Goal: Information Seeking & Learning: Learn about a topic

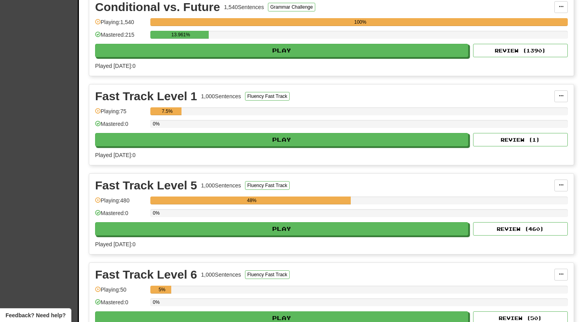
scroll to position [635, 0]
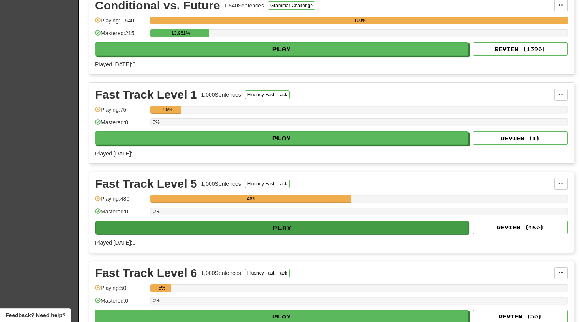
click at [277, 231] on button "Play" at bounding box center [282, 227] width 373 height 13
select select "**"
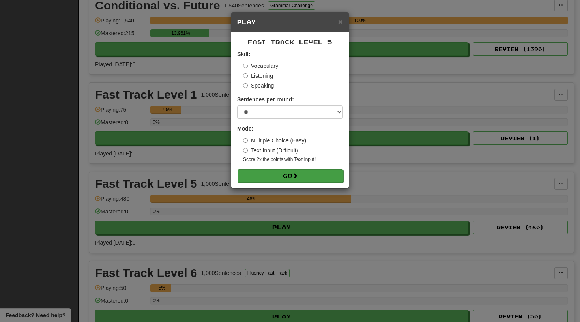
click at [289, 176] on button "Go" at bounding box center [291, 175] width 106 height 13
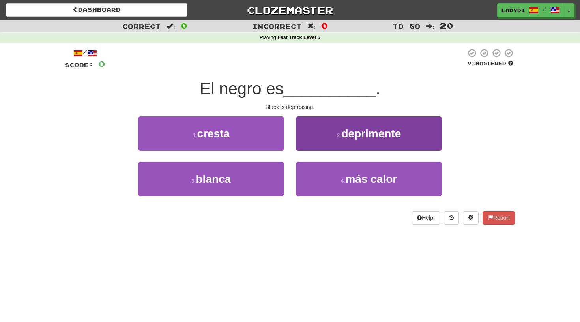
click at [321, 138] on button "2 . deprimente" at bounding box center [369, 133] width 146 height 34
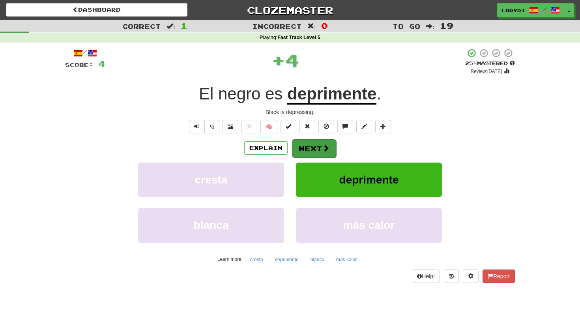
click at [313, 146] on button "Next" at bounding box center [314, 148] width 44 height 18
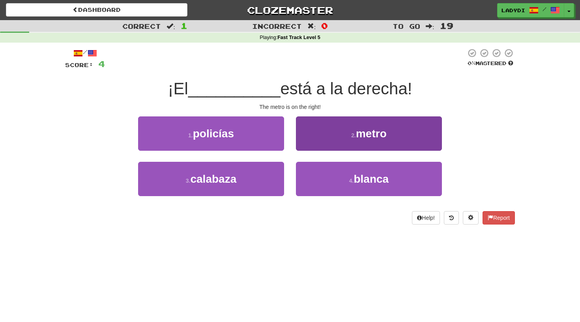
click at [334, 138] on button "2 . metro" at bounding box center [369, 133] width 146 height 34
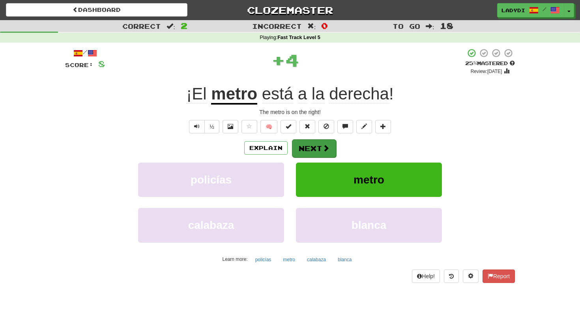
click at [319, 140] on button "Next" at bounding box center [314, 148] width 44 height 18
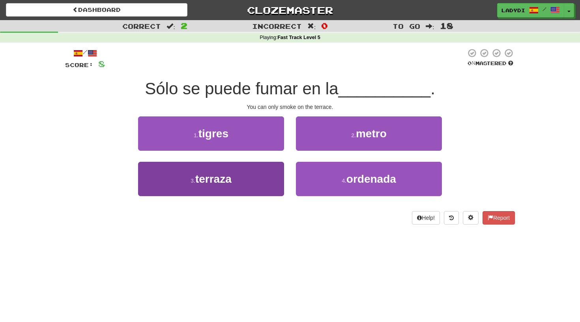
click at [240, 182] on button "3 . terraza" at bounding box center [211, 179] width 146 height 34
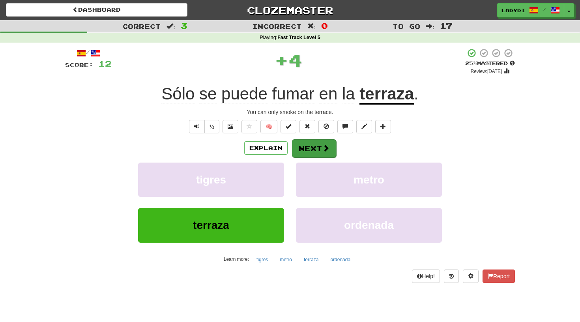
click at [318, 142] on button "Next" at bounding box center [314, 148] width 44 height 18
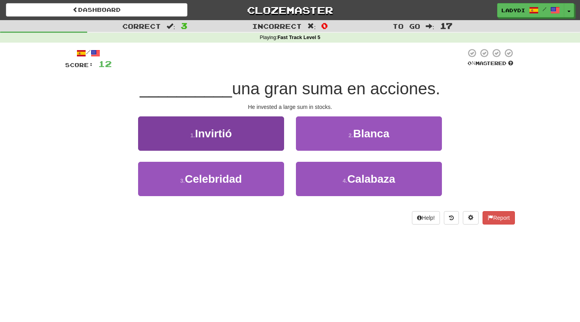
click at [260, 136] on button "1 . Invirtió" at bounding box center [211, 133] width 146 height 34
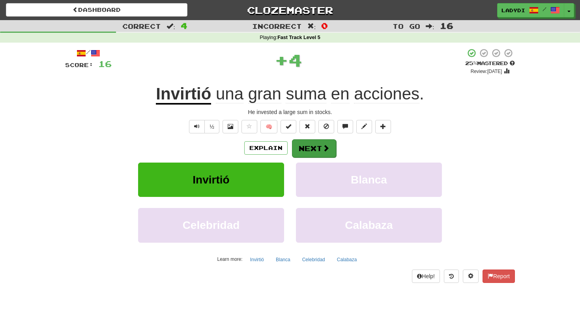
click at [326, 145] on span at bounding box center [325, 147] width 7 height 7
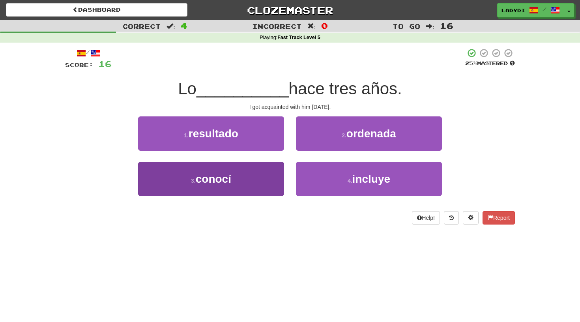
click at [255, 184] on button "3 . conocí" at bounding box center [211, 179] width 146 height 34
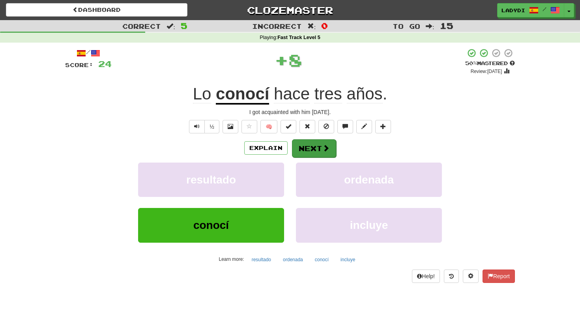
click at [308, 143] on button "Next" at bounding box center [314, 148] width 44 height 18
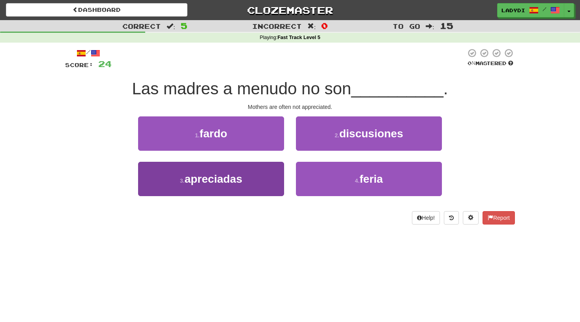
click at [230, 173] on span "apreciadas" at bounding box center [214, 179] width 58 height 12
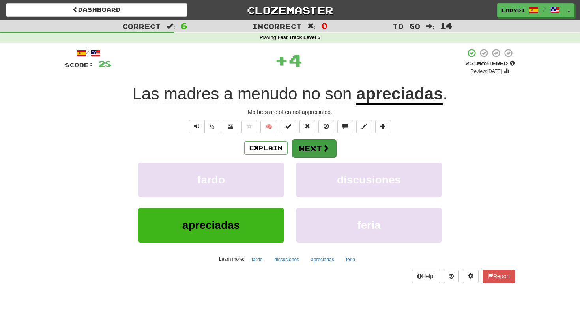
click at [308, 145] on button "Next" at bounding box center [314, 148] width 44 height 18
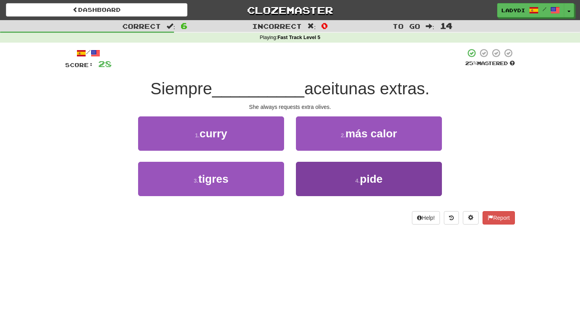
click at [320, 171] on button "4 . pide" at bounding box center [369, 179] width 146 height 34
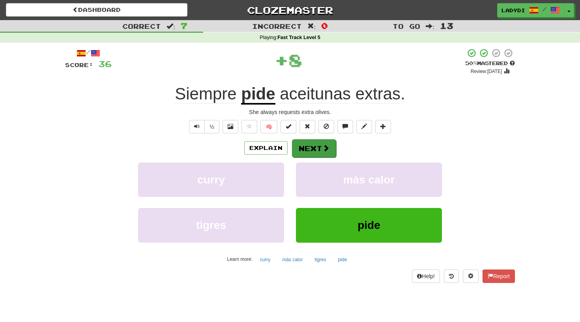
click at [312, 146] on button "Next" at bounding box center [314, 148] width 44 height 18
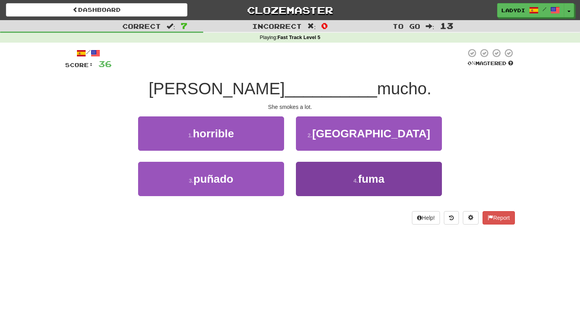
click at [318, 185] on button "4 . fuma" at bounding box center [369, 179] width 146 height 34
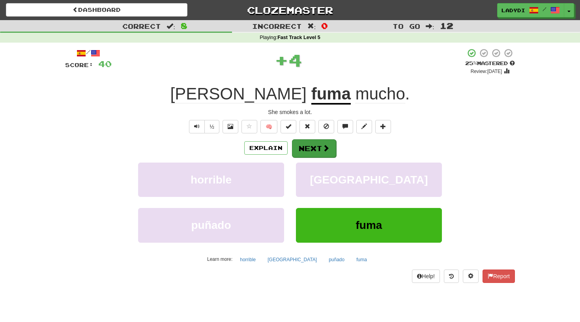
click at [309, 146] on button "Next" at bounding box center [314, 148] width 44 height 18
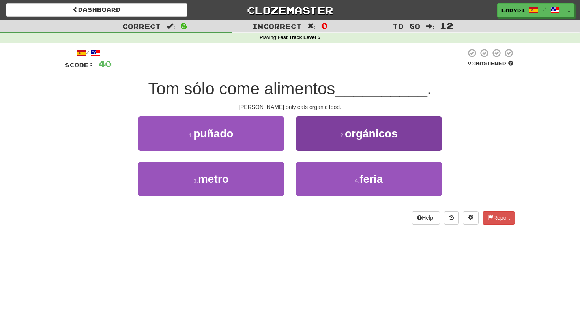
click at [322, 134] on button "2 . orgánicos" at bounding box center [369, 133] width 146 height 34
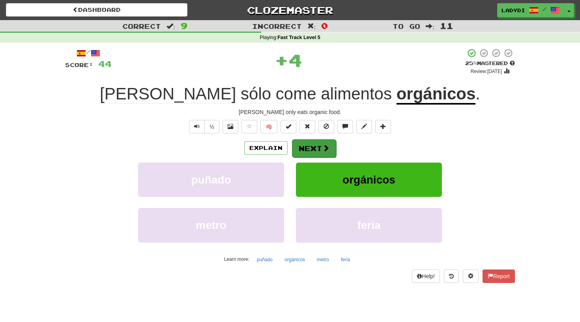
click at [313, 148] on button "Next" at bounding box center [314, 148] width 44 height 18
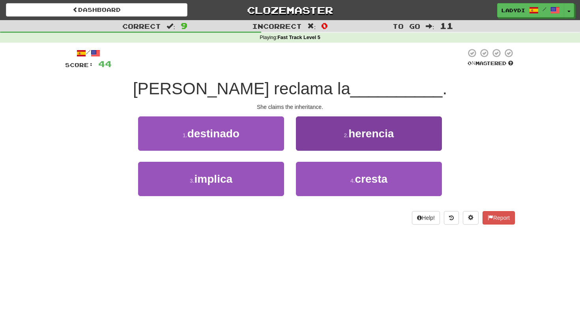
click at [298, 145] on button "2 . herencia" at bounding box center [369, 133] width 146 height 34
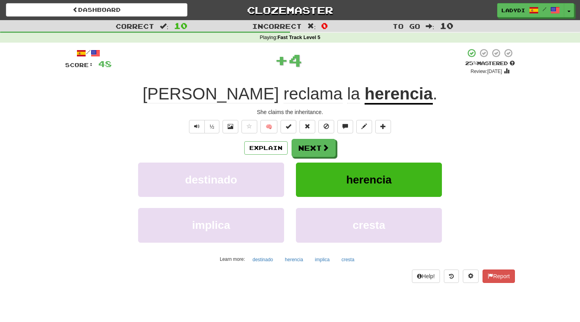
click at [298, 145] on button "Next" at bounding box center [314, 148] width 44 height 18
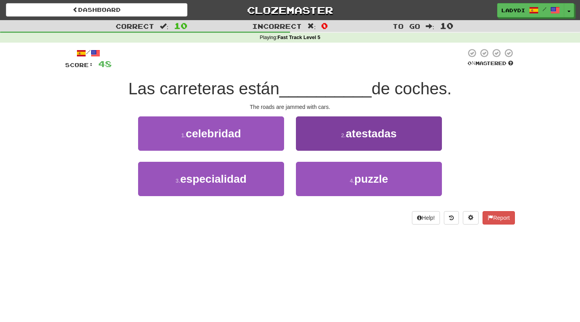
click at [316, 133] on button "2 . atestadas" at bounding box center [369, 133] width 146 height 34
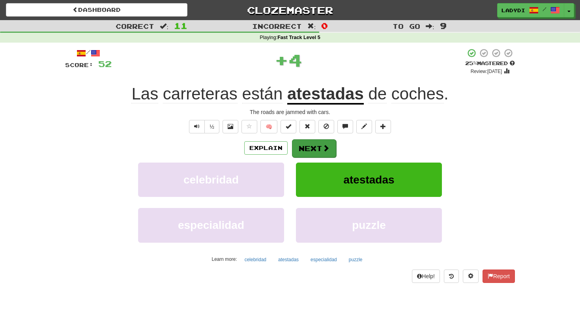
click at [309, 151] on button "Next" at bounding box center [314, 148] width 44 height 18
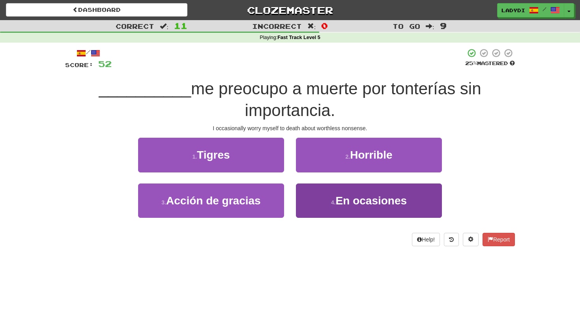
click at [317, 202] on button "4 . En ocasiones" at bounding box center [369, 201] width 146 height 34
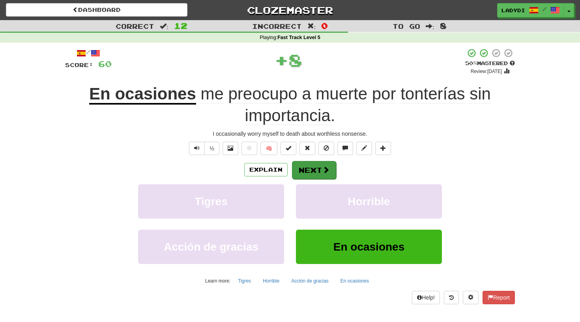
click at [306, 161] on button "Next" at bounding box center [314, 170] width 44 height 18
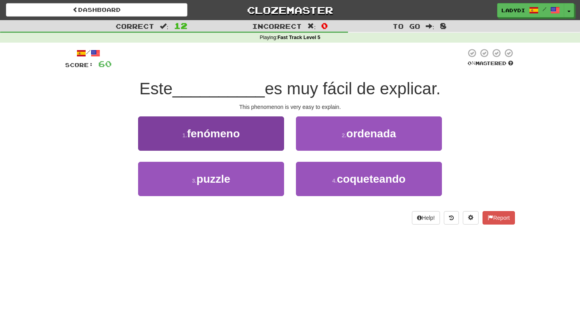
click at [264, 141] on button "1 . fenómeno" at bounding box center [211, 133] width 146 height 34
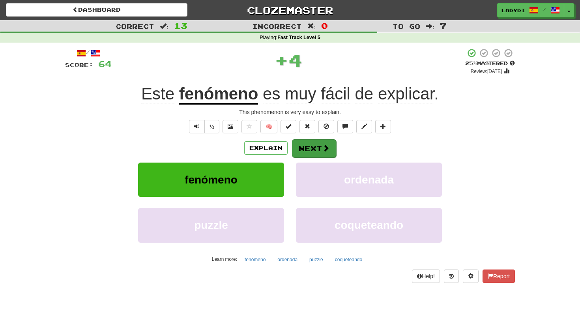
click at [314, 147] on button "Next" at bounding box center [314, 148] width 44 height 18
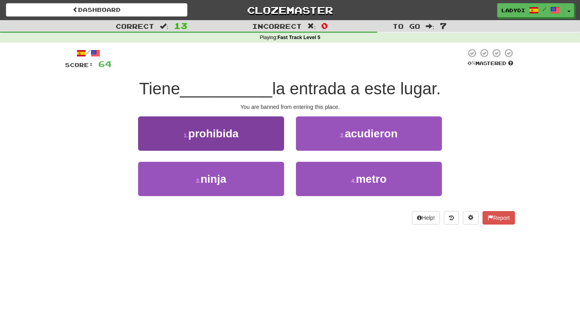
click at [264, 135] on button "1 . prohibida" at bounding box center [211, 133] width 146 height 34
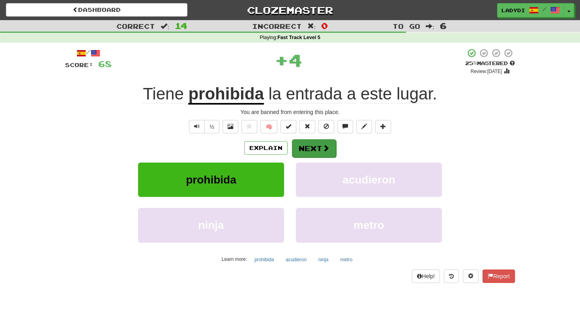
click at [307, 150] on button "Next" at bounding box center [314, 148] width 44 height 18
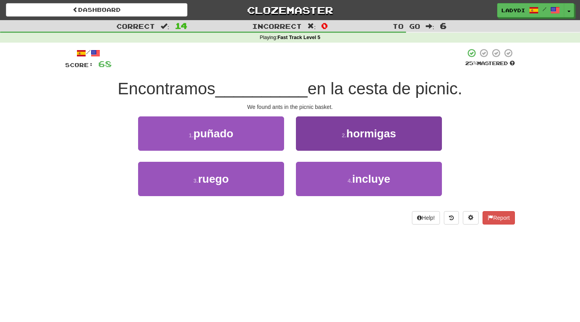
click at [318, 133] on button "2 . hormigas" at bounding box center [369, 133] width 146 height 34
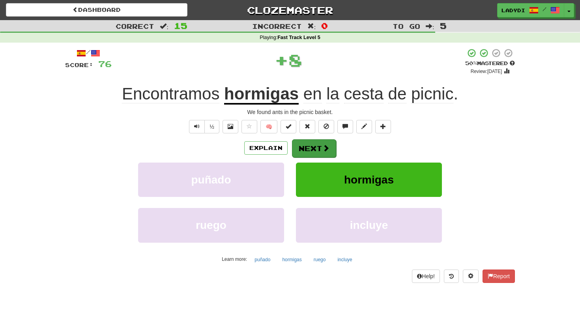
click at [316, 144] on button "Next" at bounding box center [314, 148] width 44 height 18
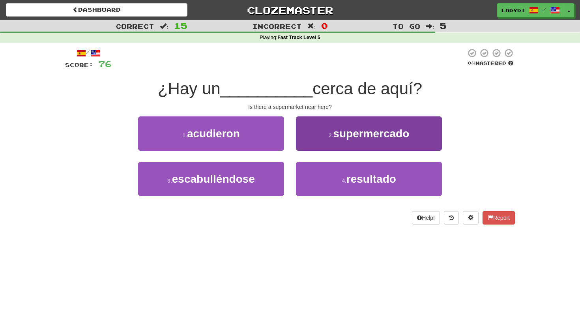
click at [321, 133] on button "2 . supermercado" at bounding box center [369, 133] width 146 height 34
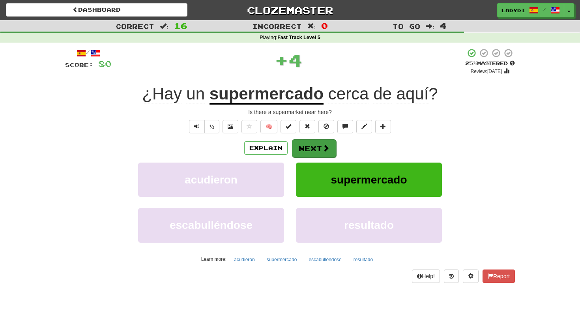
click at [305, 139] on button "Next" at bounding box center [314, 148] width 44 height 18
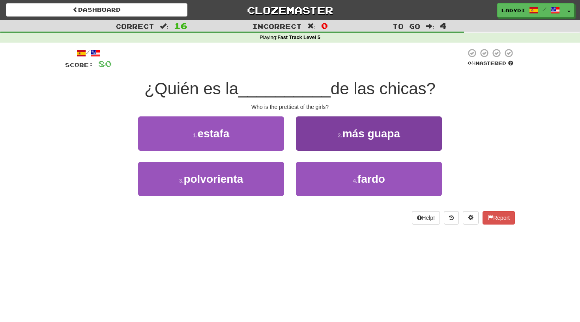
click at [319, 139] on button "2 . más guapa" at bounding box center [369, 133] width 146 height 34
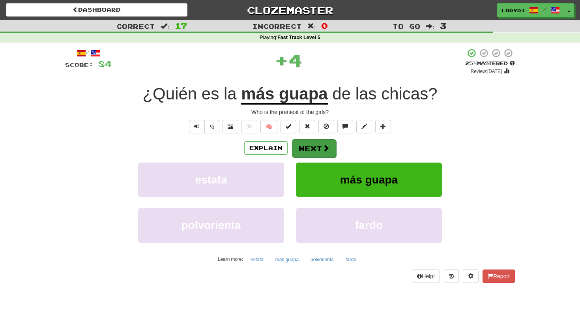
click at [315, 147] on button "Next" at bounding box center [314, 148] width 44 height 18
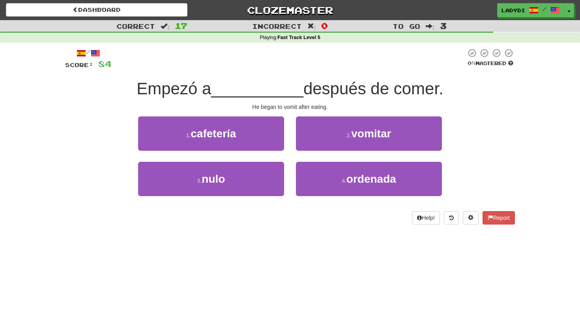
click at [315, 147] on button "2 . vomitar" at bounding box center [369, 133] width 146 height 34
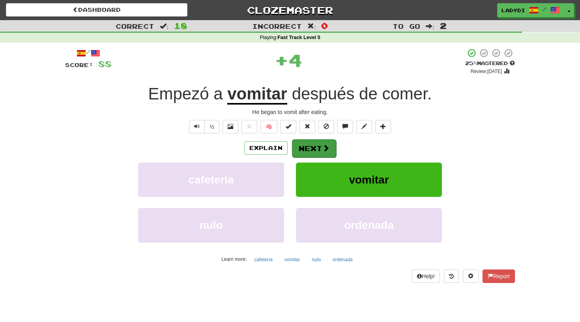
click at [309, 147] on button "Next" at bounding box center [314, 148] width 44 height 18
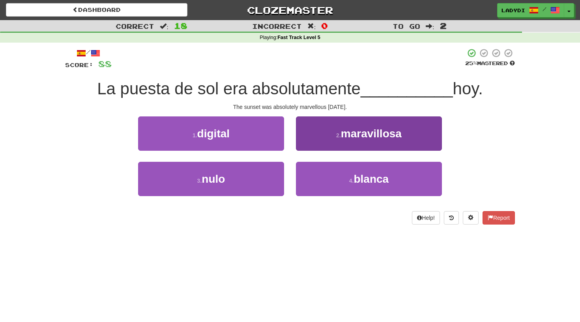
click at [323, 142] on button "2 . maravillosa" at bounding box center [369, 133] width 146 height 34
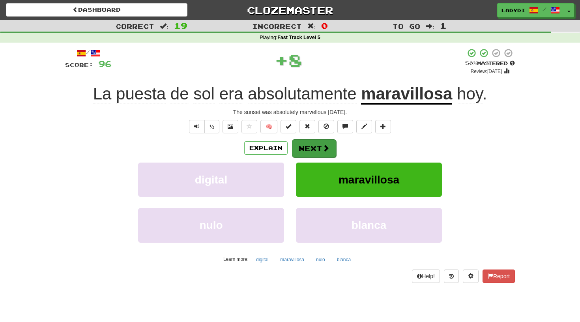
click at [309, 143] on button "Next" at bounding box center [314, 148] width 44 height 18
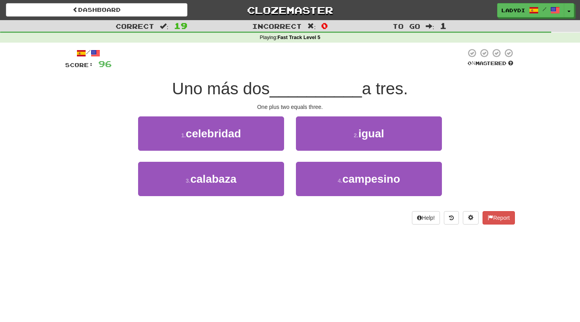
click at [309, 143] on button "2 . igual" at bounding box center [369, 133] width 146 height 34
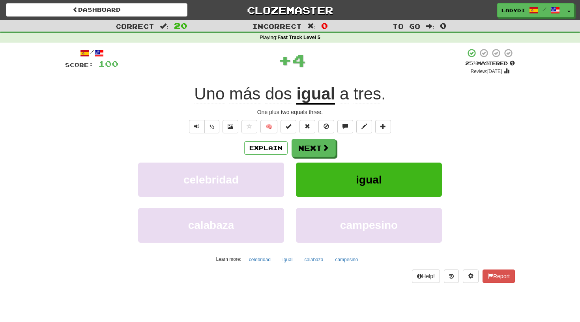
click at [309, 143] on button "Next" at bounding box center [314, 148] width 44 height 18
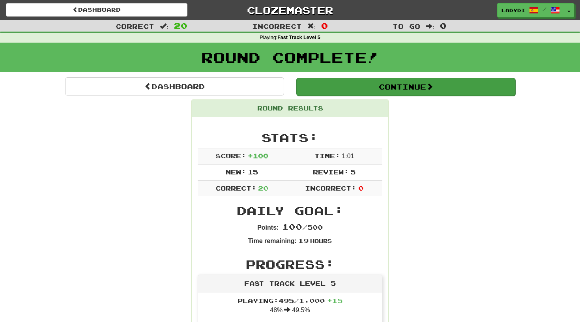
click at [350, 84] on button "Continue" at bounding box center [405, 87] width 219 height 18
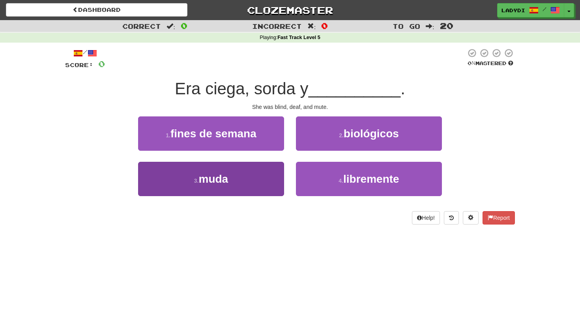
click at [249, 178] on button "3 . muda" at bounding box center [211, 179] width 146 height 34
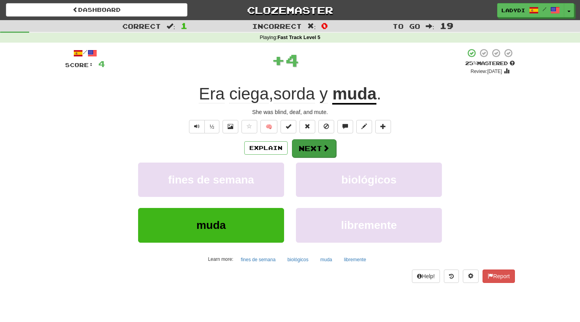
click at [311, 146] on button "Next" at bounding box center [314, 148] width 44 height 18
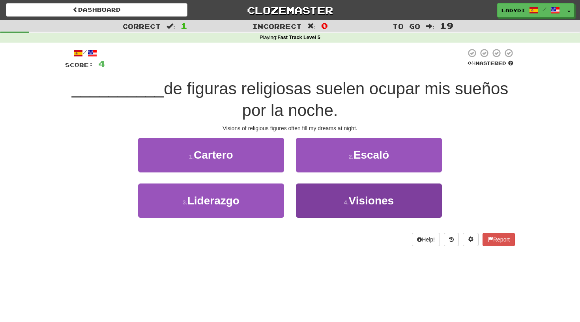
click at [307, 199] on button "4 . Visiones" at bounding box center [369, 201] width 146 height 34
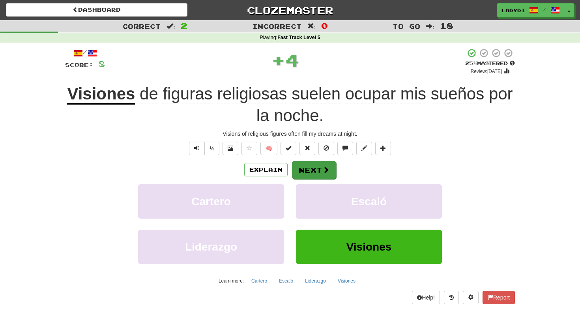
click at [308, 163] on button "Next" at bounding box center [314, 170] width 44 height 18
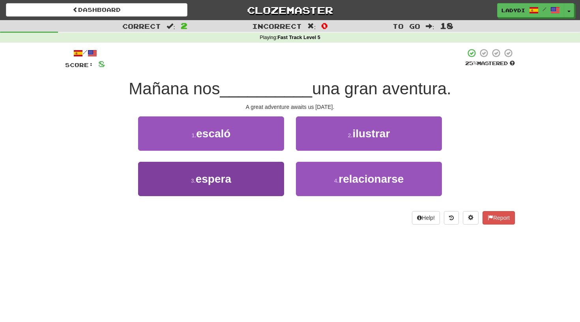
click at [254, 179] on button "3 . espera" at bounding box center [211, 179] width 146 height 34
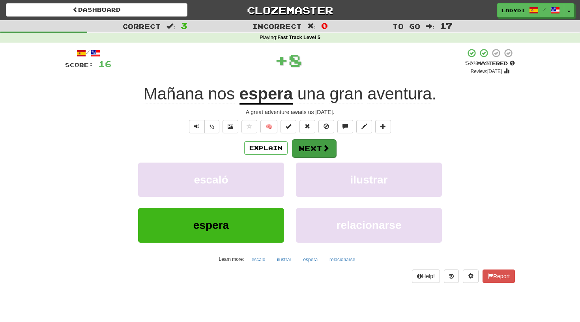
click at [306, 152] on button "Next" at bounding box center [314, 148] width 44 height 18
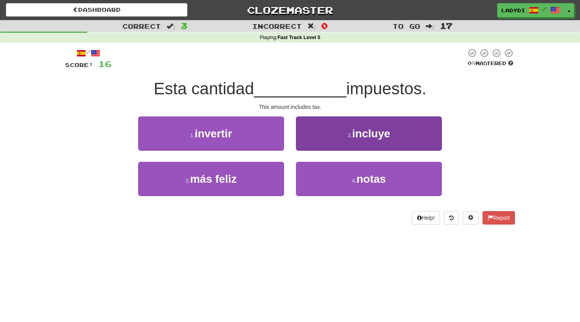
click at [330, 141] on button "2 . incluye" at bounding box center [369, 133] width 146 height 34
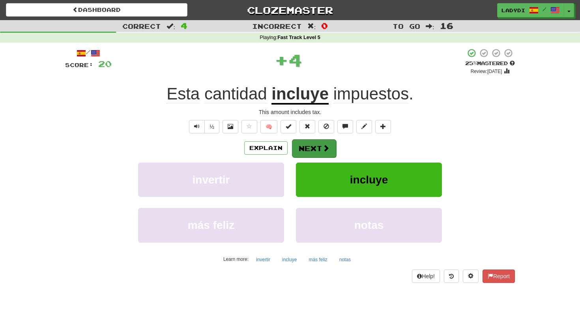
click at [305, 144] on button "Next" at bounding box center [314, 148] width 44 height 18
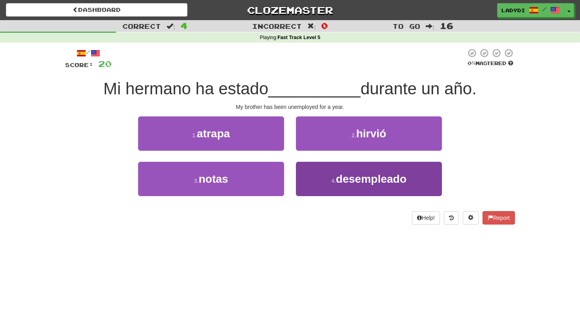
click at [305, 174] on button "4 . desempleado" at bounding box center [369, 179] width 146 height 34
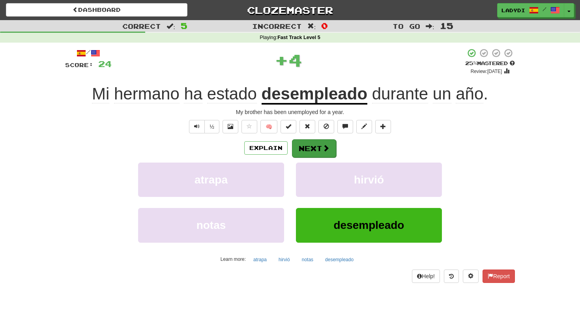
click at [303, 149] on button "Next" at bounding box center [314, 148] width 44 height 18
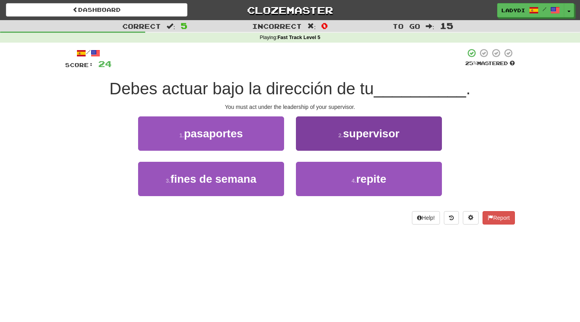
click at [307, 144] on button "2 . supervisor" at bounding box center [369, 133] width 146 height 34
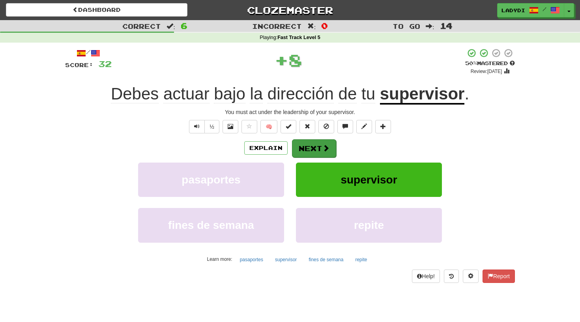
click at [304, 144] on button "Next" at bounding box center [314, 148] width 44 height 18
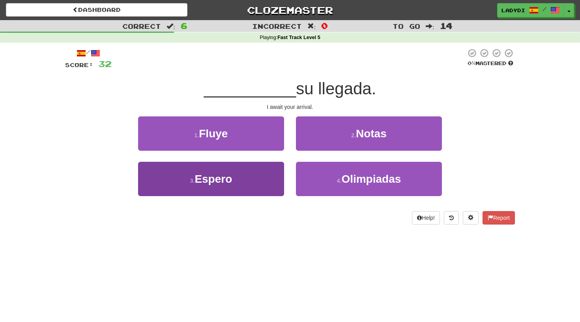
click at [282, 183] on button "3 . Espero" at bounding box center [211, 179] width 146 height 34
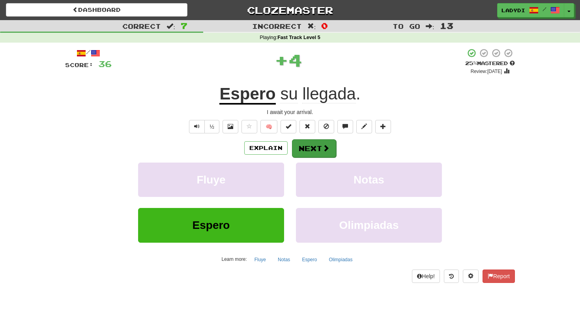
click at [309, 145] on button "Next" at bounding box center [314, 148] width 44 height 18
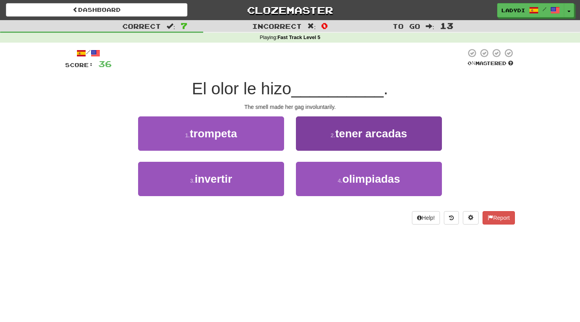
click at [329, 126] on button "2 . tener arcadas" at bounding box center [369, 133] width 146 height 34
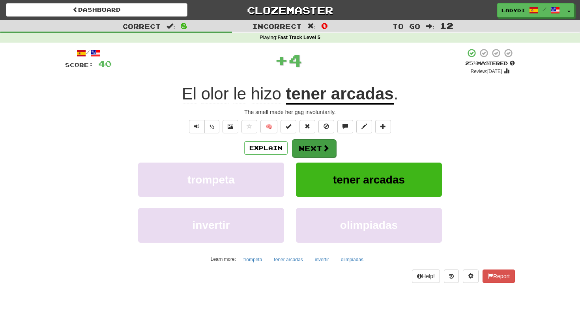
click at [313, 144] on button "Next" at bounding box center [314, 148] width 44 height 18
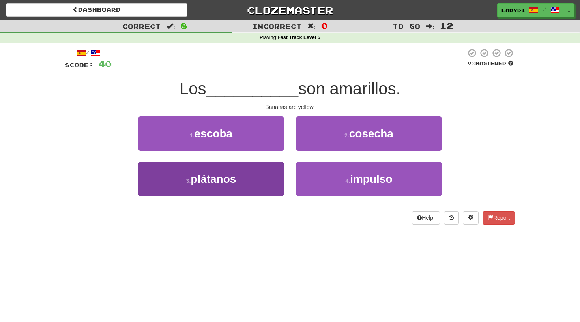
click at [264, 176] on button "3 . plátanos" at bounding box center [211, 179] width 146 height 34
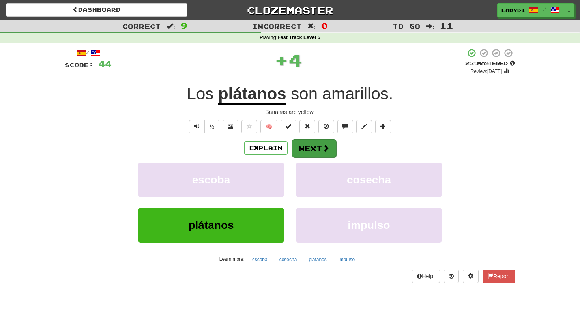
click at [307, 148] on button "Next" at bounding box center [314, 148] width 44 height 18
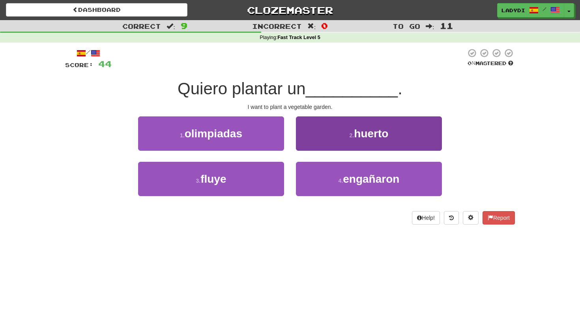
click at [319, 138] on button "2 . huerto" at bounding box center [369, 133] width 146 height 34
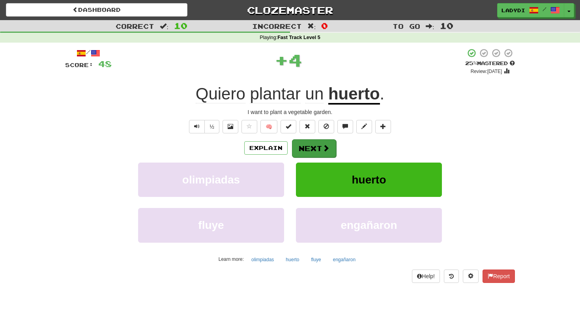
click at [313, 142] on button "Next" at bounding box center [314, 148] width 44 height 18
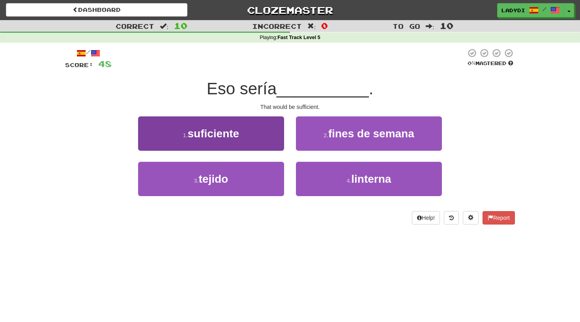
click at [245, 135] on button "1 . suficiente" at bounding box center [211, 133] width 146 height 34
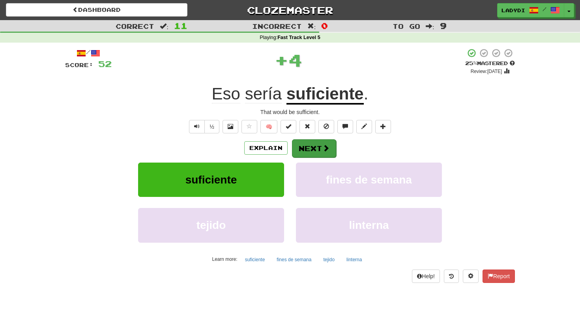
click at [318, 142] on button "Next" at bounding box center [314, 148] width 44 height 18
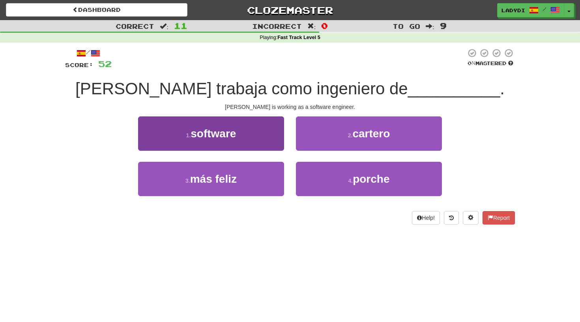
click at [255, 132] on button "1 . software" at bounding box center [211, 133] width 146 height 34
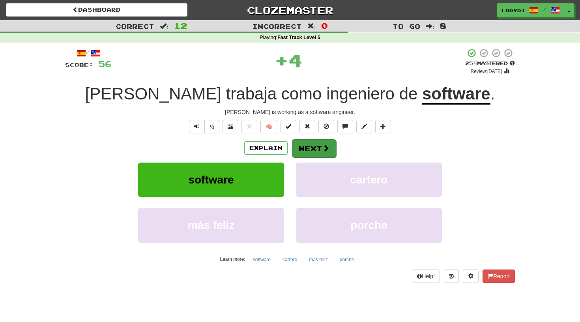
click at [306, 147] on button "Next" at bounding box center [314, 148] width 44 height 18
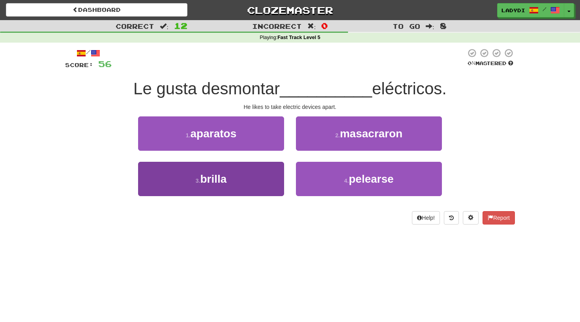
click at [272, 169] on button "3 . brilla" at bounding box center [211, 179] width 146 height 34
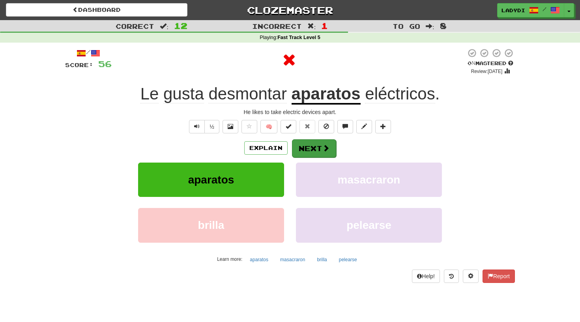
click at [312, 148] on button "Next" at bounding box center [314, 148] width 44 height 18
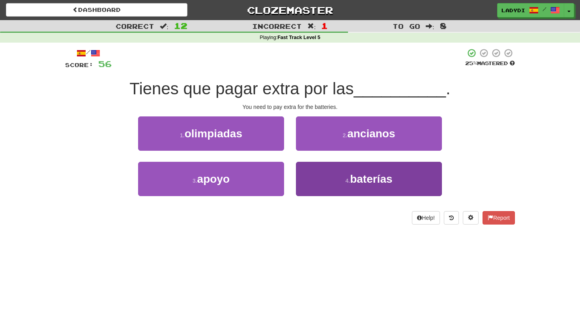
click at [312, 172] on button "4 . baterías" at bounding box center [369, 179] width 146 height 34
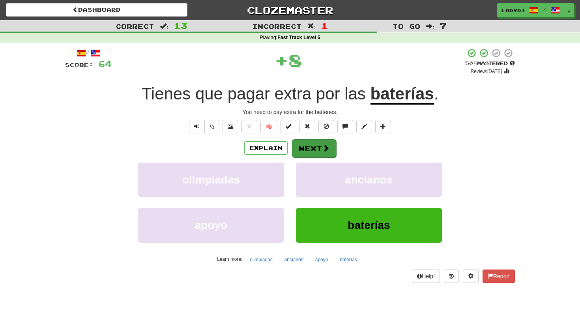
click at [305, 146] on button "Next" at bounding box center [314, 148] width 44 height 18
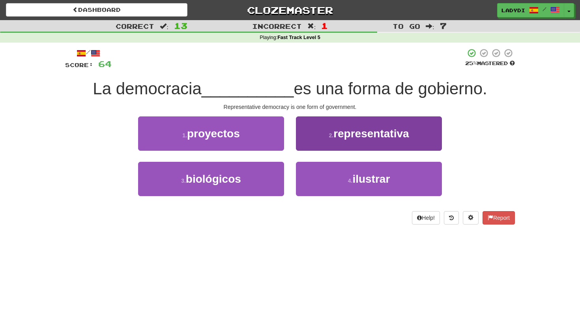
click at [332, 127] on button "2 . representativa" at bounding box center [369, 133] width 146 height 34
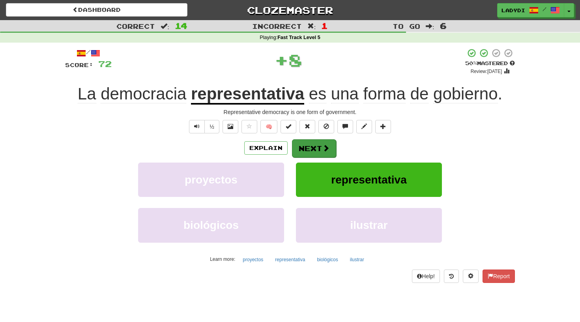
click at [315, 144] on button "Next" at bounding box center [314, 148] width 44 height 18
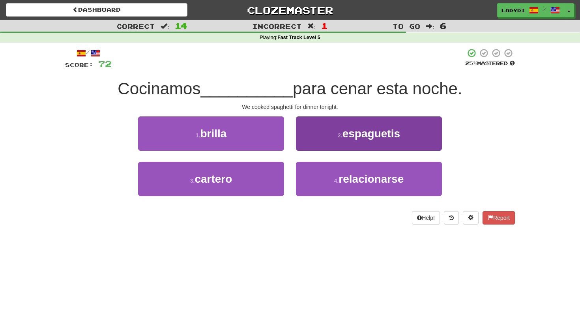
click at [322, 136] on button "2 . espaguetis" at bounding box center [369, 133] width 146 height 34
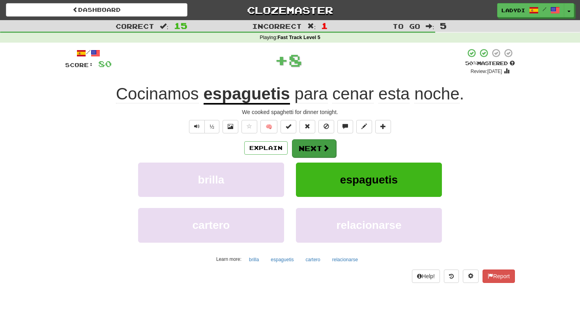
click at [311, 141] on button "Next" at bounding box center [314, 148] width 44 height 18
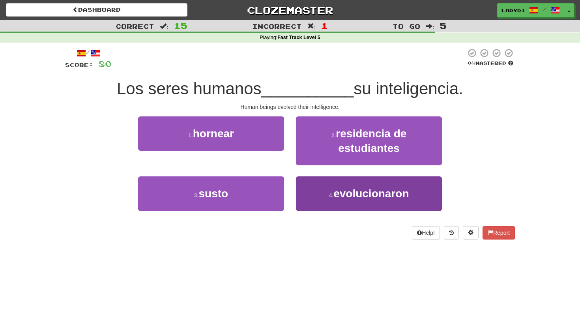
click at [304, 196] on button "4 . evolucionaron" at bounding box center [369, 193] width 146 height 34
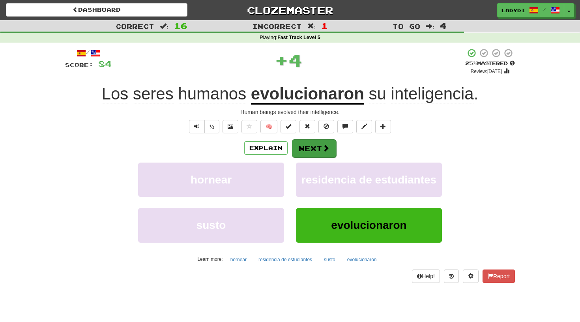
click at [306, 145] on button "Next" at bounding box center [314, 148] width 44 height 18
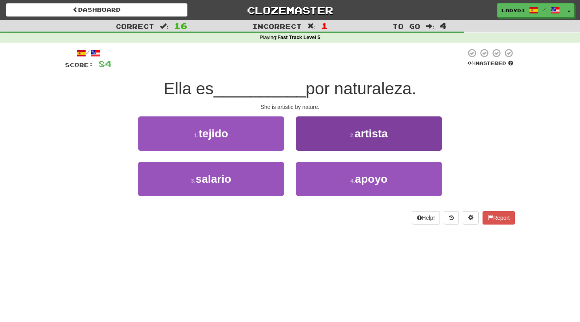
click at [318, 146] on button "2 . artista" at bounding box center [369, 133] width 146 height 34
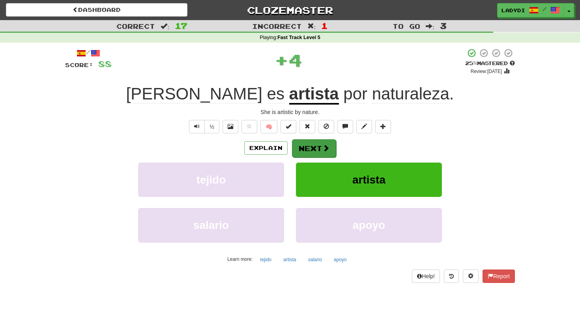
click at [307, 147] on button "Next" at bounding box center [314, 148] width 44 height 18
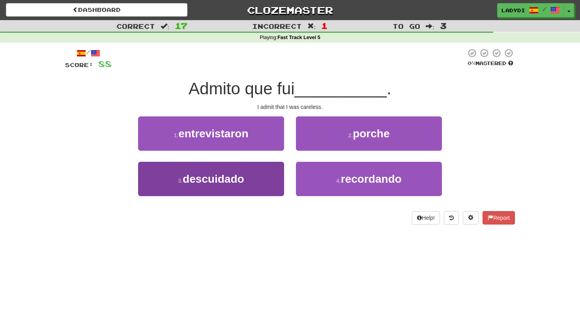
click at [260, 176] on button "3 . descuidado" at bounding box center [211, 179] width 146 height 34
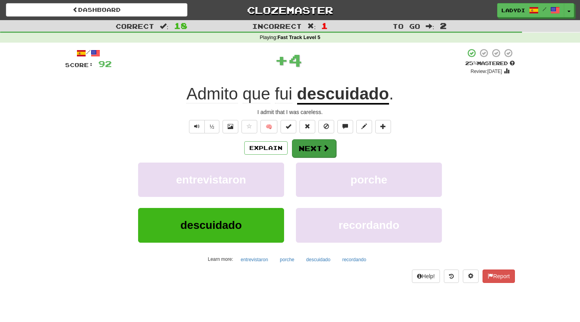
click at [302, 144] on button "Next" at bounding box center [314, 148] width 44 height 18
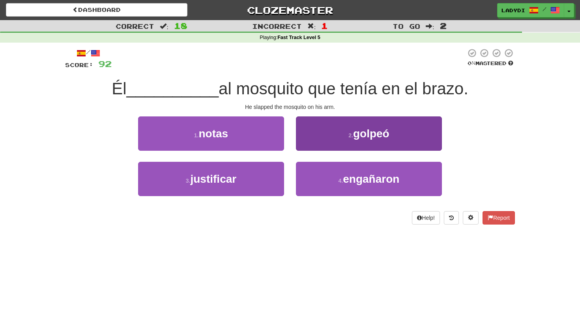
click at [340, 138] on button "2 . golpeó" at bounding box center [369, 133] width 146 height 34
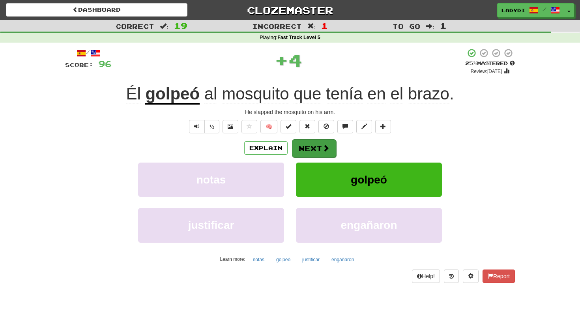
click at [318, 144] on button "Next" at bounding box center [314, 148] width 44 height 18
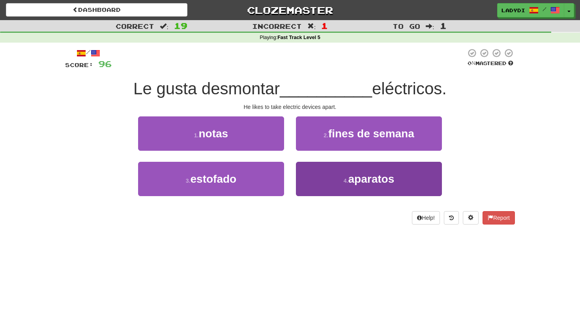
click at [298, 174] on button "4 . aparatos" at bounding box center [369, 179] width 146 height 34
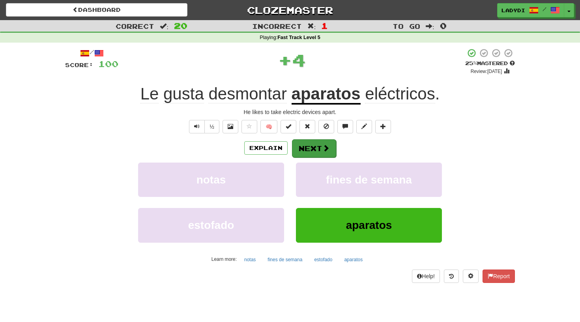
click at [300, 146] on button "Next" at bounding box center [314, 148] width 44 height 18
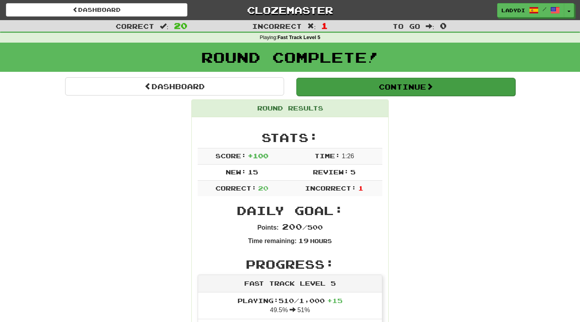
click at [376, 85] on button "Continue" at bounding box center [405, 87] width 219 height 18
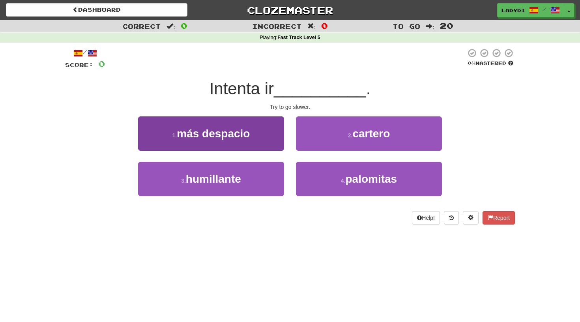
click at [263, 132] on button "1 . más despacio" at bounding box center [211, 133] width 146 height 34
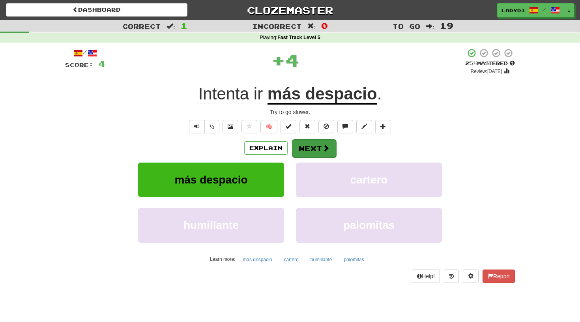
click at [299, 146] on button "Next" at bounding box center [314, 148] width 44 height 18
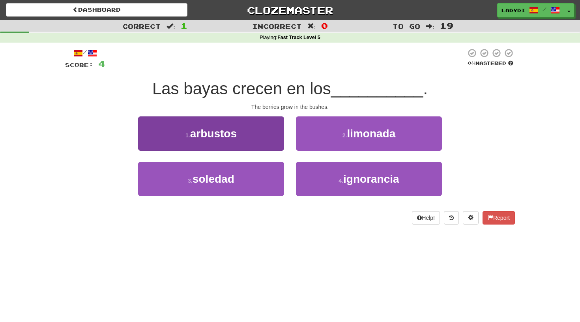
click at [254, 136] on button "1 . arbustos" at bounding box center [211, 133] width 146 height 34
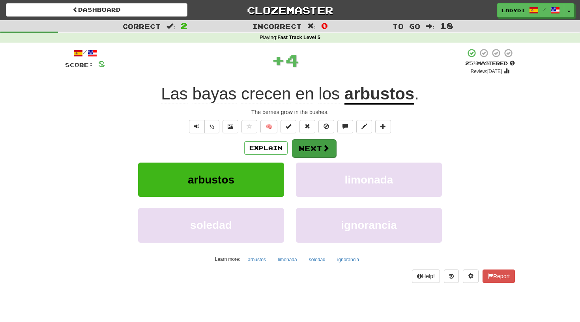
click at [319, 142] on button "Next" at bounding box center [314, 148] width 44 height 18
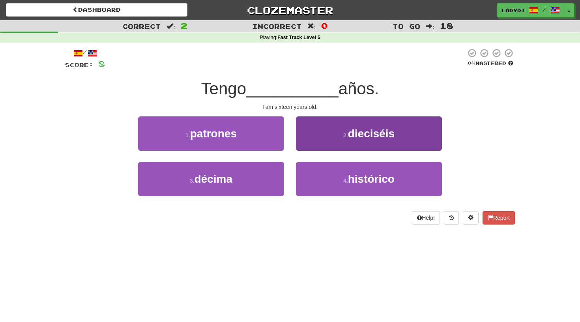
click at [322, 135] on button "2 . dieciséis" at bounding box center [369, 133] width 146 height 34
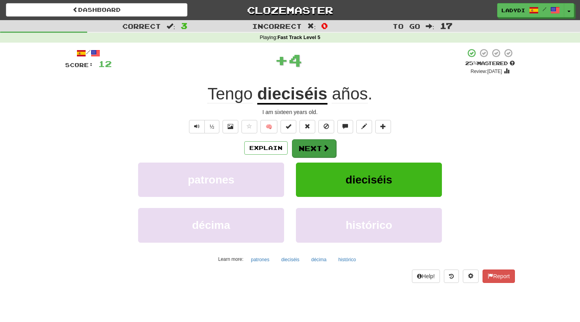
click at [313, 147] on button "Next" at bounding box center [314, 148] width 44 height 18
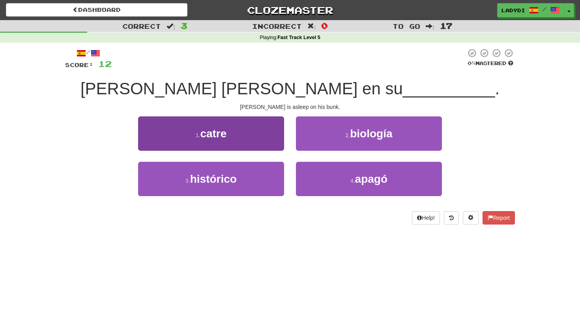
click at [263, 141] on button "1 . catre" at bounding box center [211, 133] width 146 height 34
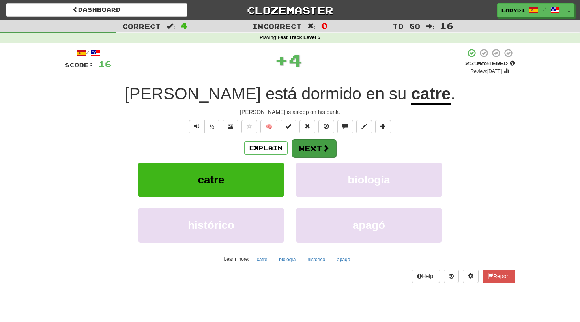
click at [306, 150] on button "Next" at bounding box center [314, 148] width 44 height 18
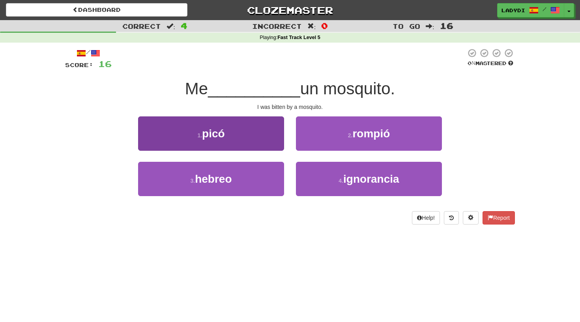
click at [278, 140] on button "1 . picó" at bounding box center [211, 133] width 146 height 34
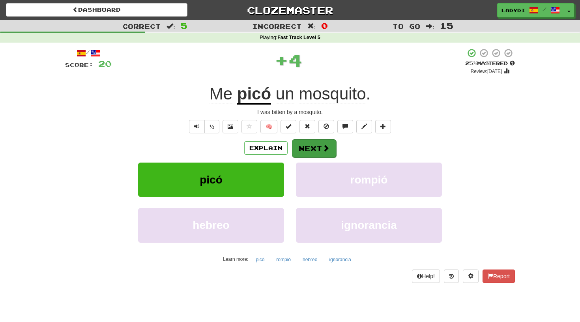
click at [311, 146] on button "Next" at bounding box center [314, 148] width 44 height 18
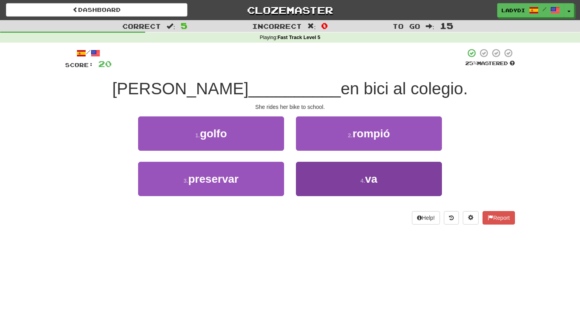
click at [318, 181] on button "4 . va" at bounding box center [369, 179] width 146 height 34
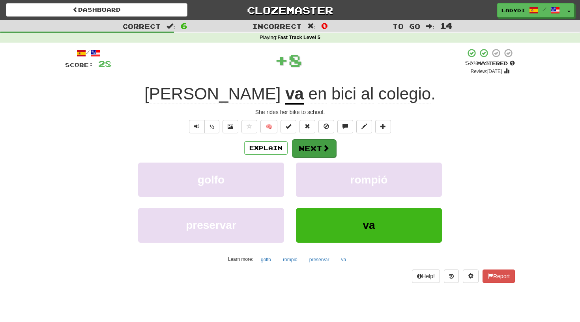
click at [306, 147] on button "Next" at bounding box center [314, 148] width 44 height 18
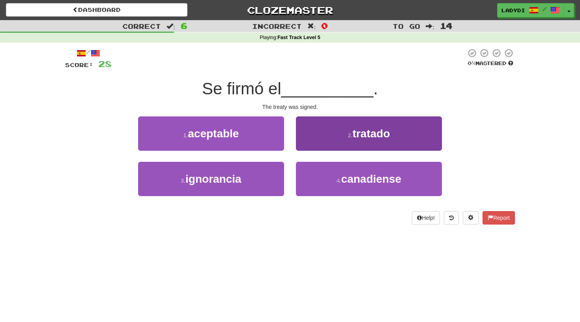
click at [313, 141] on button "2 . tratado" at bounding box center [369, 133] width 146 height 34
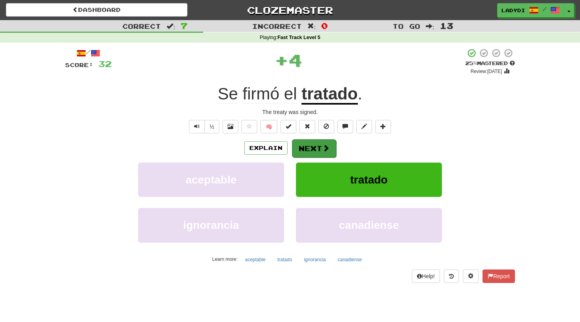
click at [303, 146] on button "Next" at bounding box center [314, 148] width 44 height 18
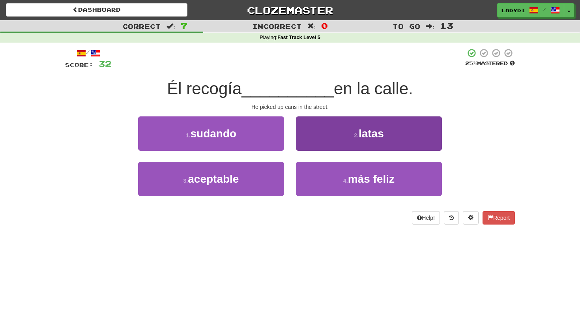
click at [322, 136] on button "2 . latas" at bounding box center [369, 133] width 146 height 34
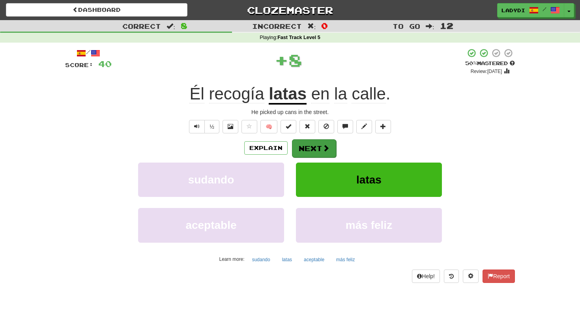
click at [315, 145] on button "Next" at bounding box center [314, 148] width 44 height 18
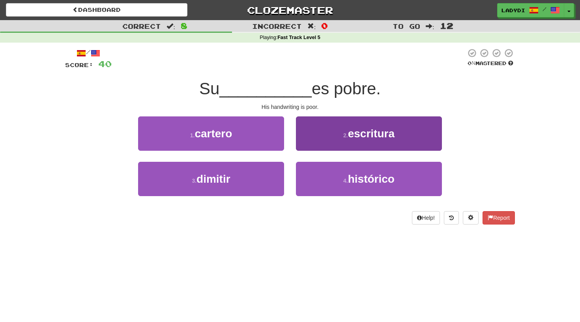
click at [321, 127] on button "2 . escritura" at bounding box center [369, 133] width 146 height 34
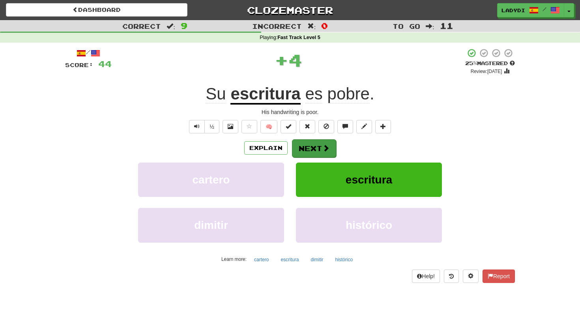
click at [311, 141] on button "Next" at bounding box center [314, 148] width 44 height 18
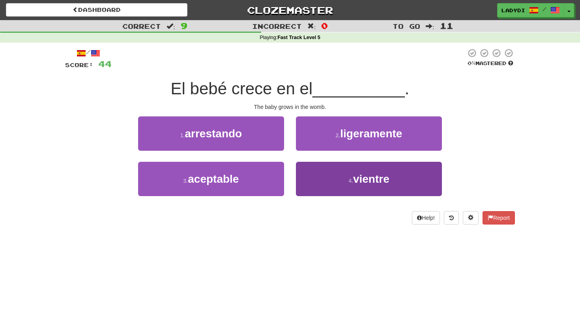
click at [319, 182] on button "4 . vientre" at bounding box center [369, 179] width 146 height 34
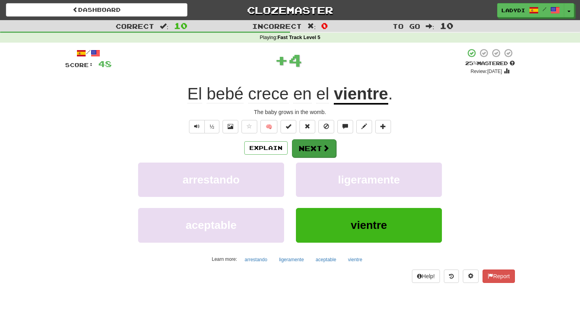
click at [311, 149] on button "Next" at bounding box center [314, 148] width 44 height 18
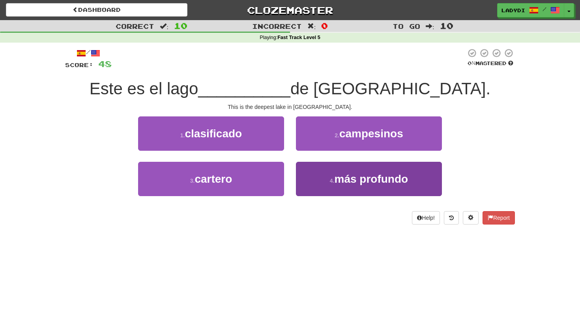
click at [324, 181] on button "4 . más profundo" at bounding box center [369, 179] width 146 height 34
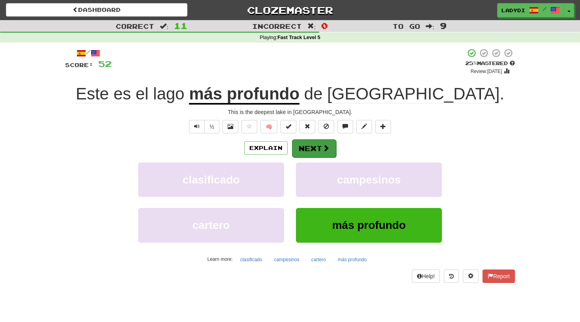
click at [321, 144] on button "Next" at bounding box center [314, 148] width 44 height 18
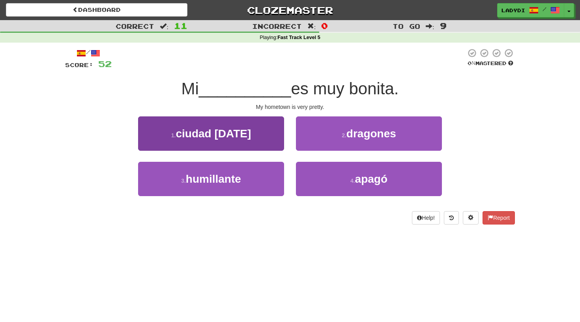
click at [240, 135] on span "ciudad natal" at bounding box center [213, 133] width 75 height 12
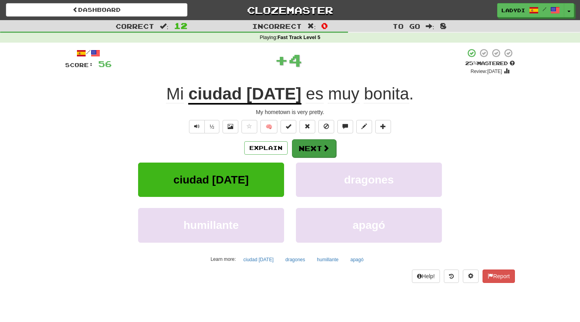
click at [311, 150] on button "Next" at bounding box center [314, 148] width 44 height 18
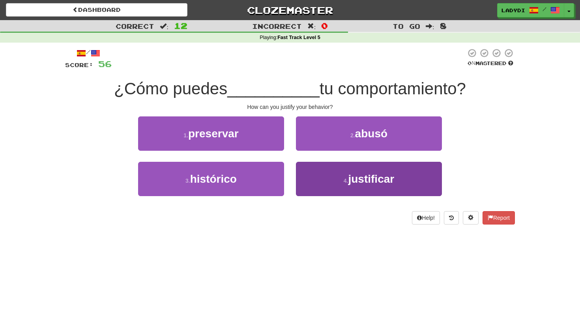
click at [317, 174] on button "4 . justificar" at bounding box center [369, 179] width 146 height 34
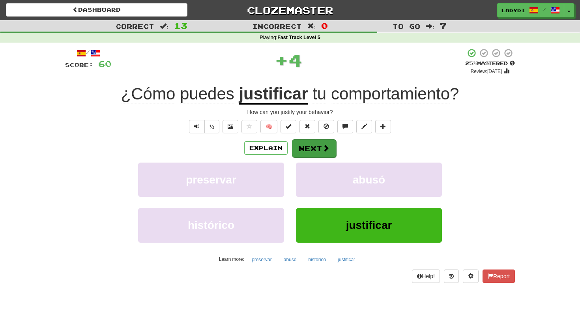
click at [310, 152] on button "Next" at bounding box center [314, 148] width 44 height 18
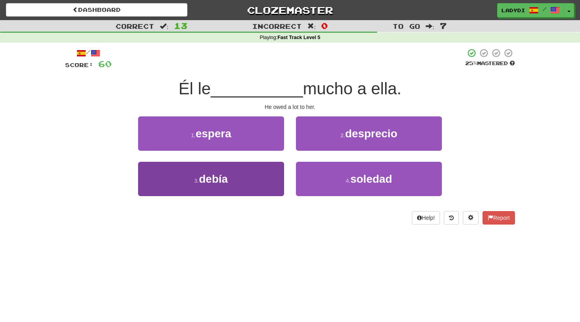
click at [262, 177] on button "3 . debía" at bounding box center [211, 179] width 146 height 34
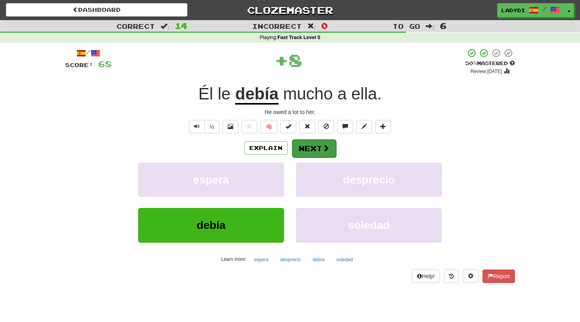
click at [300, 151] on button "Next" at bounding box center [314, 148] width 44 height 18
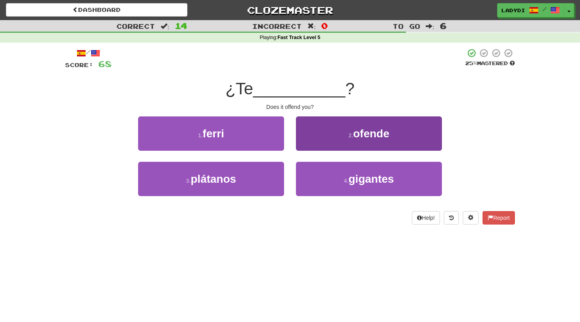
click at [317, 132] on button "2 . ofende" at bounding box center [369, 133] width 146 height 34
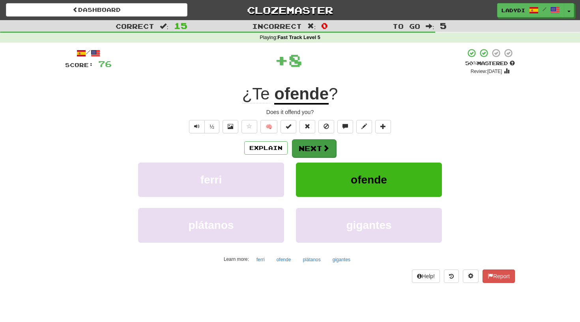
click at [310, 149] on button "Next" at bounding box center [314, 148] width 44 height 18
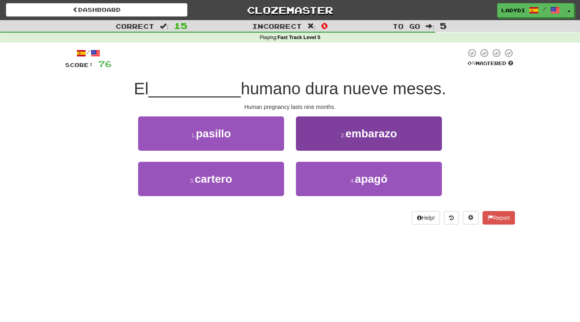
click at [311, 139] on button "2 . embarazo" at bounding box center [369, 133] width 146 height 34
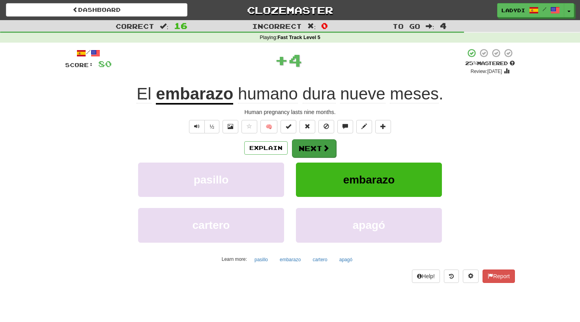
click at [306, 145] on button "Next" at bounding box center [314, 148] width 44 height 18
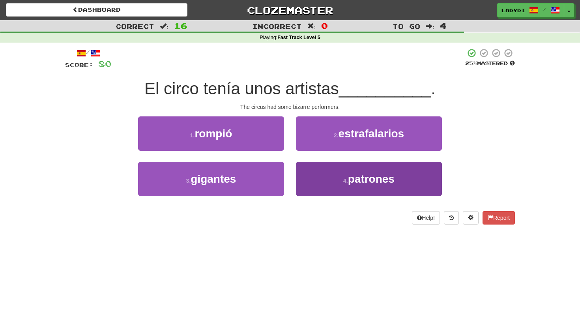
click at [315, 182] on button "4 . patrones" at bounding box center [369, 179] width 146 height 34
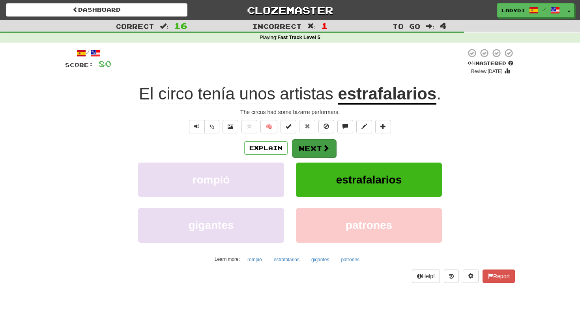
click at [308, 147] on button "Next" at bounding box center [314, 148] width 44 height 18
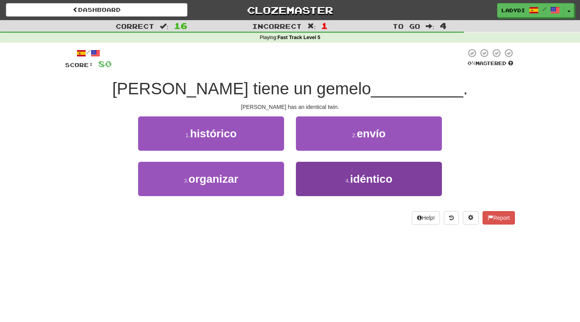
click at [313, 178] on button "4 . idéntico" at bounding box center [369, 179] width 146 height 34
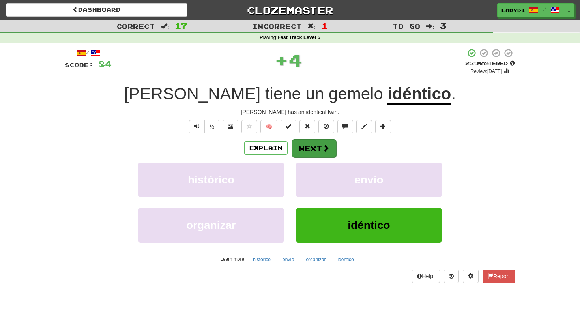
click at [311, 150] on button "Next" at bounding box center [314, 148] width 44 height 18
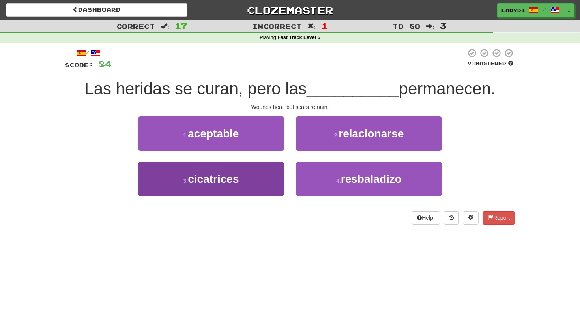
click at [257, 183] on button "3 . cicatrices" at bounding box center [211, 179] width 146 height 34
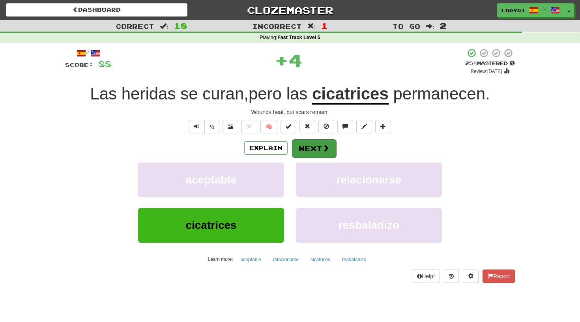
click at [302, 150] on button "Next" at bounding box center [314, 148] width 44 height 18
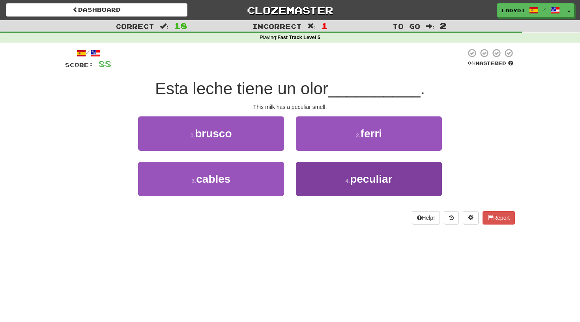
click at [318, 179] on button "4 . peculiar" at bounding box center [369, 179] width 146 height 34
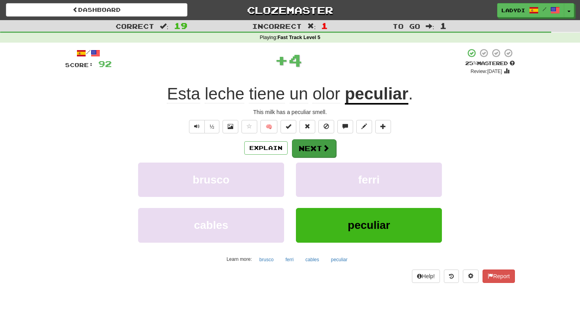
click at [309, 150] on button "Next" at bounding box center [314, 148] width 44 height 18
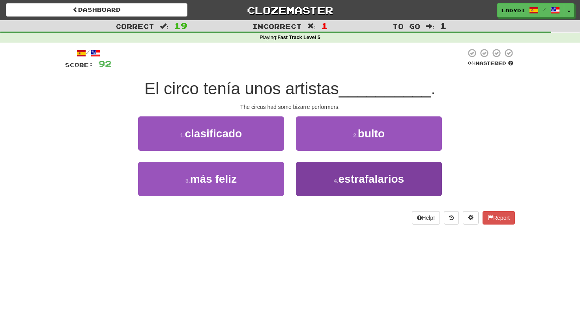
click at [302, 182] on button "4 . estrafalarios" at bounding box center [369, 179] width 146 height 34
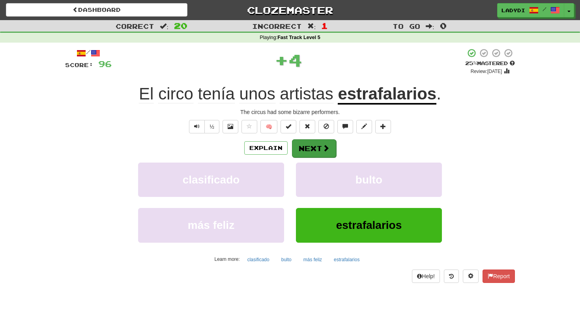
click at [307, 146] on button "Next" at bounding box center [314, 148] width 44 height 18
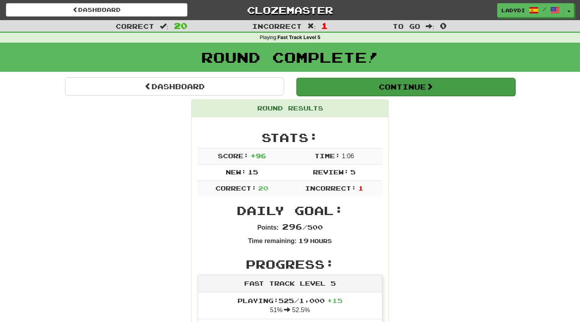
click at [379, 91] on button "Continue" at bounding box center [405, 87] width 219 height 18
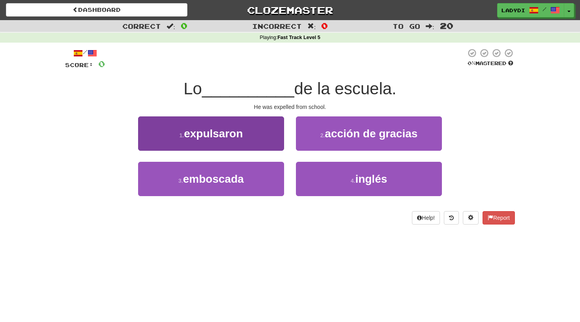
click at [269, 136] on button "1 . expulsaron" at bounding box center [211, 133] width 146 height 34
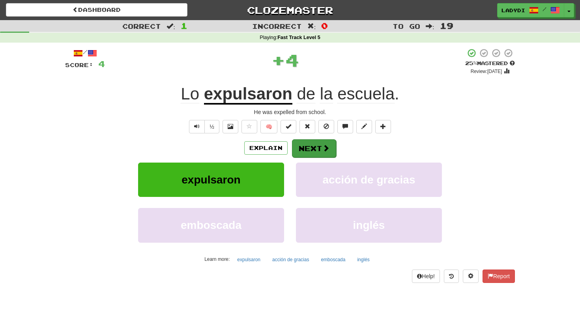
click at [323, 147] on span at bounding box center [325, 147] width 7 height 7
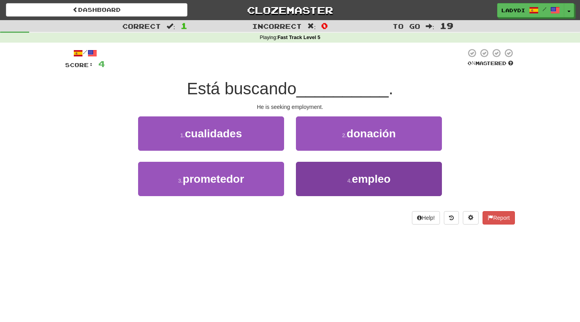
click at [321, 180] on button "4 . empleo" at bounding box center [369, 179] width 146 height 34
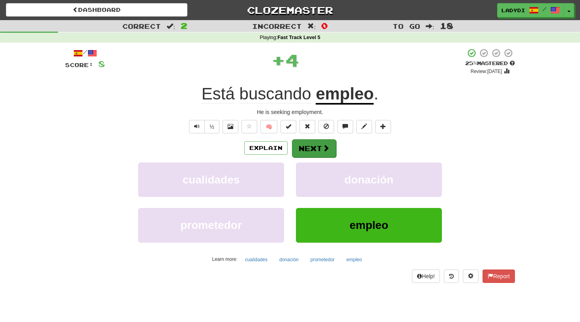
click at [303, 143] on button "Next" at bounding box center [314, 148] width 44 height 18
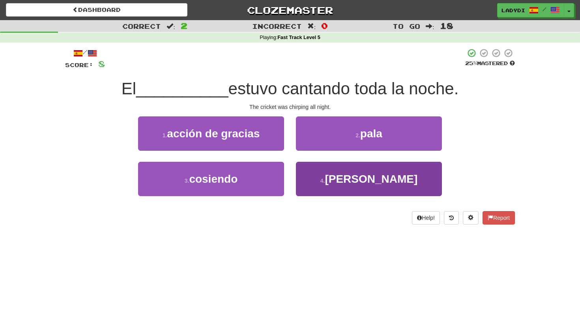
click at [319, 177] on button "4 . grillo" at bounding box center [369, 179] width 146 height 34
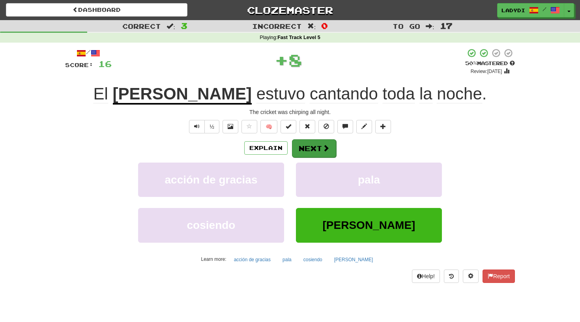
click at [309, 144] on button "Next" at bounding box center [314, 148] width 44 height 18
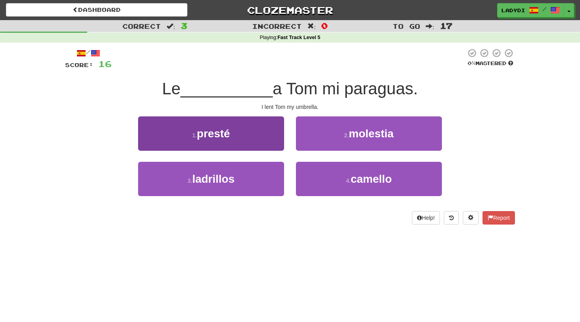
click at [262, 140] on button "1 . presté" at bounding box center [211, 133] width 146 height 34
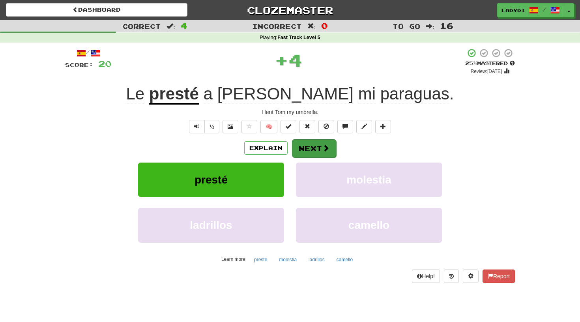
click at [317, 150] on button "Next" at bounding box center [314, 148] width 44 height 18
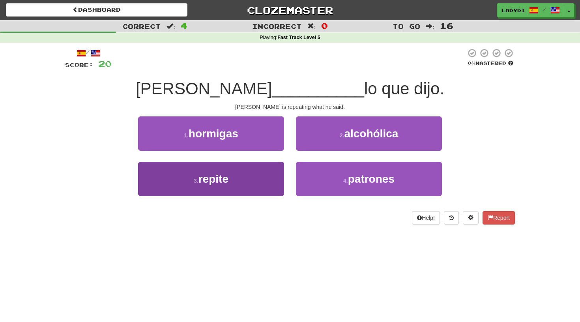
click at [254, 182] on button "3 . repite" at bounding box center [211, 179] width 146 height 34
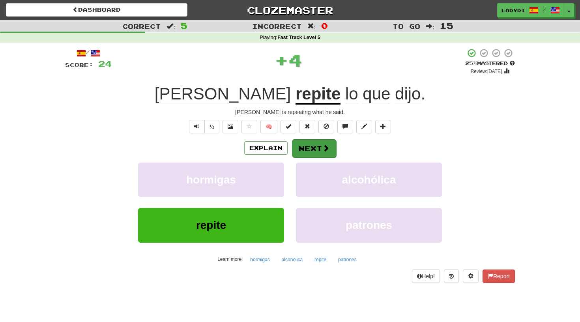
click at [300, 146] on button "Next" at bounding box center [314, 148] width 44 height 18
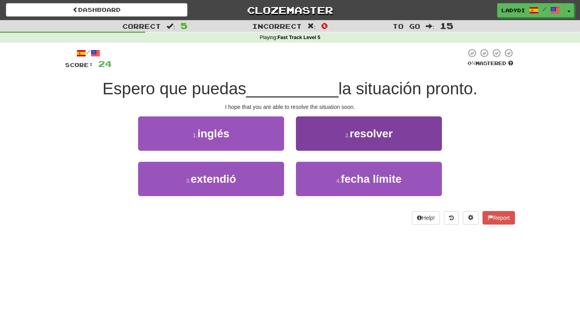
click at [324, 130] on button "2 . resolver" at bounding box center [369, 133] width 146 height 34
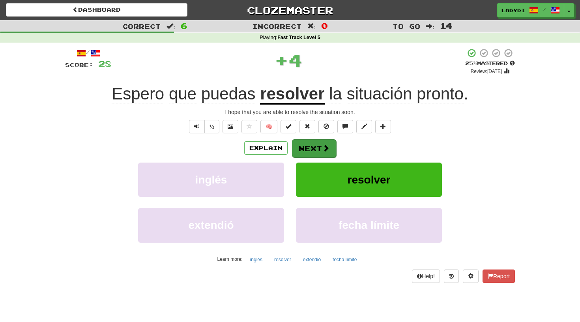
click at [313, 146] on button "Next" at bounding box center [314, 148] width 44 height 18
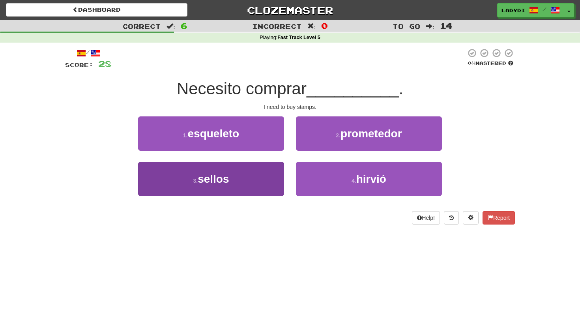
click at [249, 178] on button "3 . sellos" at bounding box center [211, 179] width 146 height 34
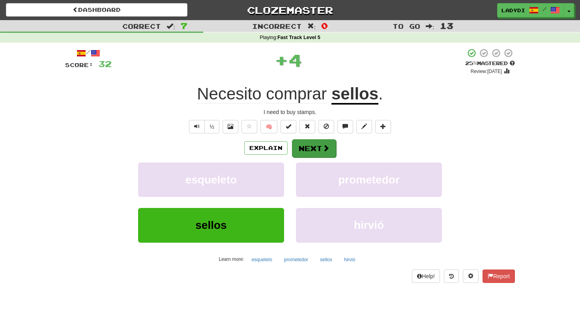
click at [304, 150] on button "Next" at bounding box center [314, 148] width 44 height 18
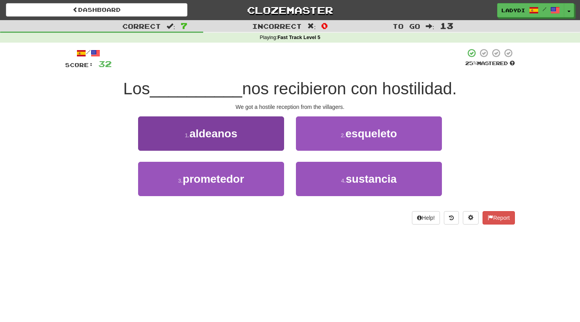
click at [266, 147] on button "1 . aldeanos" at bounding box center [211, 133] width 146 height 34
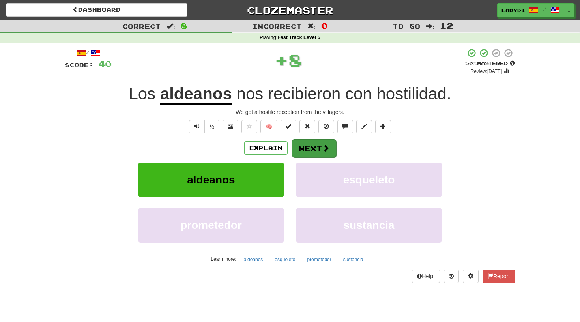
click at [316, 142] on button "Next" at bounding box center [314, 148] width 44 height 18
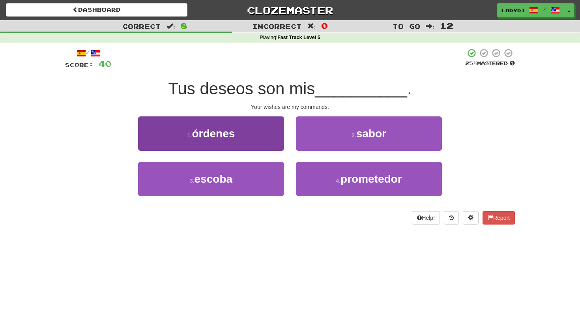
click at [251, 147] on button "1 . órdenes" at bounding box center [211, 133] width 146 height 34
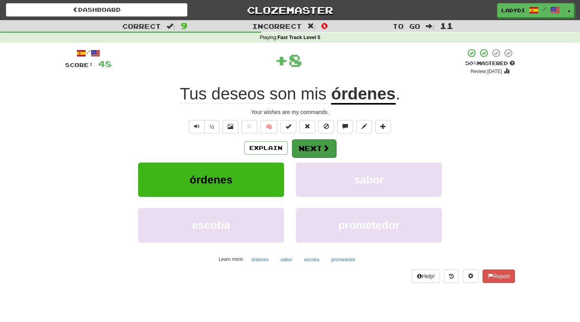
click at [310, 146] on button "Next" at bounding box center [314, 148] width 44 height 18
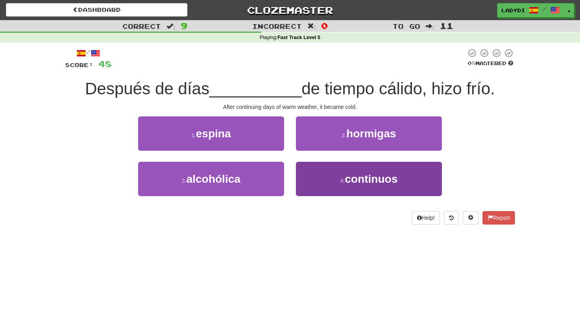
click at [319, 178] on button "4 . continuos" at bounding box center [369, 179] width 146 height 34
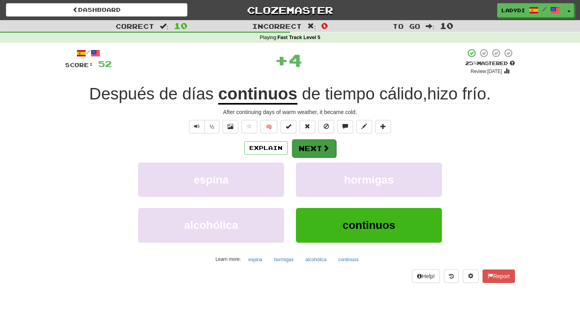
click at [313, 150] on button "Next" at bounding box center [314, 148] width 44 height 18
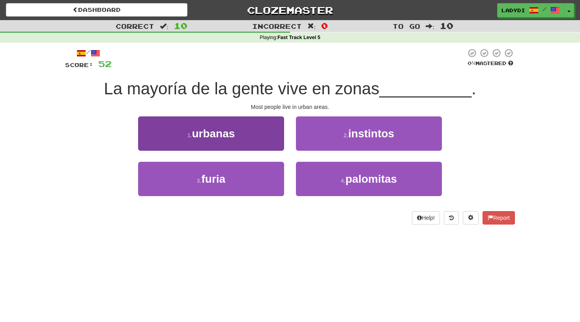
click at [258, 144] on button "1 . urbanas" at bounding box center [211, 133] width 146 height 34
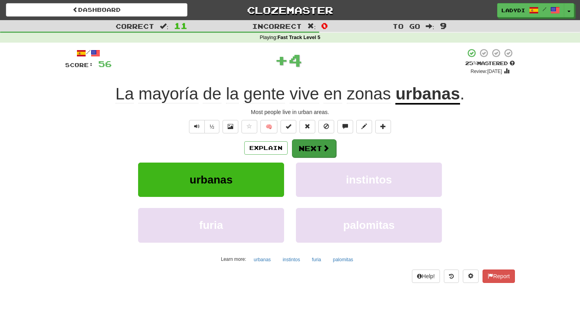
click at [313, 147] on button "Next" at bounding box center [314, 148] width 44 height 18
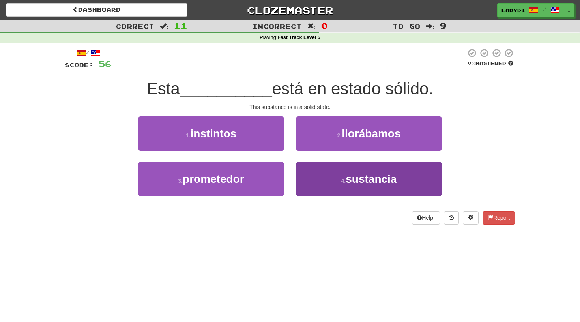
click at [328, 190] on button "4 . sustancia" at bounding box center [369, 179] width 146 height 34
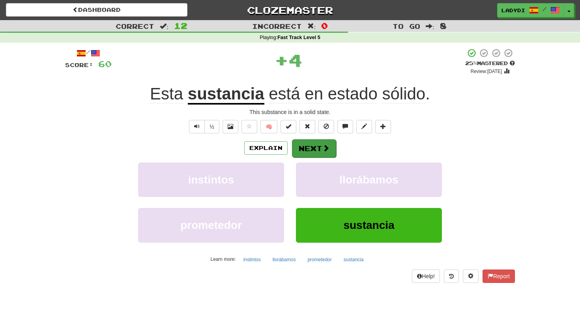
click at [307, 147] on button "Next" at bounding box center [314, 148] width 44 height 18
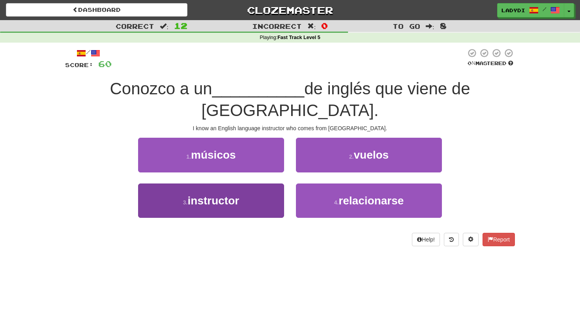
click at [265, 184] on button "3 . instructor" at bounding box center [211, 201] width 146 height 34
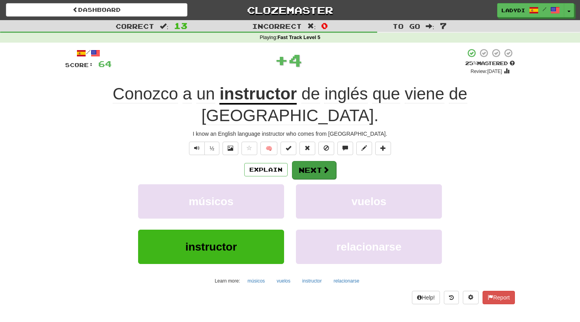
click at [315, 161] on button "Next" at bounding box center [314, 170] width 44 height 18
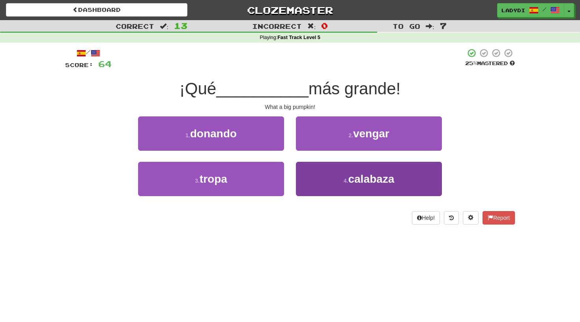
click at [305, 171] on button "4 . calabaza" at bounding box center [369, 179] width 146 height 34
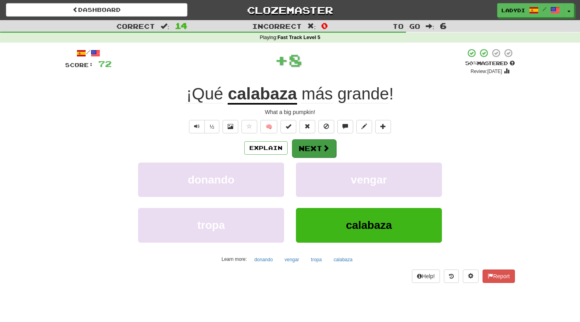
click at [301, 143] on button "Next" at bounding box center [314, 148] width 44 height 18
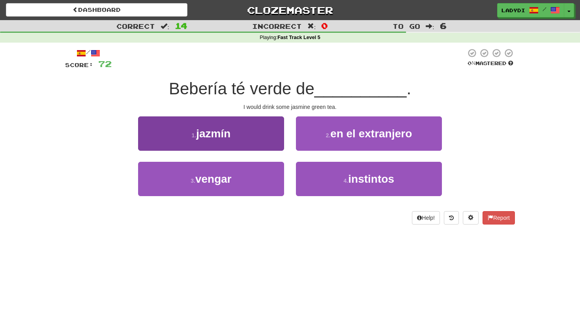
click at [234, 133] on button "1 . jazmín" at bounding box center [211, 133] width 146 height 34
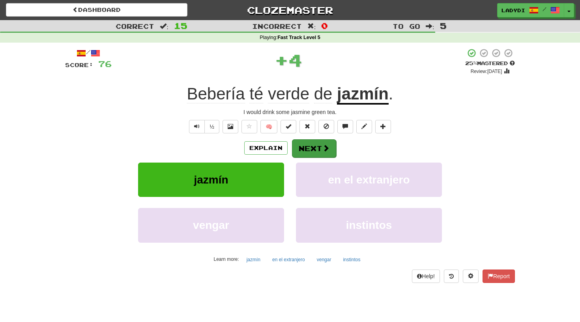
click at [311, 140] on button "Next" at bounding box center [314, 148] width 44 height 18
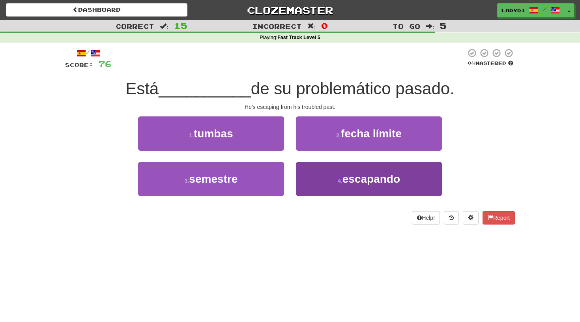
click at [348, 176] on span "escapando" at bounding box center [372, 179] width 58 height 12
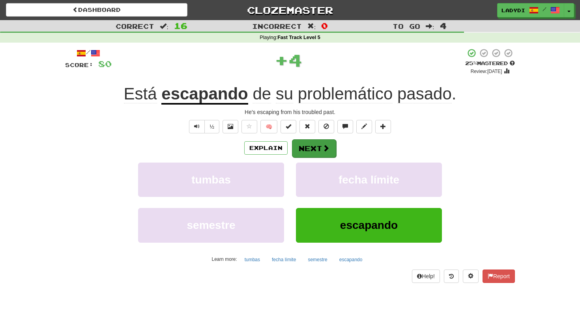
click at [320, 144] on button "Next" at bounding box center [314, 148] width 44 height 18
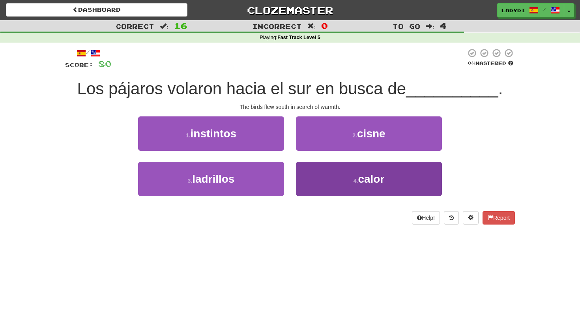
click at [317, 173] on button "4 . calor" at bounding box center [369, 179] width 146 height 34
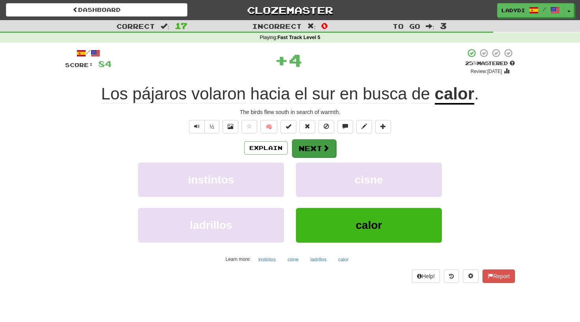
click at [311, 149] on button "Next" at bounding box center [314, 148] width 44 height 18
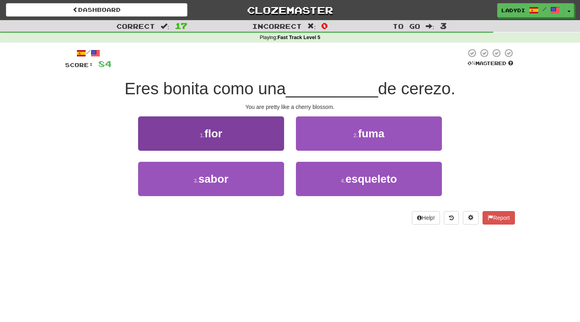
click at [268, 137] on button "1 . flor" at bounding box center [211, 133] width 146 height 34
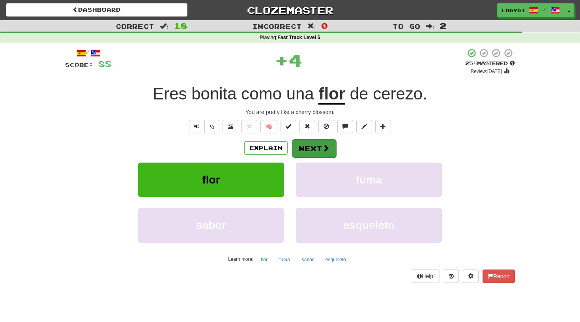
click at [317, 146] on button "Next" at bounding box center [314, 148] width 44 height 18
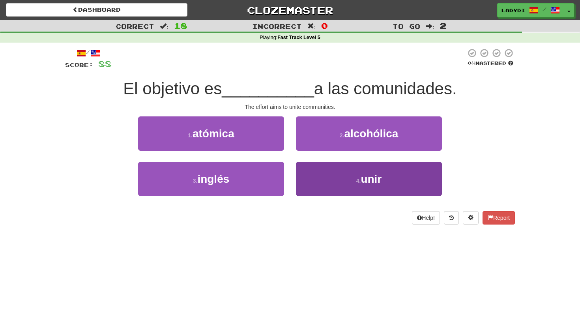
click at [314, 181] on button "4 . unir" at bounding box center [369, 179] width 146 height 34
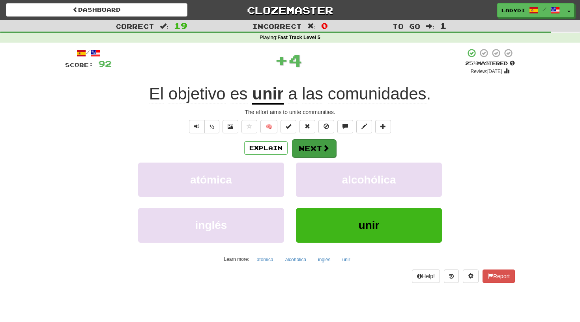
click at [305, 152] on button "Next" at bounding box center [314, 148] width 44 height 18
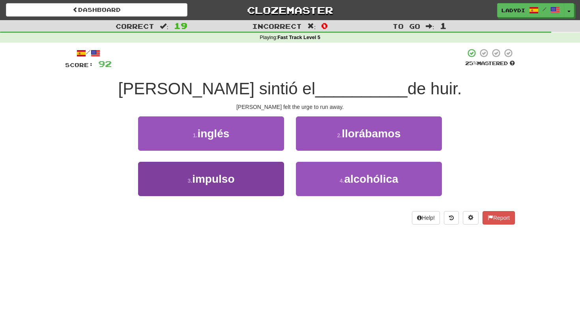
click at [249, 169] on button "3 . impulso" at bounding box center [211, 179] width 146 height 34
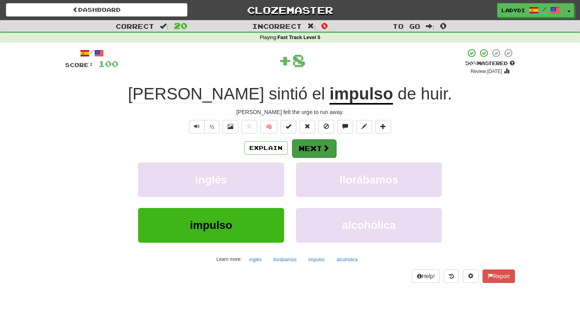
click at [302, 146] on button "Next" at bounding box center [314, 148] width 44 height 18
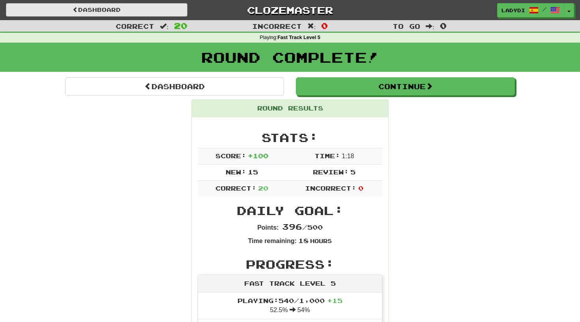
click at [140, 8] on link "Dashboard" at bounding box center [97, 9] width 182 height 13
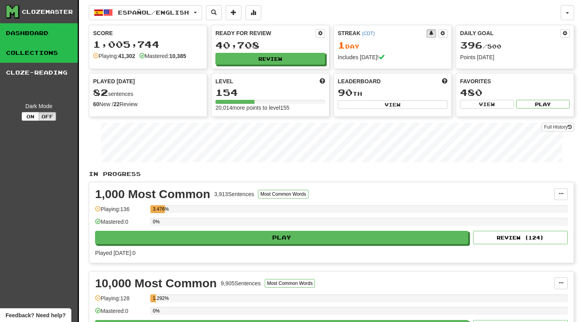
click at [38, 54] on link "Collections" at bounding box center [39, 53] width 78 height 20
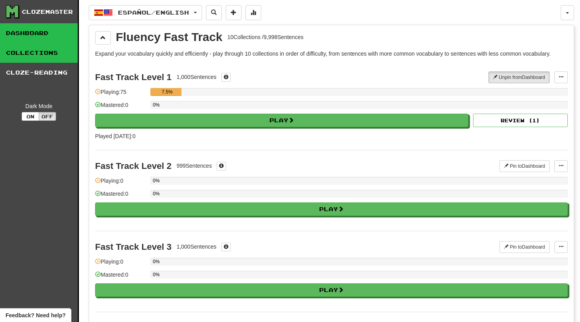
click at [35, 37] on link "Dashboard" at bounding box center [39, 33] width 78 height 20
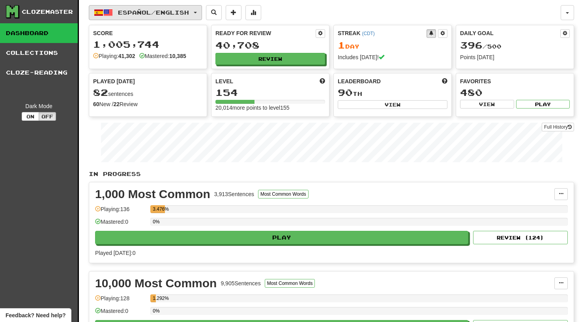
click at [202, 14] on button "Español / English" at bounding box center [145, 12] width 113 height 15
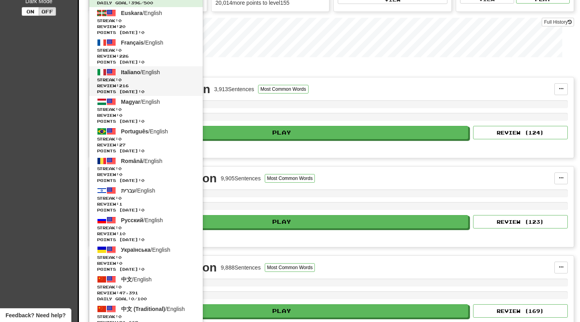
scroll to position [108, 0]
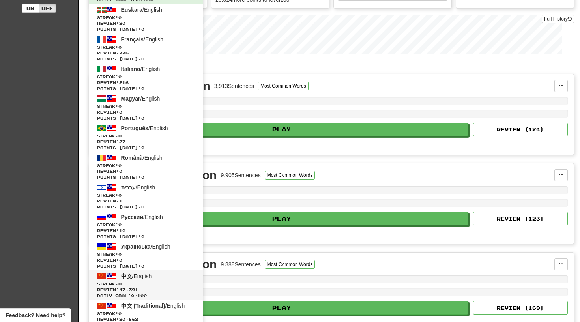
click at [114, 281] on span "Streak: 0" at bounding box center [146, 284] width 98 height 6
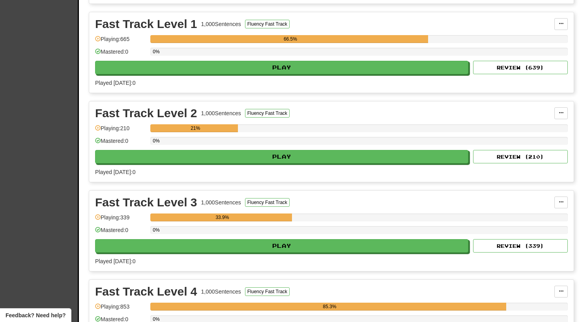
scroll to position [890, 0]
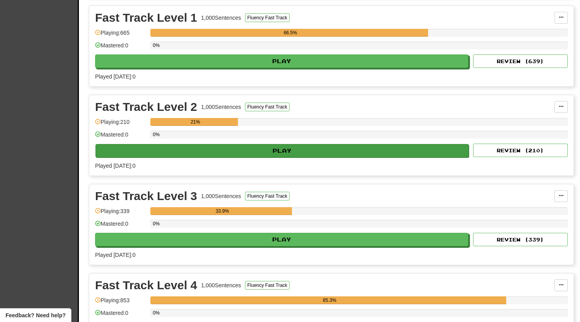
click at [283, 148] on button "Play" at bounding box center [282, 150] width 373 height 13
select select "**"
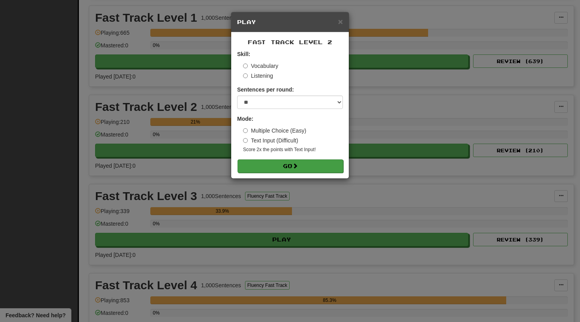
click at [277, 167] on button "Go" at bounding box center [291, 165] width 106 height 13
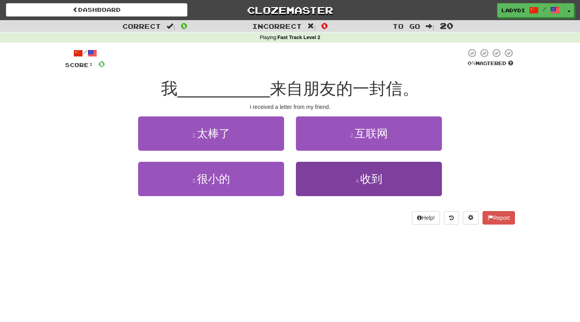
click at [315, 181] on button "4 . 收到" at bounding box center [369, 179] width 146 height 34
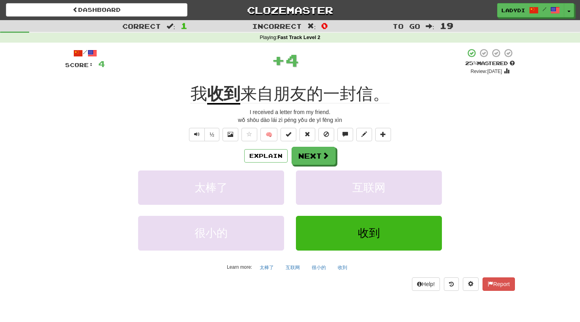
click at [308, 147] on button "Next" at bounding box center [314, 156] width 44 height 18
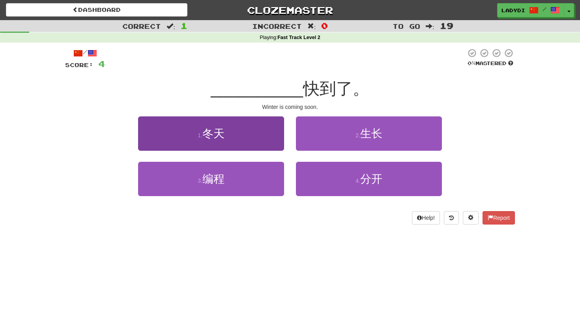
click at [248, 139] on button "1 . 冬天" at bounding box center [211, 133] width 146 height 34
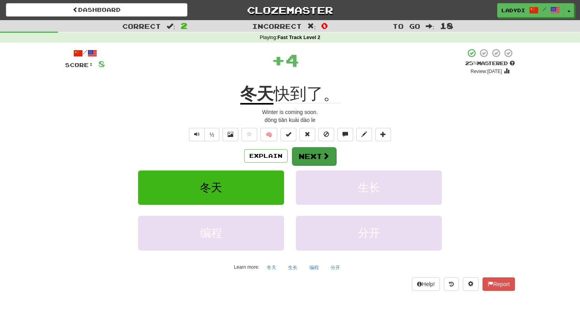
click at [301, 149] on button "Next" at bounding box center [314, 156] width 44 height 18
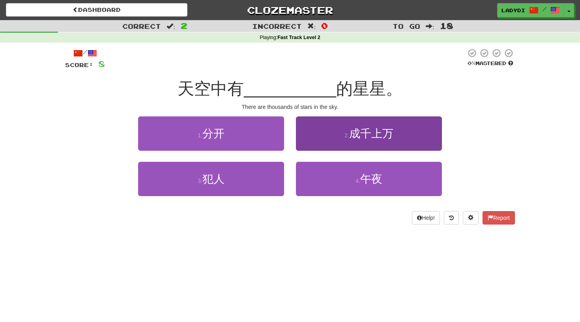
click at [319, 137] on button "2 . 成千上万" at bounding box center [369, 133] width 146 height 34
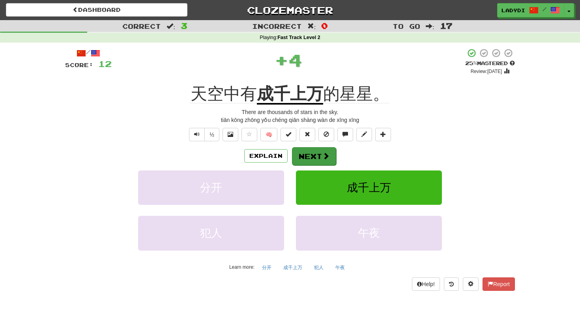
click at [313, 154] on button "Next" at bounding box center [314, 156] width 44 height 18
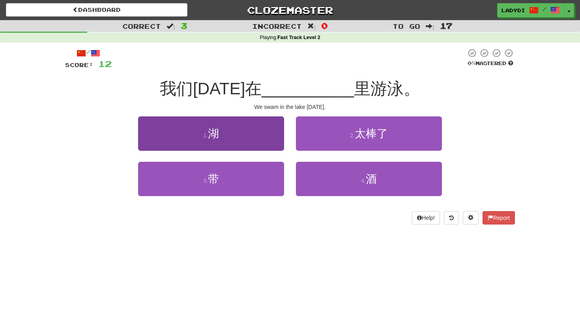
click at [265, 132] on button "1 . 湖" at bounding box center [211, 133] width 146 height 34
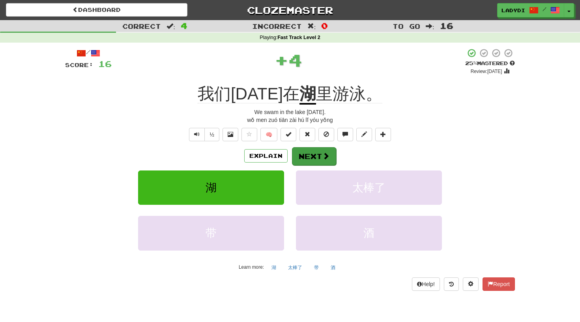
click at [304, 149] on button "Next" at bounding box center [314, 156] width 44 height 18
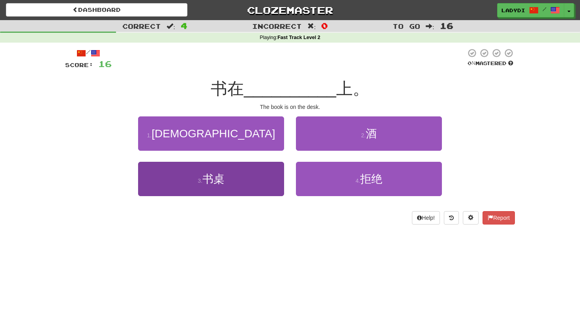
click at [255, 181] on button "3 . 书桌" at bounding box center [211, 179] width 146 height 34
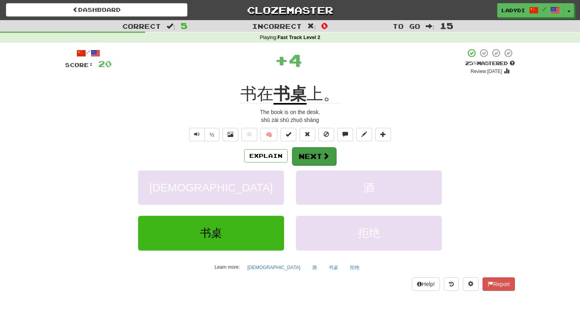
click at [301, 152] on button "Next" at bounding box center [314, 156] width 44 height 18
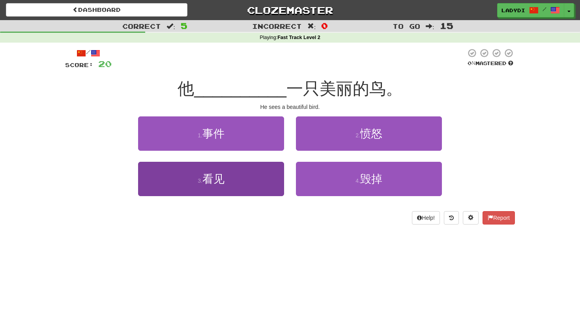
click at [243, 174] on button "3 . 看见" at bounding box center [211, 179] width 146 height 34
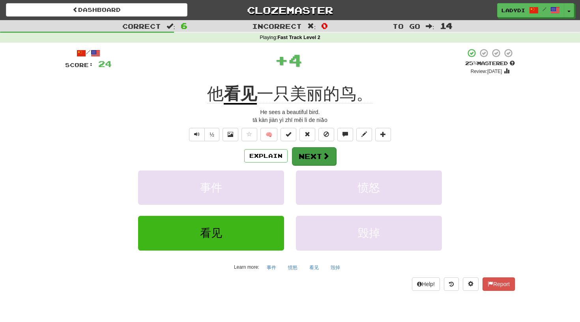
click at [312, 159] on button "Next" at bounding box center [314, 156] width 44 height 18
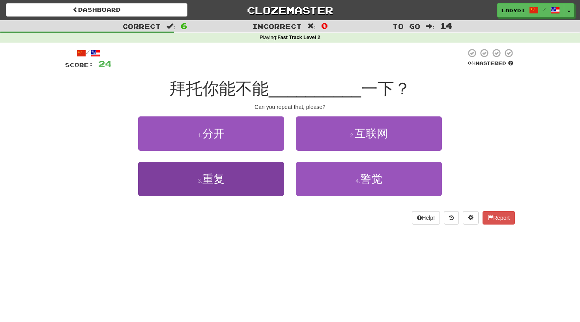
click at [272, 171] on button "3 . 重复" at bounding box center [211, 179] width 146 height 34
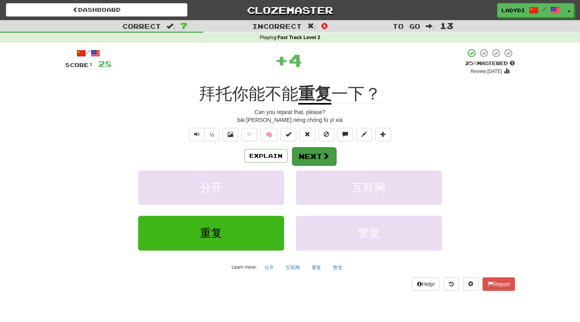
click at [311, 148] on button "Next" at bounding box center [314, 156] width 44 height 18
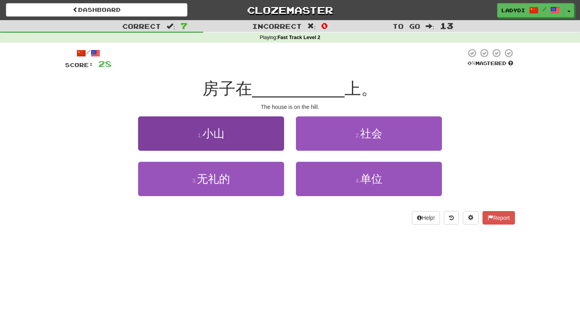
click at [260, 141] on button "1 . 小山" at bounding box center [211, 133] width 146 height 34
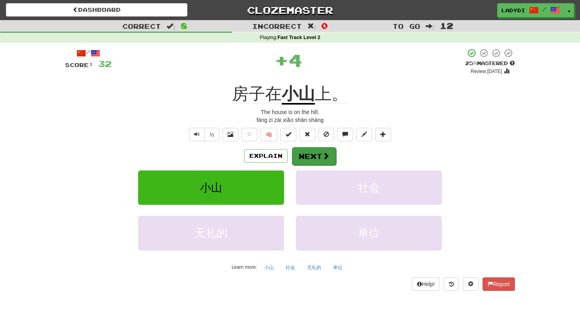
click at [298, 149] on button "Next" at bounding box center [314, 156] width 44 height 18
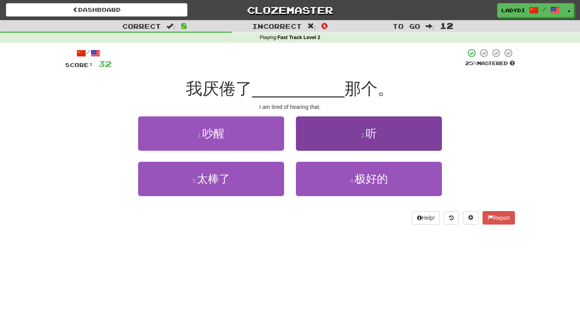
click at [322, 143] on button "2 . 听" at bounding box center [369, 133] width 146 height 34
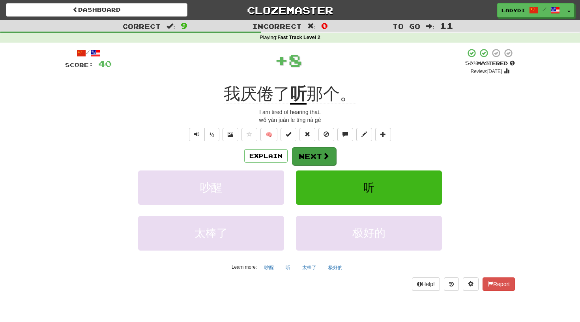
click at [313, 148] on button "Next" at bounding box center [314, 156] width 44 height 18
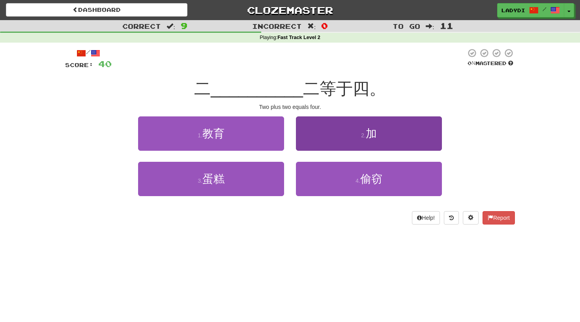
click at [319, 139] on button "2 . 加" at bounding box center [369, 133] width 146 height 34
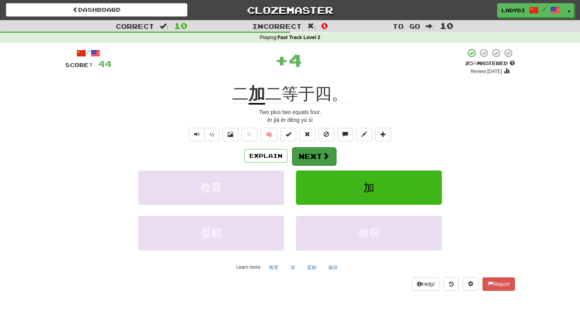
click at [316, 153] on button "Next" at bounding box center [314, 156] width 44 height 18
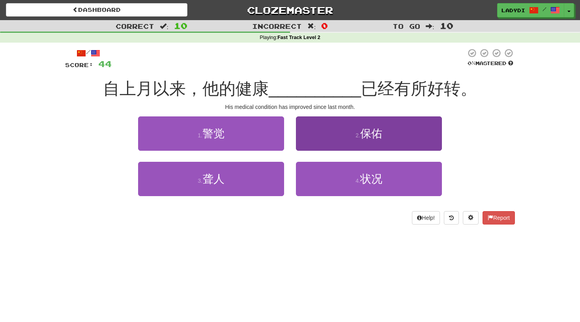
click at [311, 144] on button "2 . 保佑" at bounding box center [369, 133] width 146 height 34
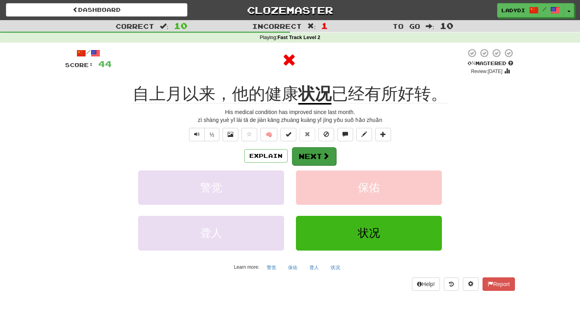
click at [311, 152] on button "Next" at bounding box center [314, 156] width 44 height 18
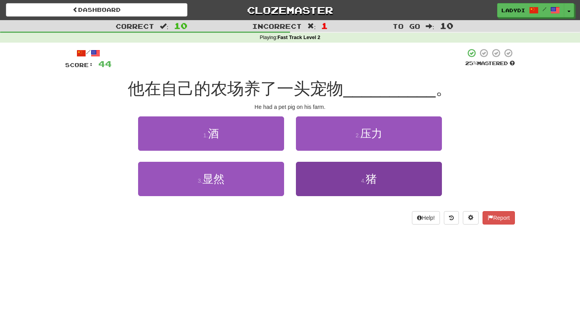
click at [309, 176] on button "4 . 猪" at bounding box center [369, 179] width 146 height 34
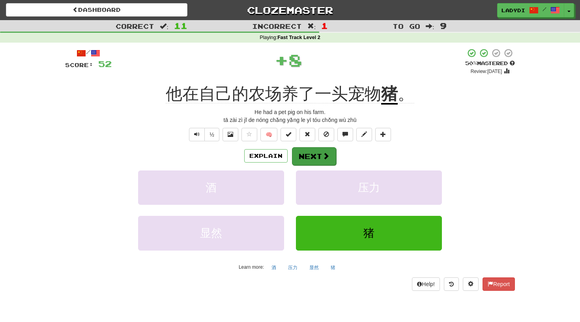
click at [305, 154] on button "Next" at bounding box center [314, 156] width 44 height 18
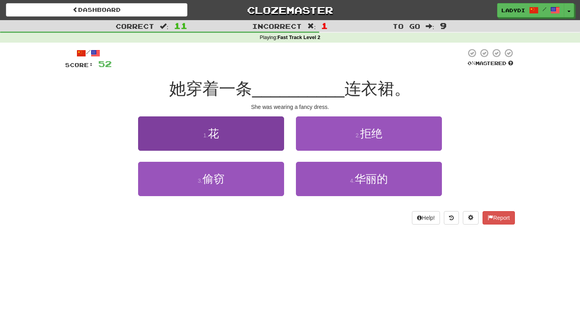
click at [248, 140] on button "1 . 花" at bounding box center [211, 133] width 146 height 34
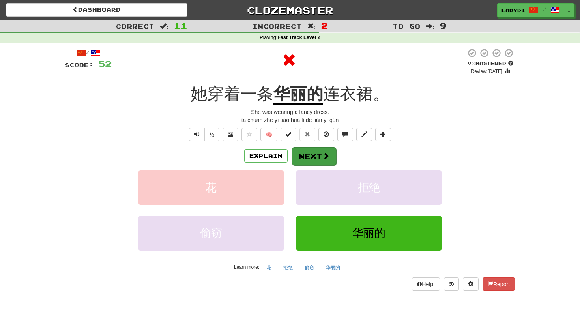
click at [309, 153] on button "Next" at bounding box center [314, 156] width 44 height 18
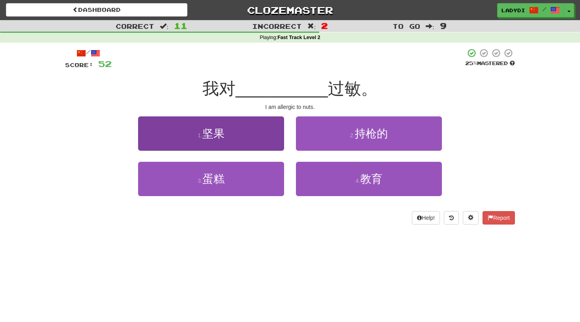
click at [266, 140] on button "1 . 坚果" at bounding box center [211, 133] width 146 height 34
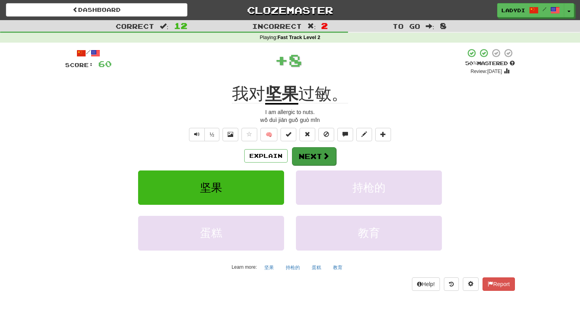
click at [317, 150] on button "Next" at bounding box center [314, 156] width 44 height 18
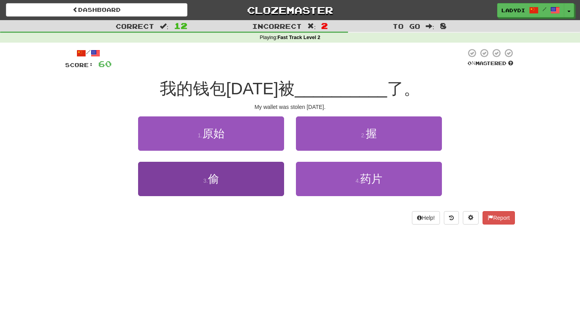
click at [259, 175] on button "3 . 偷" at bounding box center [211, 179] width 146 height 34
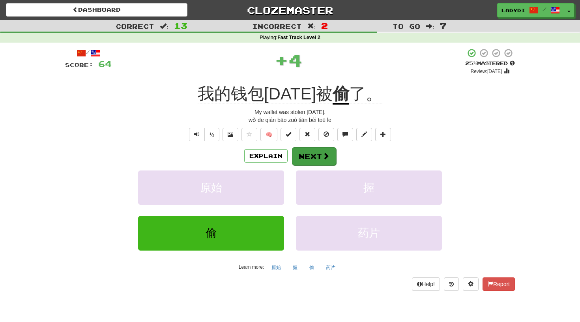
click at [307, 154] on button "Next" at bounding box center [314, 156] width 44 height 18
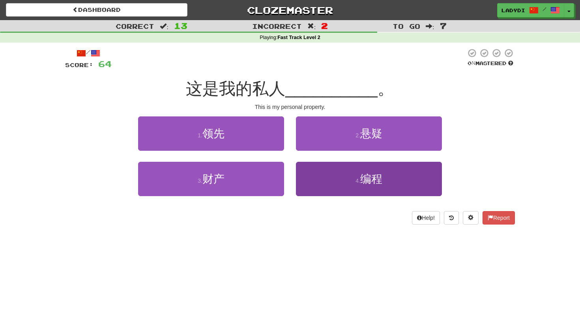
click at [319, 177] on button "4 . 编程" at bounding box center [369, 179] width 146 height 34
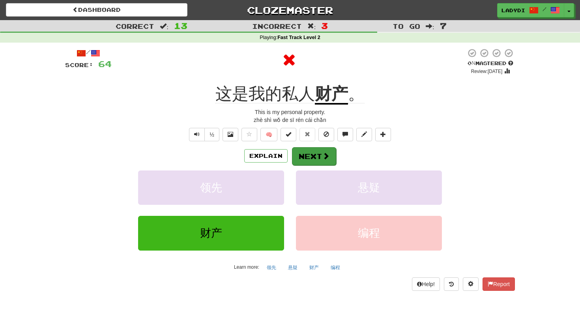
click at [313, 152] on button "Next" at bounding box center [314, 156] width 44 height 18
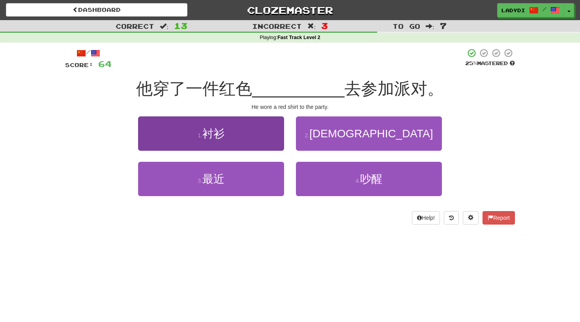
click at [264, 143] on button "1 . 衬衫" at bounding box center [211, 133] width 146 height 34
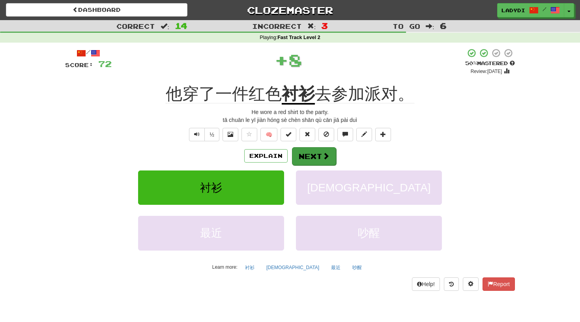
click at [306, 154] on button "Next" at bounding box center [314, 156] width 44 height 18
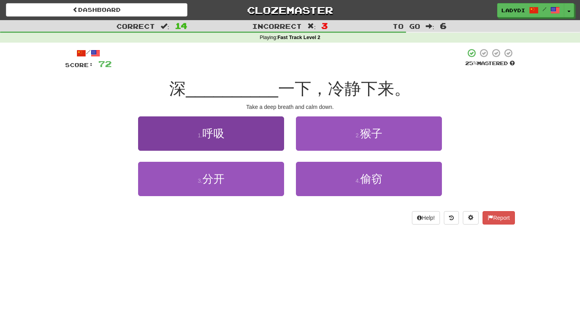
click at [257, 139] on button "1 . 呼吸" at bounding box center [211, 133] width 146 height 34
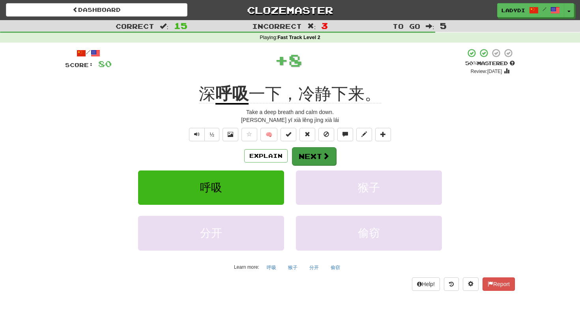
click at [302, 153] on button "Next" at bounding box center [314, 156] width 44 height 18
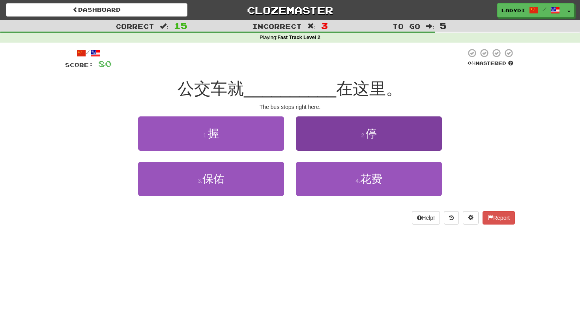
click at [329, 146] on button "2 . 停" at bounding box center [369, 133] width 146 height 34
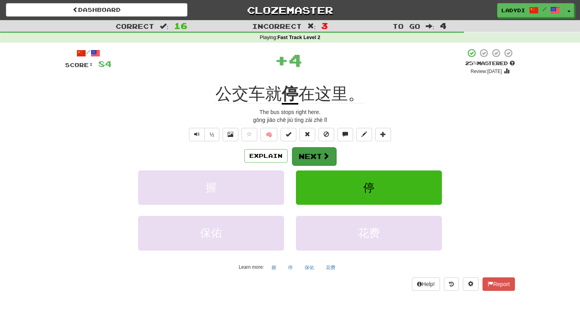
click at [317, 150] on button "Next" at bounding box center [314, 156] width 44 height 18
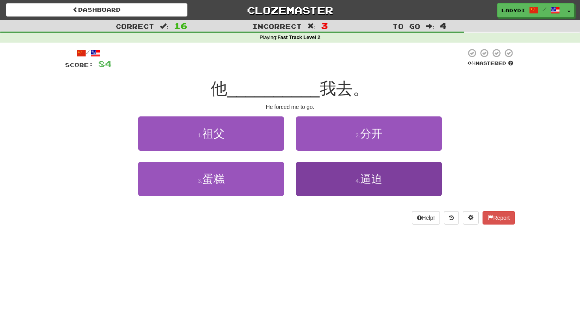
click at [323, 176] on button "4 . 逼迫" at bounding box center [369, 179] width 146 height 34
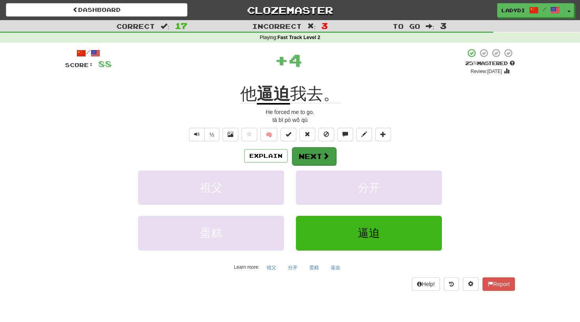
click at [317, 151] on button "Next" at bounding box center [314, 156] width 44 height 18
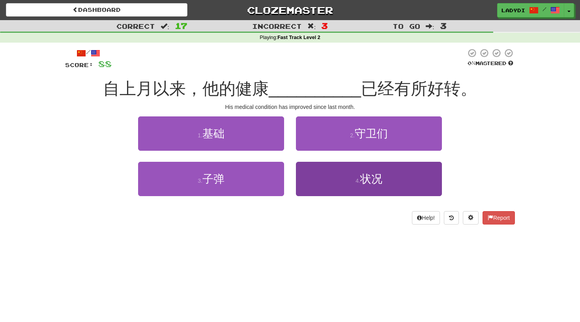
click at [305, 177] on button "4 . 状况" at bounding box center [369, 179] width 146 height 34
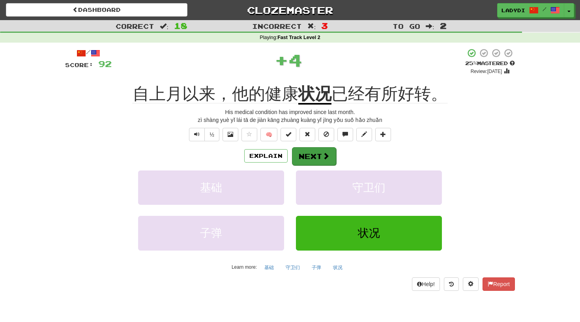
click at [306, 154] on button "Next" at bounding box center [314, 156] width 44 height 18
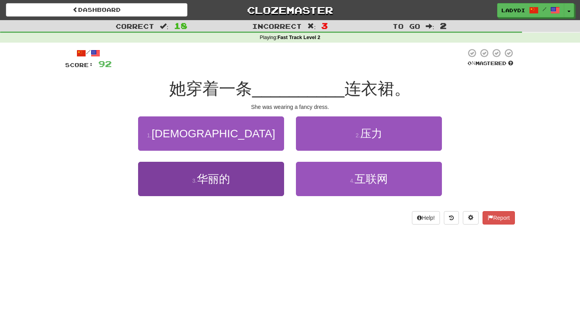
click at [259, 175] on button "3 . 华丽的" at bounding box center [211, 179] width 146 height 34
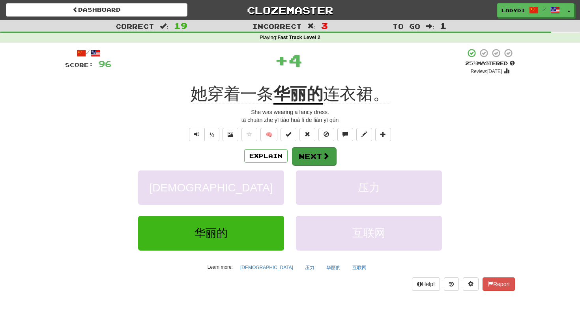
click at [304, 156] on button "Next" at bounding box center [314, 156] width 44 height 18
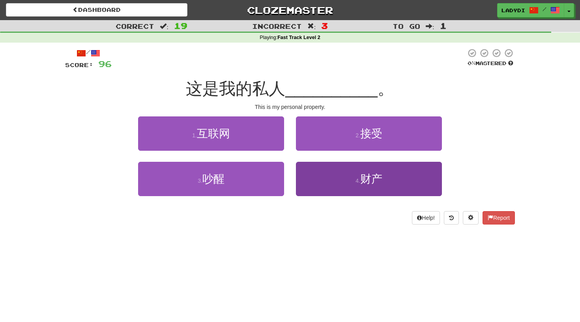
click at [321, 181] on button "4 . 财产" at bounding box center [369, 179] width 146 height 34
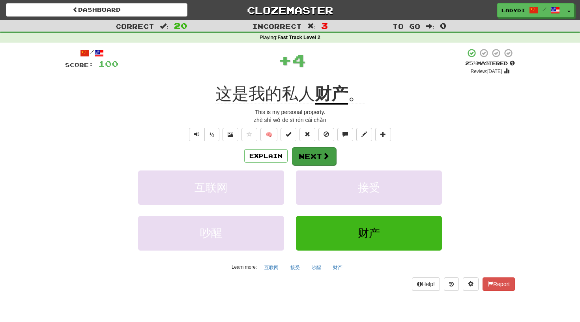
click at [310, 155] on button "Next" at bounding box center [314, 156] width 44 height 18
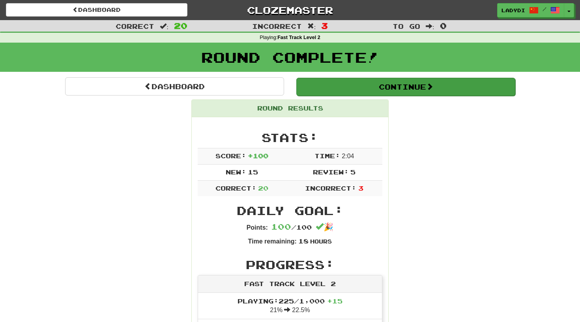
click at [379, 81] on button "Continue" at bounding box center [405, 87] width 219 height 18
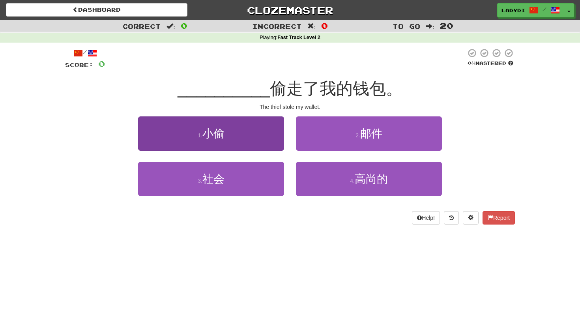
click at [266, 134] on button "1 . 小偷" at bounding box center [211, 133] width 146 height 34
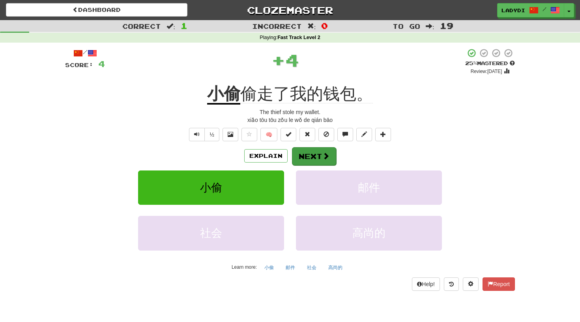
click at [313, 152] on button "Next" at bounding box center [314, 156] width 44 height 18
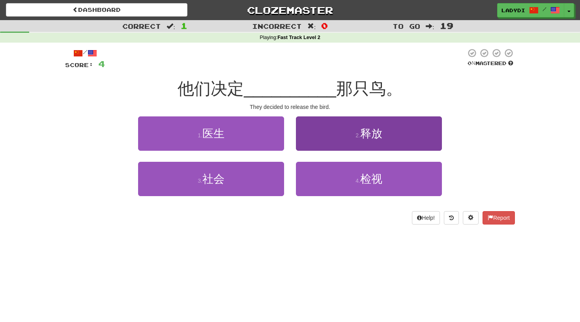
click at [311, 136] on button "2 . 释放" at bounding box center [369, 133] width 146 height 34
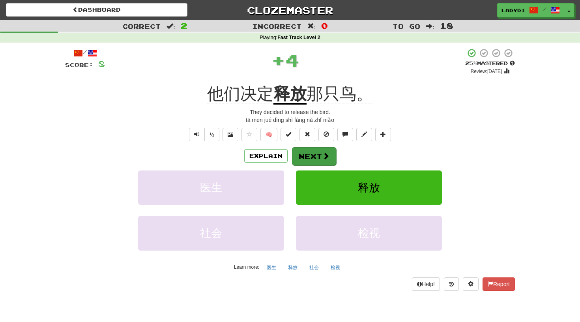
click at [305, 152] on button "Next" at bounding box center [314, 156] width 44 height 18
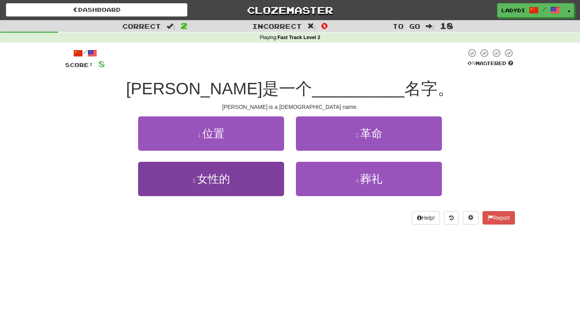
click at [266, 182] on button "3 . 女性的" at bounding box center [211, 179] width 146 height 34
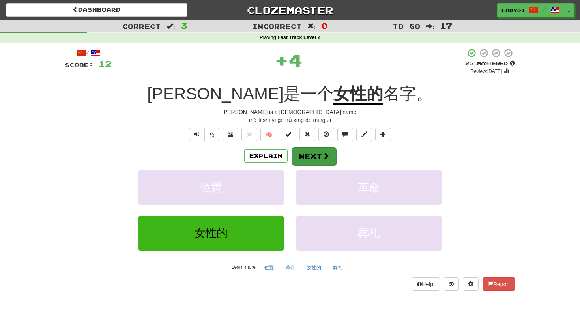
click at [307, 158] on button "Next" at bounding box center [314, 156] width 44 height 18
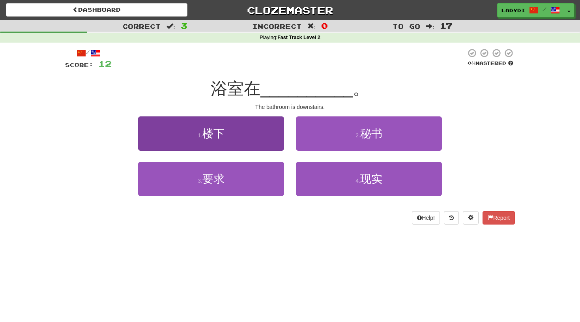
click at [264, 138] on button "1 . 楼下" at bounding box center [211, 133] width 146 height 34
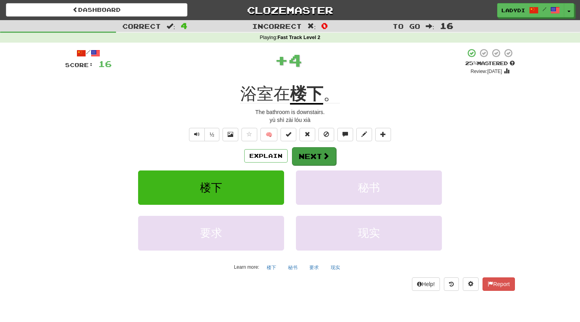
click at [307, 152] on button "Next" at bounding box center [314, 156] width 44 height 18
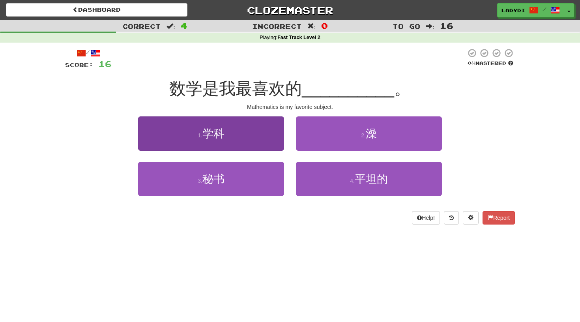
click at [265, 141] on button "1 . 学科" at bounding box center [211, 133] width 146 height 34
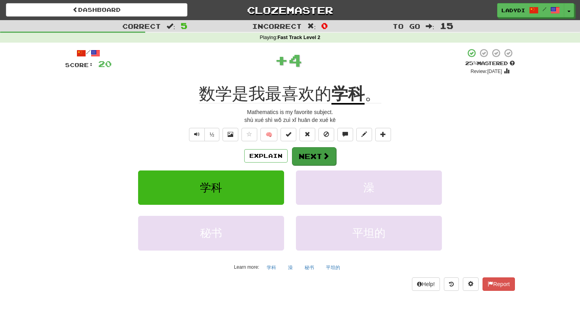
click at [307, 154] on button "Next" at bounding box center [314, 156] width 44 height 18
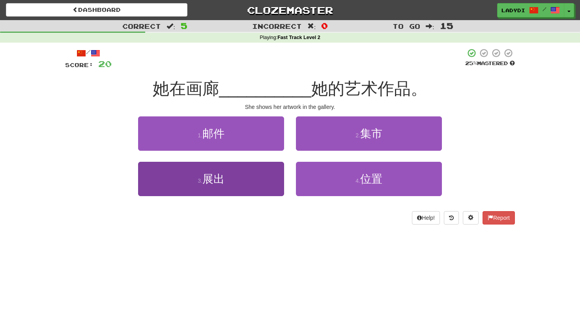
click at [281, 180] on button "3 . 展出" at bounding box center [211, 179] width 146 height 34
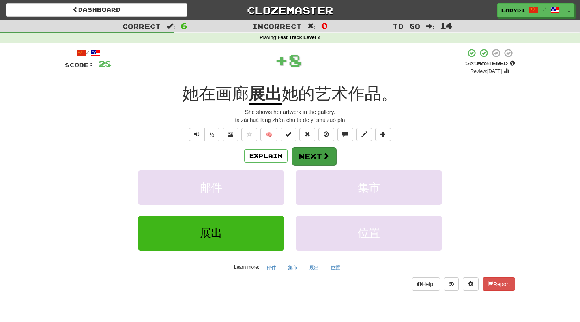
click at [318, 156] on button "Next" at bounding box center [314, 156] width 44 height 18
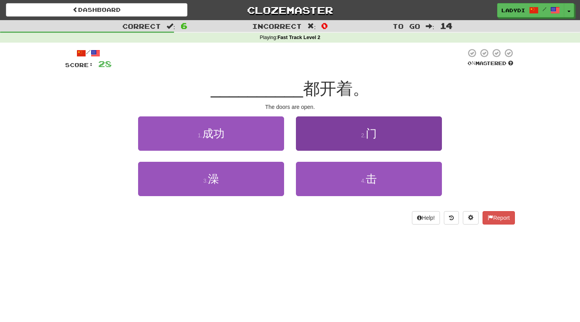
click at [332, 142] on button "2 . 门" at bounding box center [369, 133] width 146 height 34
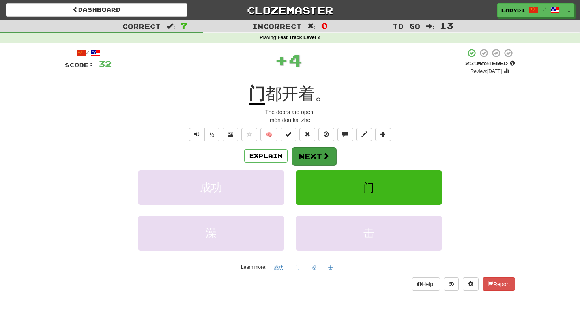
click at [323, 159] on span at bounding box center [325, 155] width 7 height 7
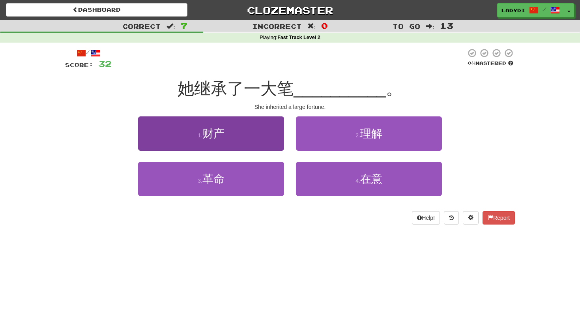
click at [257, 148] on button "1 . 财产" at bounding box center [211, 133] width 146 height 34
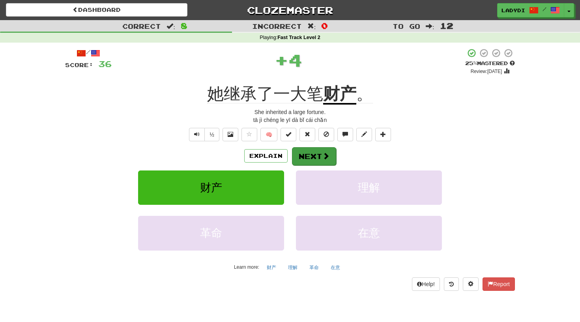
click at [304, 154] on button "Next" at bounding box center [314, 156] width 44 height 18
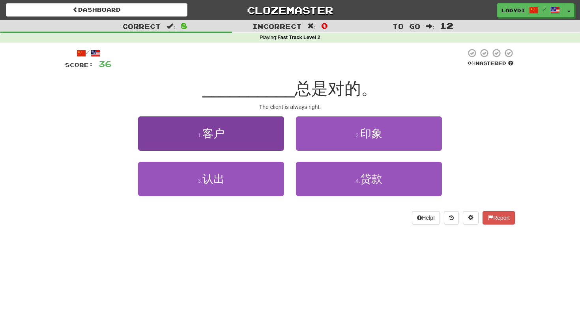
click at [255, 138] on button "1 . 客户" at bounding box center [211, 133] width 146 height 34
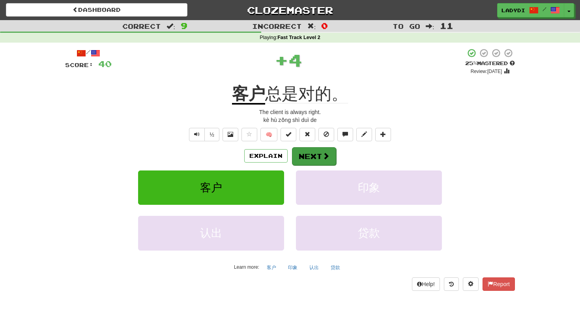
click at [306, 151] on button "Next" at bounding box center [314, 156] width 44 height 18
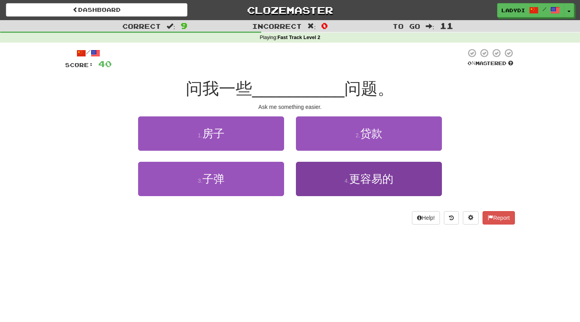
click at [327, 181] on button "4 . 更容易的" at bounding box center [369, 179] width 146 height 34
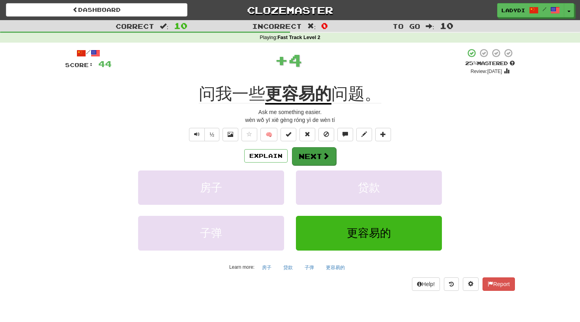
click at [319, 152] on button "Next" at bounding box center [314, 156] width 44 height 18
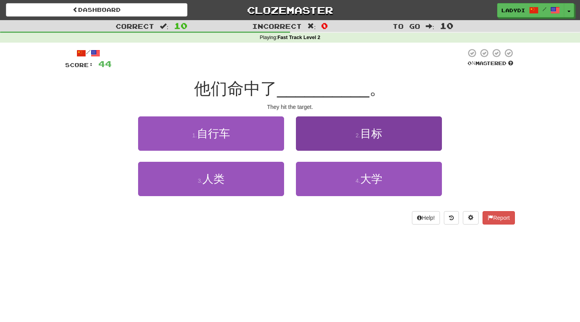
click at [341, 139] on button "2 . 目标" at bounding box center [369, 133] width 146 height 34
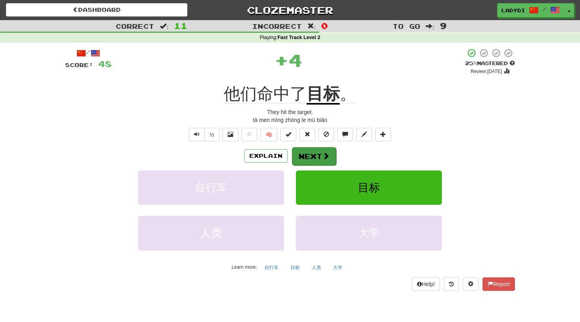
click at [318, 152] on button "Next" at bounding box center [314, 156] width 44 height 18
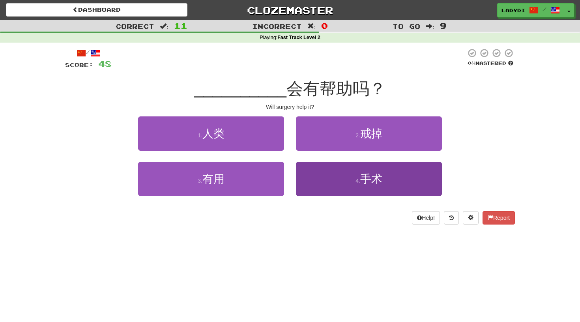
click at [330, 181] on button "4 . 手术" at bounding box center [369, 179] width 146 height 34
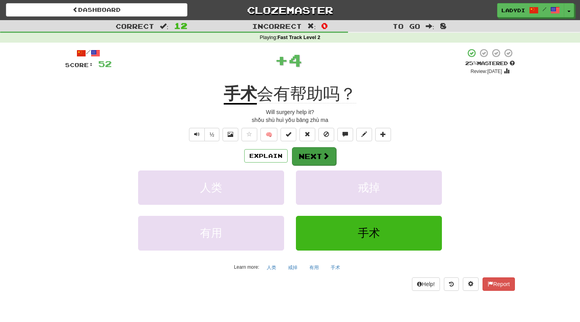
click at [305, 157] on button "Next" at bounding box center [314, 156] width 44 height 18
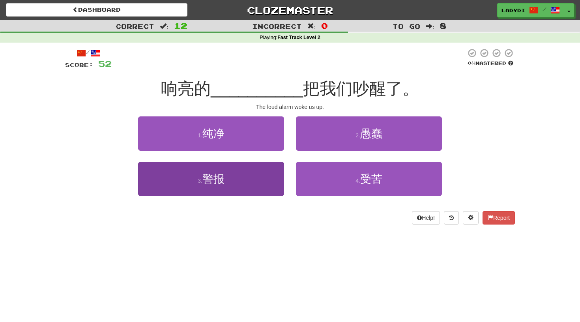
click at [275, 178] on button "3 . 警报" at bounding box center [211, 179] width 146 height 34
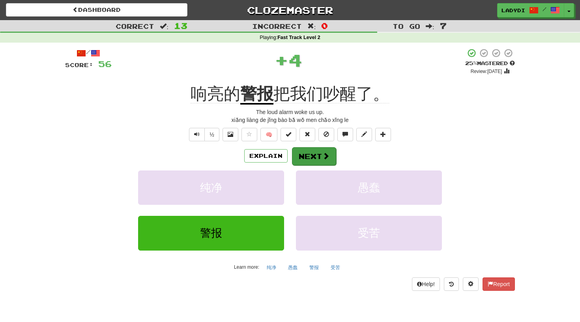
click at [310, 152] on button "Next" at bounding box center [314, 156] width 44 height 18
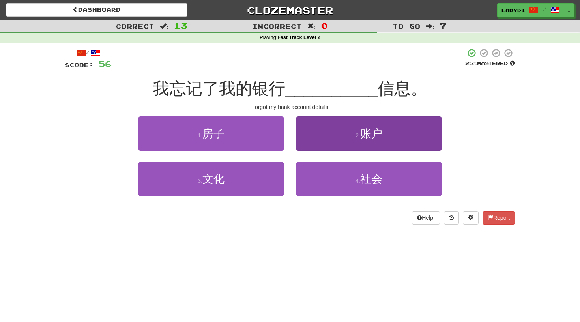
click at [325, 139] on button "2 . 账户" at bounding box center [369, 133] width 146 height 34
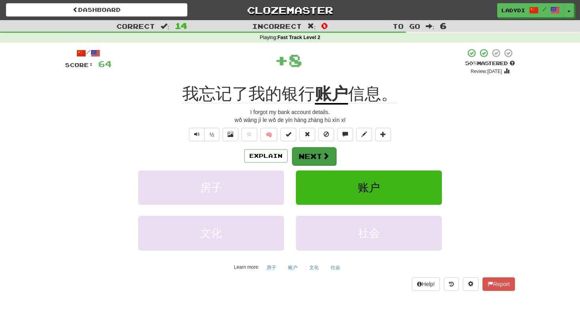
click at [311, 156] on button "Next" at bounding box center [314, 156] width 44 height 18
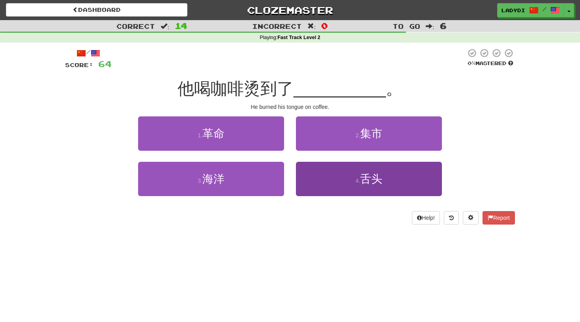
click at [313, 178] on button "4 . 舌头" at bounding box center [369, 179] width 146 height 34
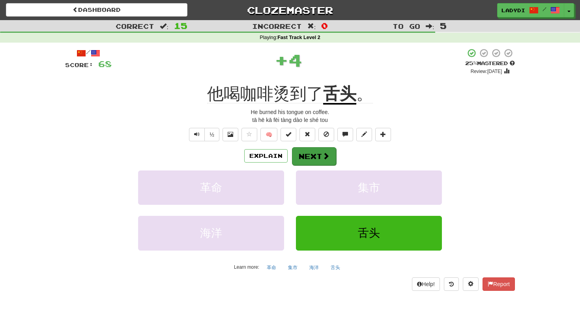
click at [310, 156] on button "Next" at bounding box center [314, 156] width 44 height 18
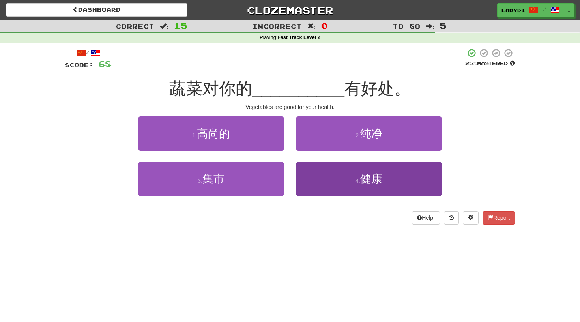
click at [314, 174] on button "4 . 健康" at bounding box center [369, 179] width 146 height 34
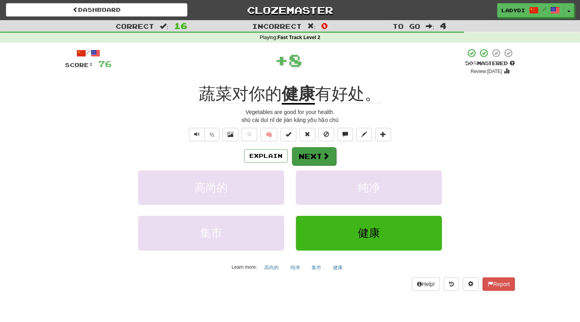
click at [307, 152] on button "Next" at bounding box center [314, 156] width 44 height 18
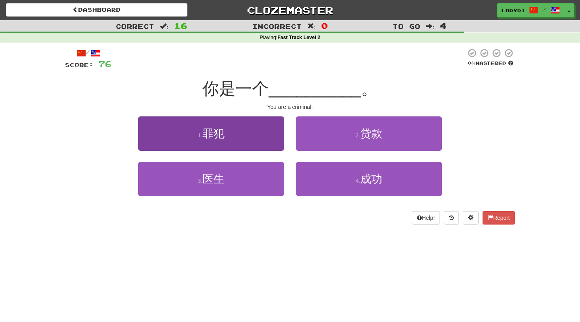
click at [268, 138] on button "1 . 罪犯" at bounding box center [211, 133] width 146 height 34
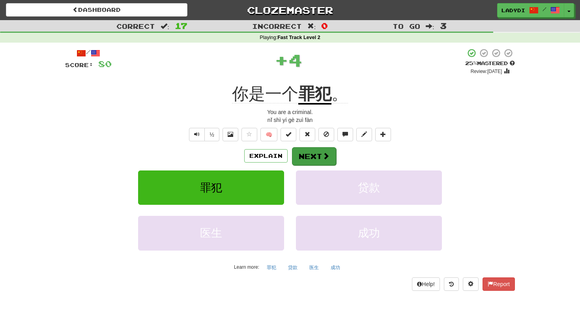
click at [300, 154] on button "Next" at bounding box center [314, 156] width 44 height 18
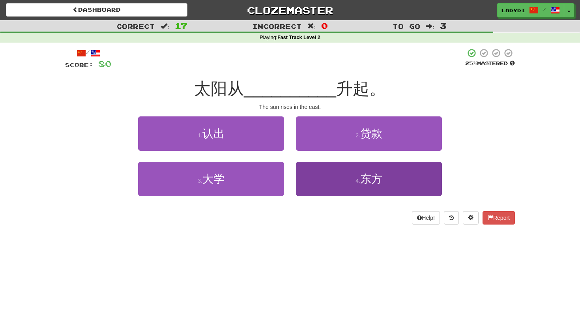
click at [325, 177] on button "4 . 东方" at bounding box center [369, 179] width 146 height 34
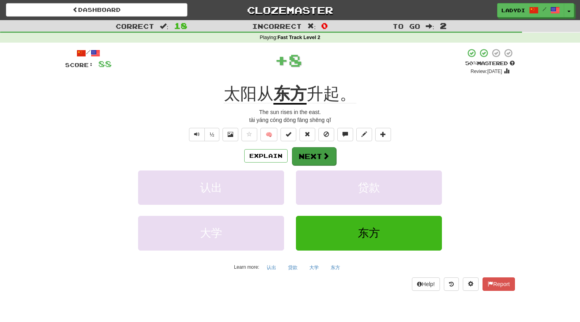
click at [312, 154] on button "Next" at bounding box center [314, 156] width 44 height 18
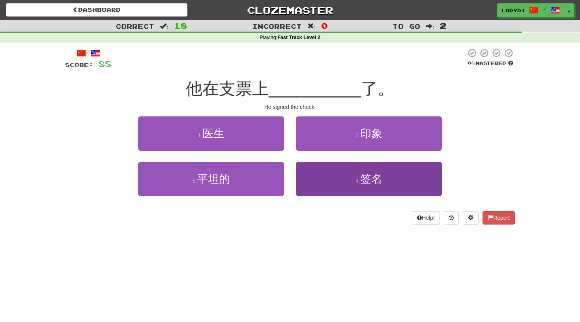
click at [315, 179] on button "4 . 签名" at bounding box center [369, 179] width 146 height 34
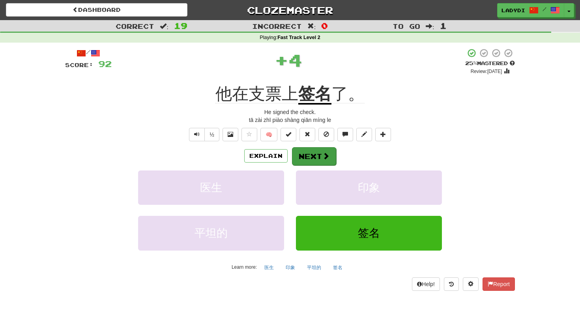
click at [311, 153] on button "Next" at bounding box center [314, 156] width 44 height 18
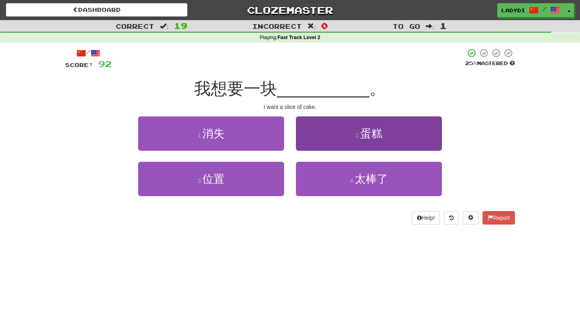
click at [322, 135] on button "2 . 蛋糕" at bounding box center [369, 133] width 146 height 34
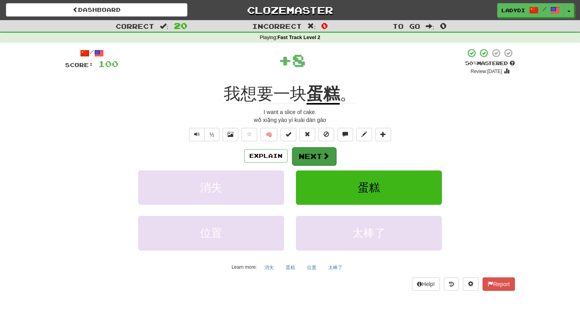
click at [314, 157] on button "Next" at bounding box center [314, 156] width 44 height 18
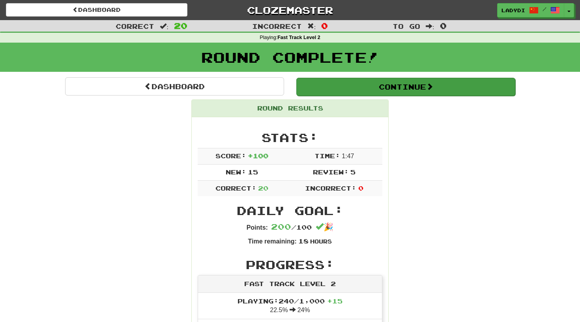
click at [400, 88] on button "Continue" at bounding box center [405, 87] width 219 height 18
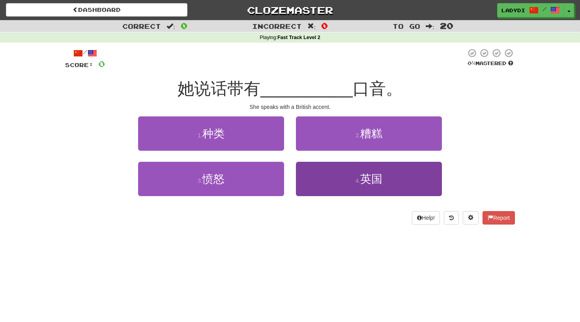
click at [317, 180] on button "4 . 英国" at bounding box center [369, 179] width 146 height 34
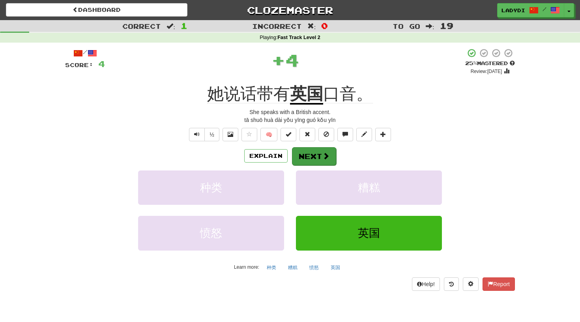
click at [310, 159] on button "Next" at bounding box center [314, 156] width 44 height 18
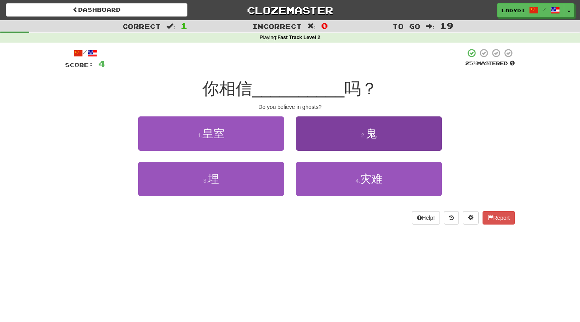
click at [318, 137] on button "2 . 鬼" at bounding box center [369, 133] width 146 height 34
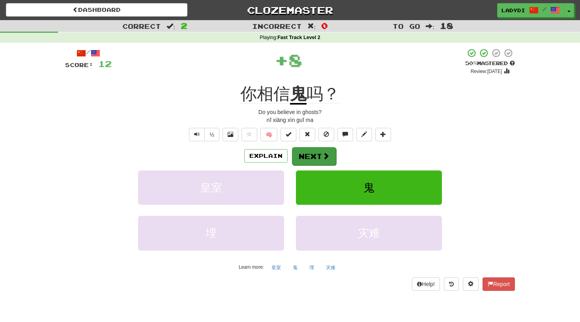
click at [313, 153] on button "Next" at bounding box center [314, 156] width 44 height 18
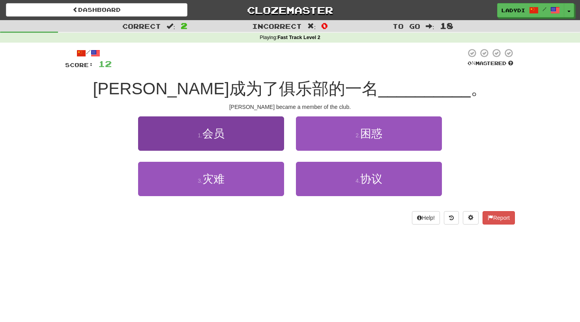
click at [265, 142] on button "1 . 会员" at bounding box center [211, 133] width 146 height 34
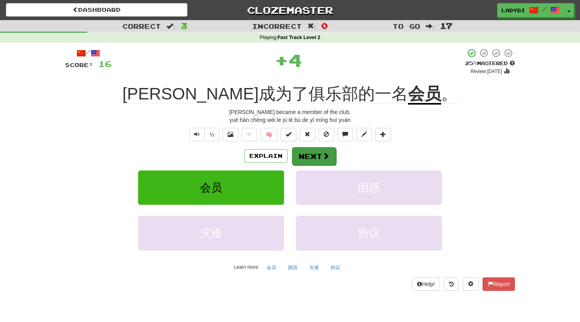
click at [316, 148] on button "Next" at bounding box center [314, 156] width 44 height 18
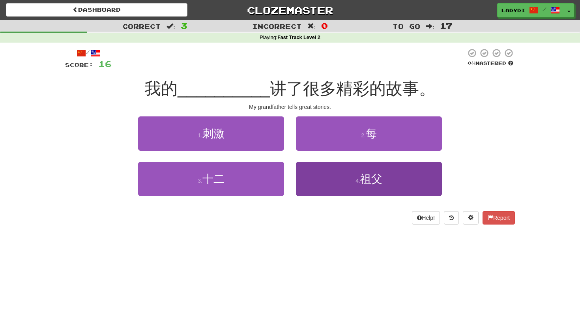
click at [325, 180] on button "4 . 祖父" at bounding box center [369, 179] width 146 height 34
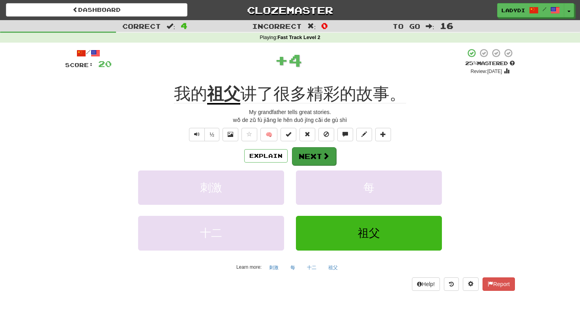
click at [316, 151] on button "Next" at bounding box center [314, 156] width 44 height 18
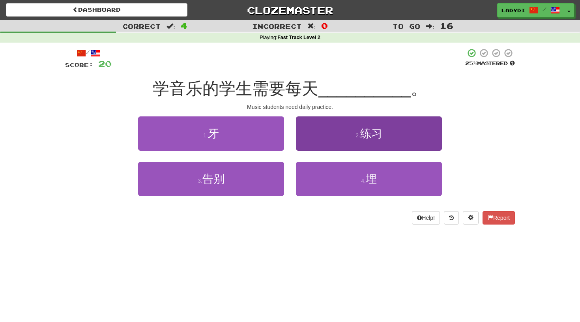
click at [326, 137] on button "2 . 练习" at bounding box center [369, 133] width 146 height 34
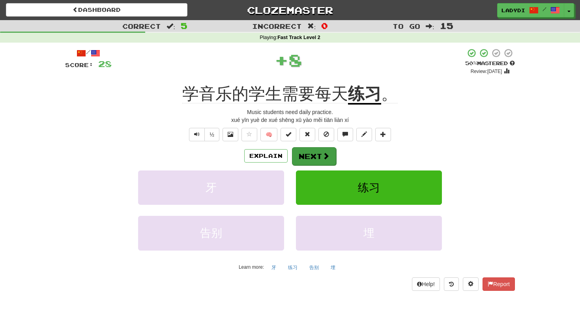
click at [319, 150] on button "Next" at bounding box center [314, 156] width 44 height 18
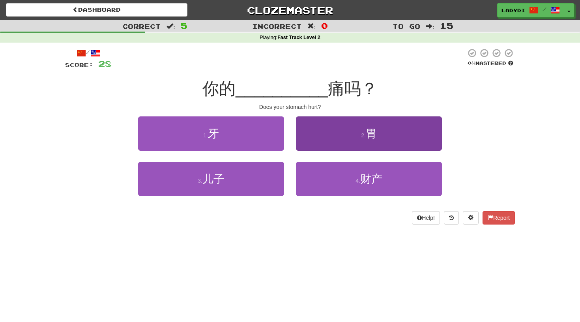
click at [320, 141] on button "2 . 胃" at bounding box center [369, 133] width 146 height 34
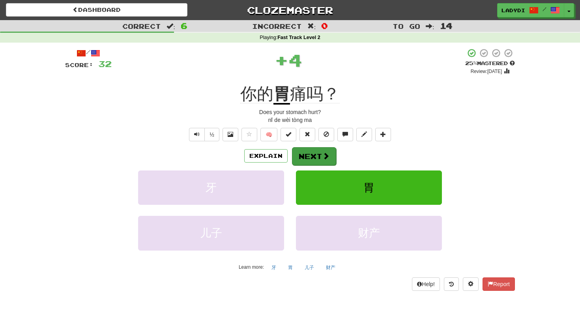
click at [315, 152] on button "Next" at bounding box center [314, 156] width 44 height 18
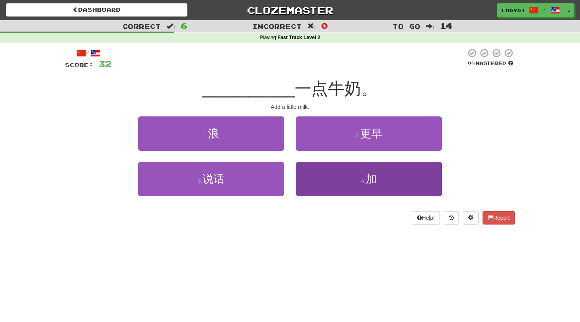
click at [320, 181] on button "4 . 加" at bounding box center [369, 179] width 146 height 34
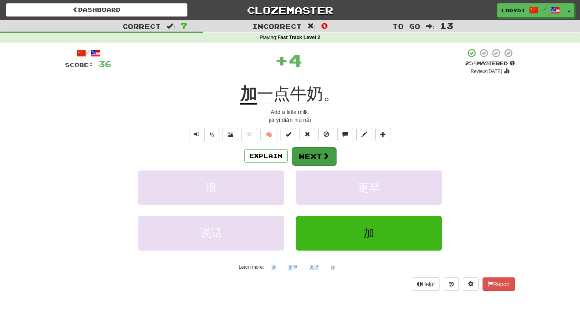
click at [307, 151] on button "Next" at bounding box center [314, 156] width 44 height 18
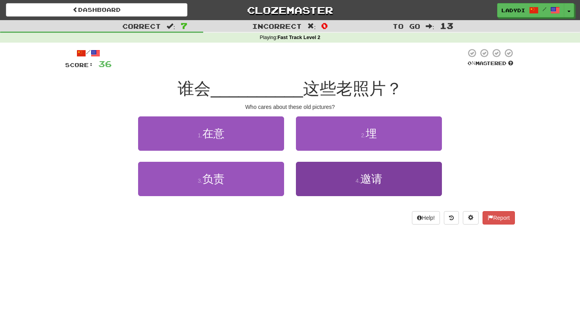
click at [316, 178] on button "4 . 邀请" at bounding box center [369, 179] width 146 height 34
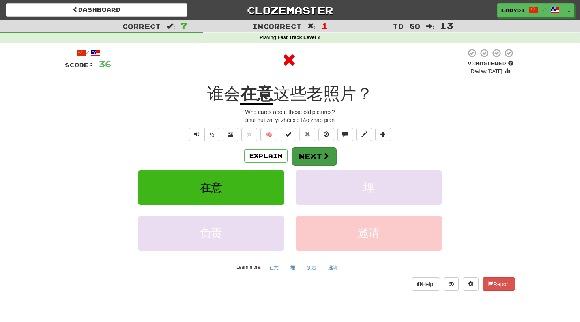
click at [313, 152] on button "Next" at bounding box center [314, 156] width 44 height 18
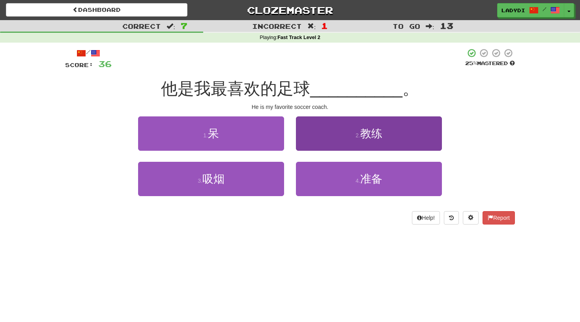
click at [328, 141] on button "2 . 教练" at bounding box center [369, 133] width 146 height 34
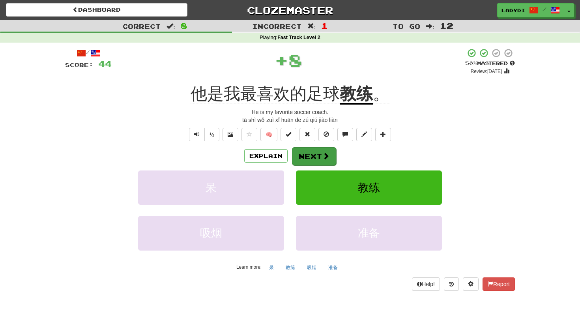
click at [314, 156] on button "Next" at bounding box center [314, 156] width 44 height 18
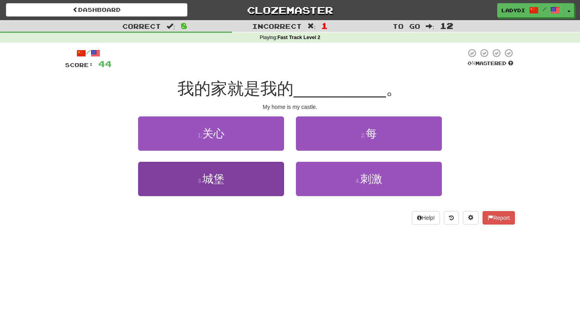
click at [270, 179] on button "3 . 城堡" at bounding box center [211, 179] width 146 height 34
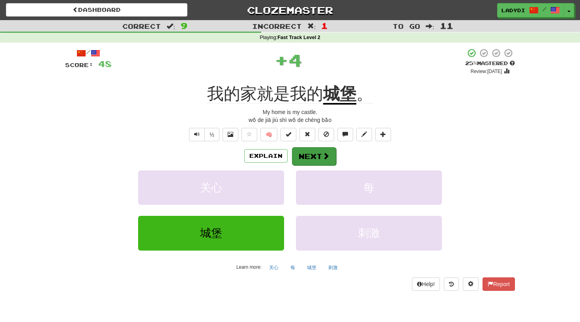
click at [306, 153] on button "Next" at bounding box center [314, 156] width 44 height 18
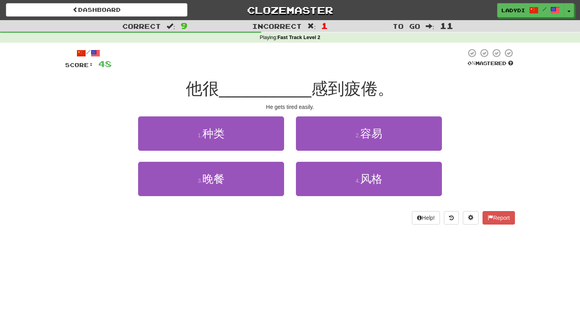
click at [306, 153] on div "2 . 容易" at bounding box center [369, 138] width 158 height 45
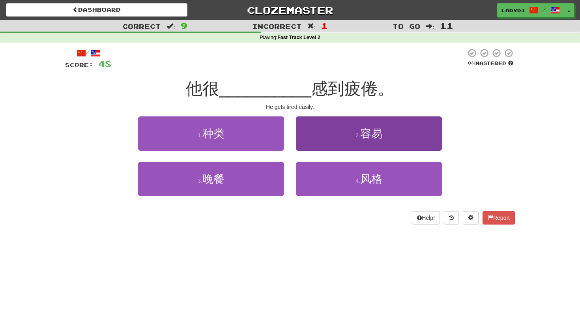
click at [312, 142] on button "2 . 容易" at bounding box center [369, 133] width 146 height 34
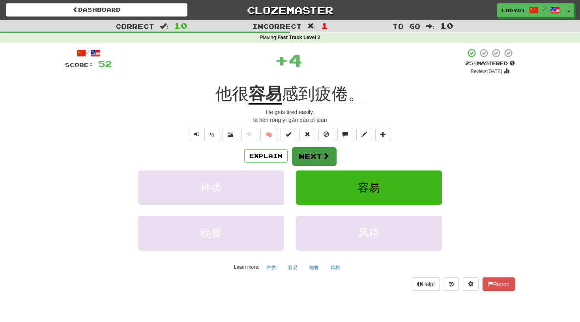
click at [302, 152] on button "Next" at bounding box center [314, 156] width 44 height 18
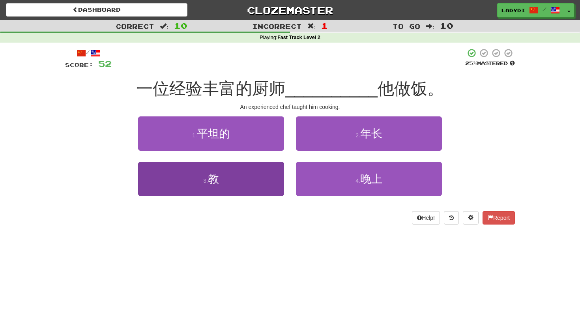
click at [234, 178] on button "3 . 教" at bounding box center [211, 179] width 146 height 34
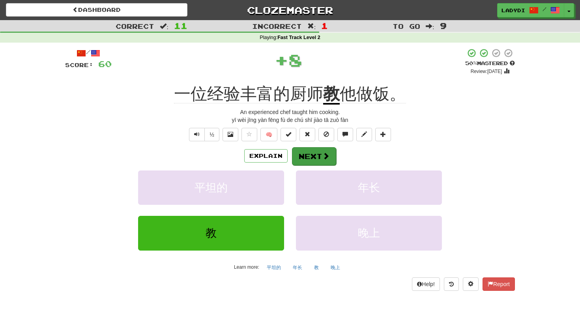
click at [304, 155] on button "Next" at bounding box center [314, 156] width 44 height 18
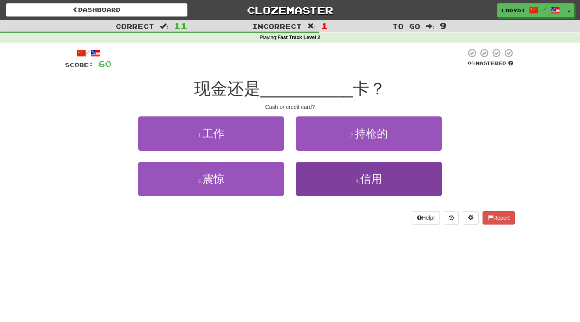
click at [322, 178] on button "4 . 信用" at bounding box center [369, 179] width 146 height 34
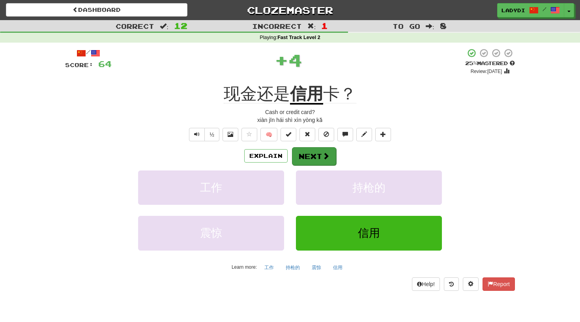
click at [312, 158] on button "Next" at bounding box center [314, 156] width 44 height 18
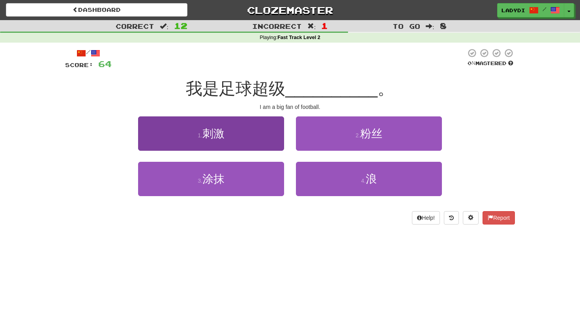
click at [263, 133] on button "1 . 刺激" at bounding box center [211, 133] width 146 height 34
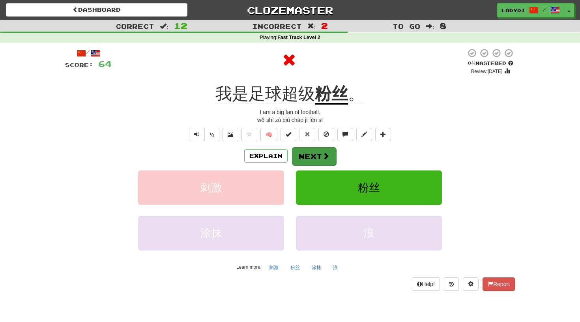
click at [304, 156] on button "Next" at bounding box center [314, 156] width 44 height 18
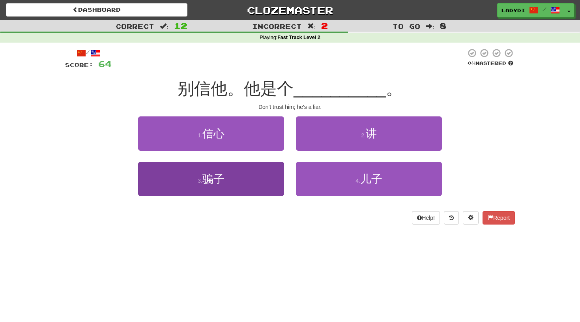
click at [260, 178] on button "3 . 骗子" at bounding box center [211, 179] width 146 height 34
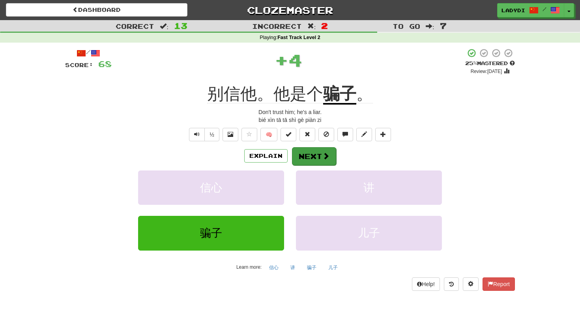
click at [307, 154] on button "Next" at bounding box center [314, 156] width 44 height 18
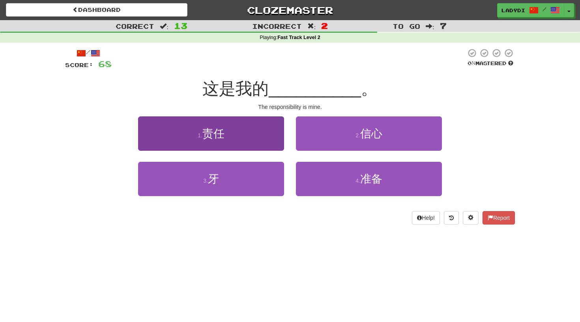
click at [258, 136] on button "1 . 责任" at bounding box center [211, 133] width 146 height 34
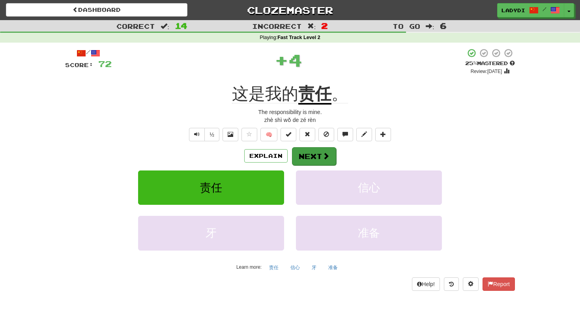
click at [302, 148] on button "Next" at bounding box center [314, 156] width 44 height 18
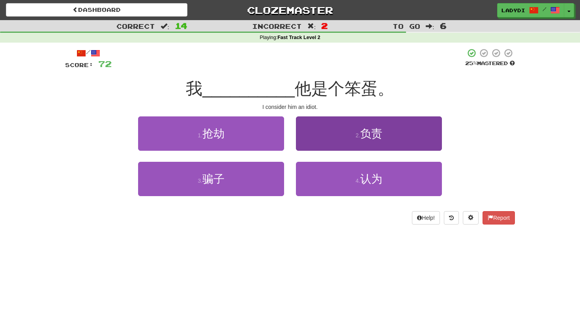
click at [324, 135] on button "2 . 负责" at bounding box center [369, 133] width 146 height 34
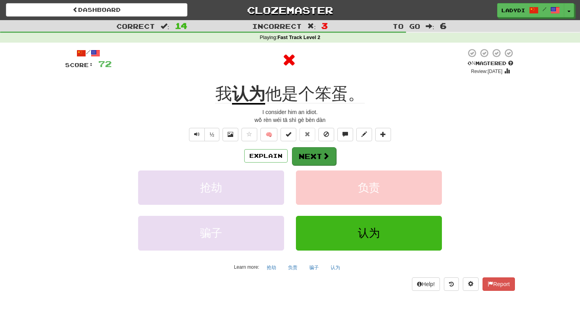
click at [310, 154] on button "Next" at bounding box center [314, 156] width 44 height 18
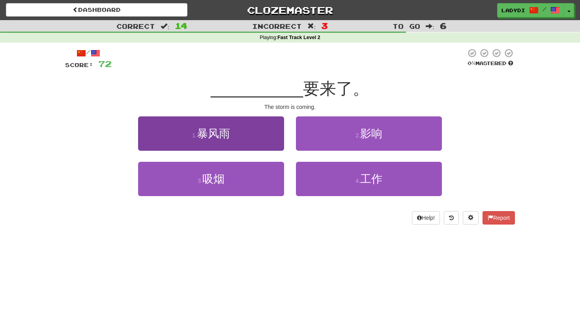
click at [261, 140] on button "1 . 暴风雨" at bounding box center [211, 133] width 146 height 34
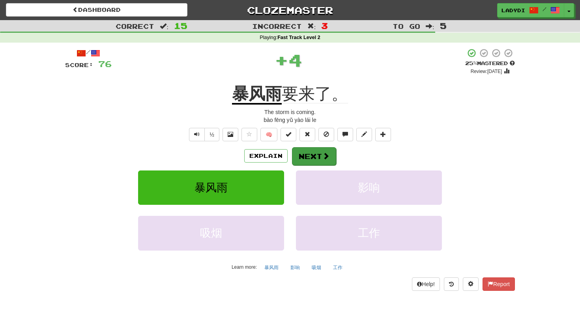
click at [300, 149] on button "Next" at bounding box center [314, 156] width 44 height 18
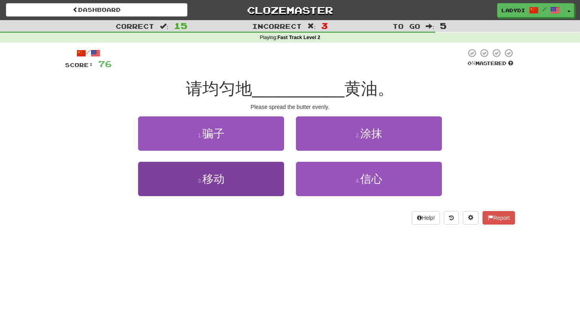
click at [264, 180] on button "3 . 移动" at bounding box center [211, 179] width 146 height 34
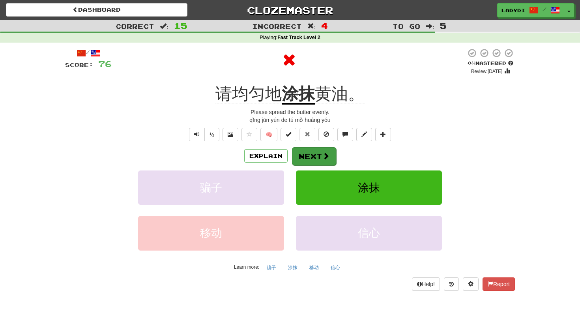
click at [302, 152] on button "Next" at bounding box center [314, 156] width 44 height 18
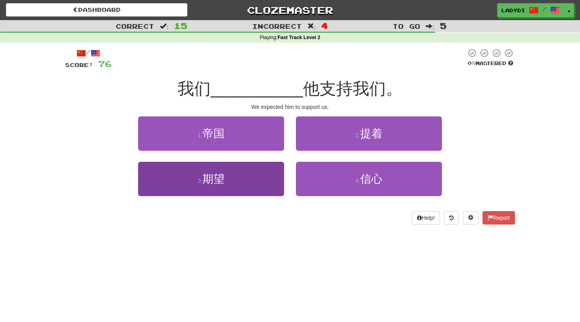
click at [254, 180] on button "3 . 期望" at bounding box center [211, 179] width 146 height 34
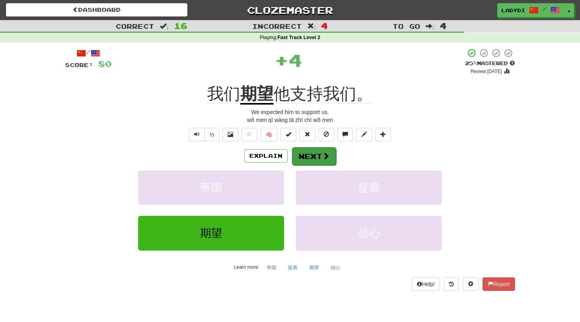
click at [310, 147] on button "Next" at bounding box center [314, 156] width 44 height 18
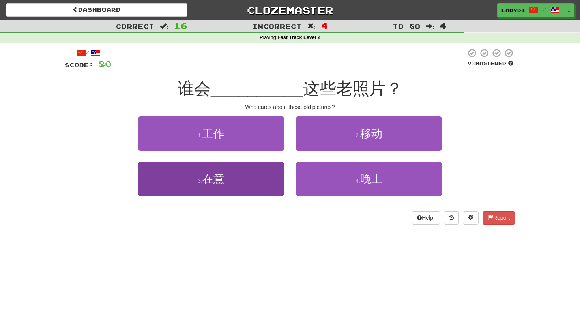
click at [264, 177] on button "3 . 在意" at bounding box center [211, 179] width 146 height 34
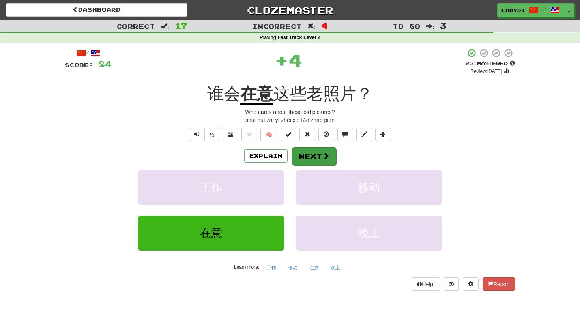
click at [313, 154] on button "Next" at bounding box center [314, 156] width 44 height 18
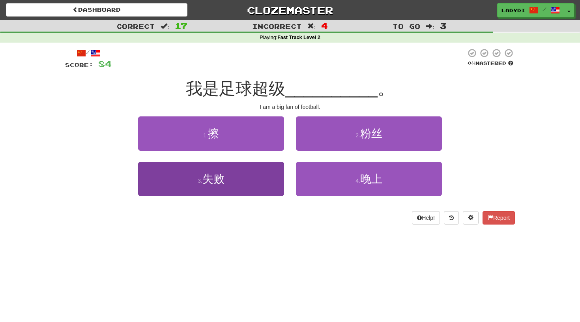
click at [259, 178] on button "3 . 失败" at bounding box center [211, 179] width 146 height 34
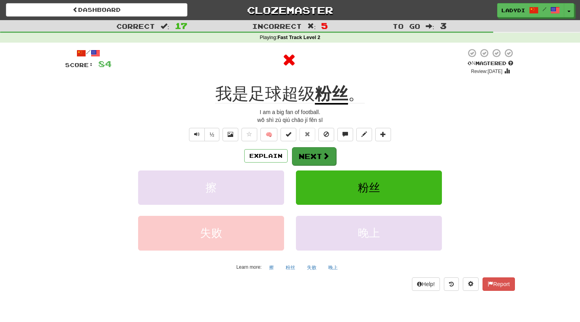
click at [309, 151] on button "Next" at bounding box center [314, 156] width 44 height 18
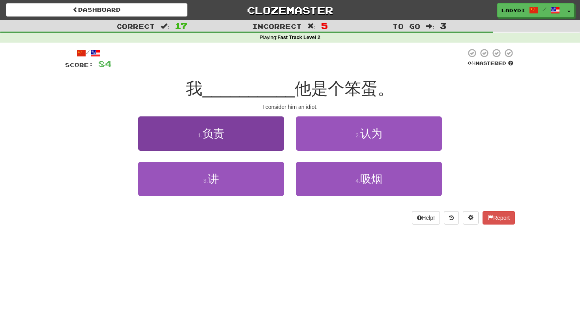
click at [255, 144] on button "1 . 负责" at bounding box center [211, 133] width 146 height 34
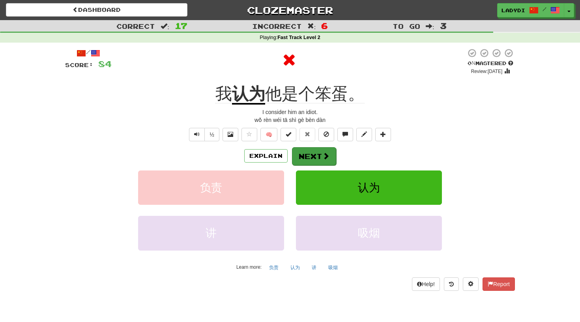
click at [307, 154] on button "Next" at bounding box center [314, 156] width 44 height 18
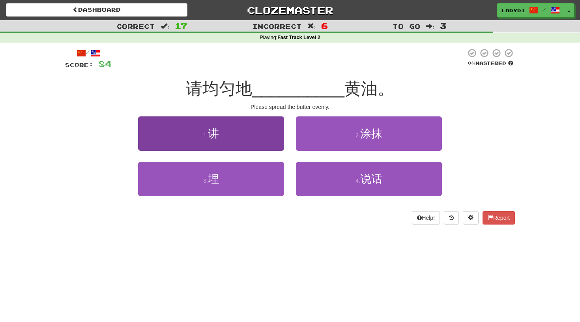
click at [262, 146] on button "1 . 讲" at bounding box center [211, 133] width 146 height 34
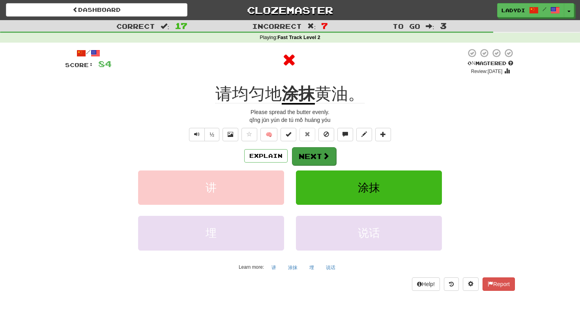
click at [304, 153] on button "Next" at bounding box center [314, 156] width 44 height 18
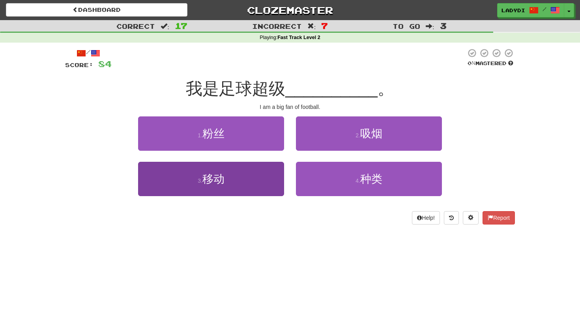
click at [264, 182] on button "3 . 移动" at bounding box center [211, 179] width 146 height 34
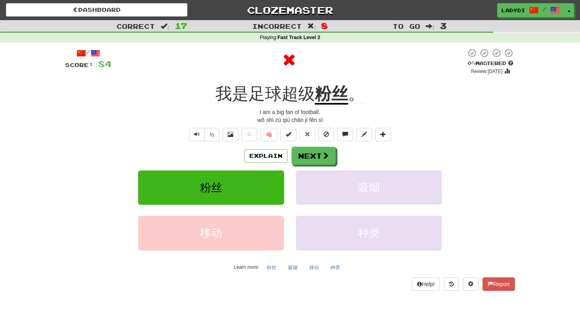
click at [317, 143] on div "/ Score: 84 0 % Mastered Review: 2025-08-20 我是足球超级 粉丝 。 I am a big fan of footb…" at bounding box center [290, 169] width 450 height 242
click at [297, 163] on button "Next" at bounding box center [314, 156] width 44 height 18
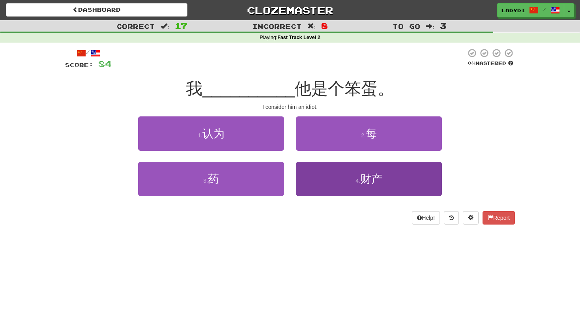
click at [323, 176] on button "4 . 财产" at bounding box center [369, 179] width 146 height 34
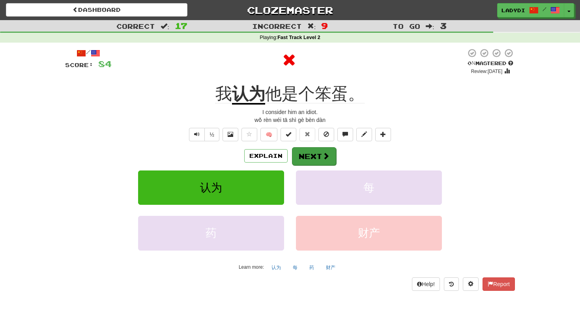
click at [302, 154] on button "Next" at bounding box center [314, 156] width 44 height 18
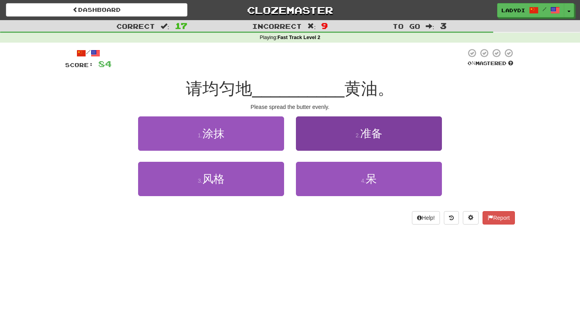
click at [316, 136] on button "2 . 准备" at bounding box center [369, 133] width 146 height 34
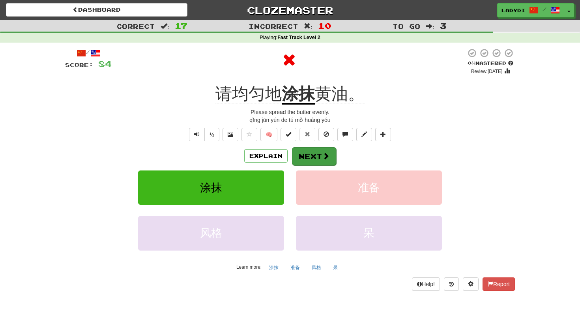
click at [307, 154] on button "Next" at bounding box center [314, 156] width 44 height 18
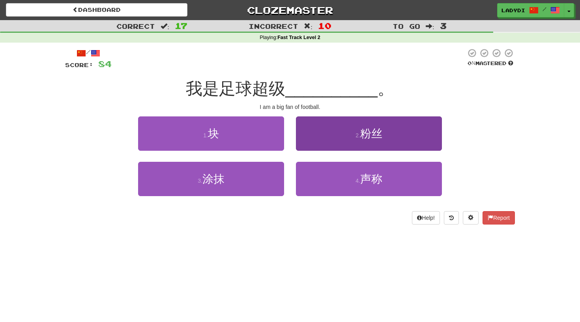
click at [331, 142] on button "2 . 粉丝" at bounding box center [369, 133] width 146 height 34
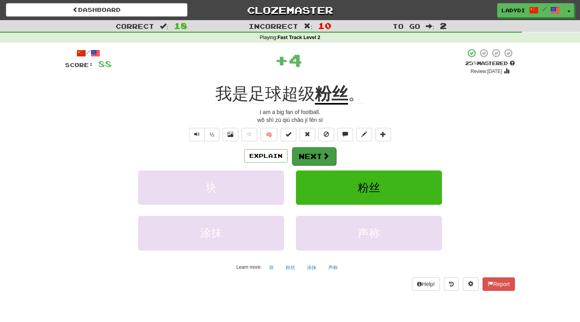
click at [312, 159] on button "Next" at bounding box center [314, 156] width 44 height 18
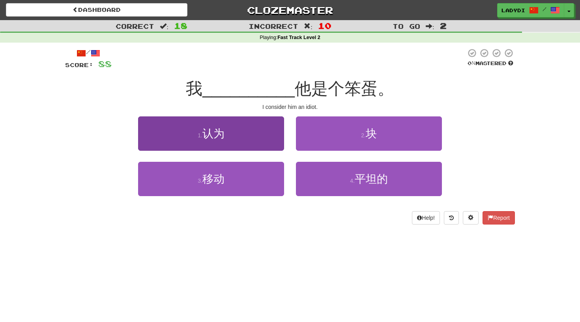
click at [257, 142] on button "1 . 认为" at bounding box center [211, 133] width 146 height 34
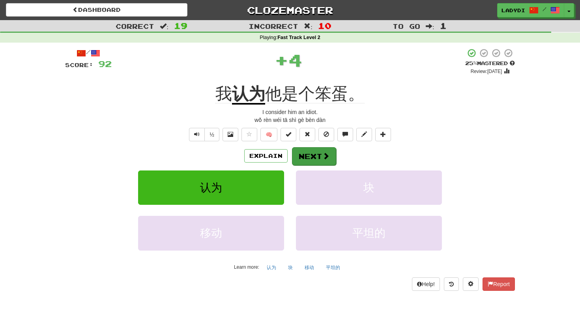
click at [306, 150] on button "Next" at bounding box center [314, 156] width 44 height 18
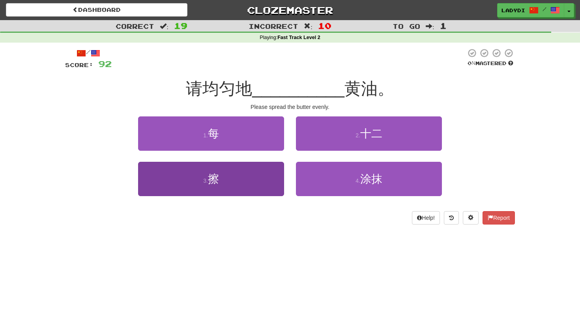
click at [270, 175] on button "3 . 擦" at bounding box center [211, 179] width 146 height 34
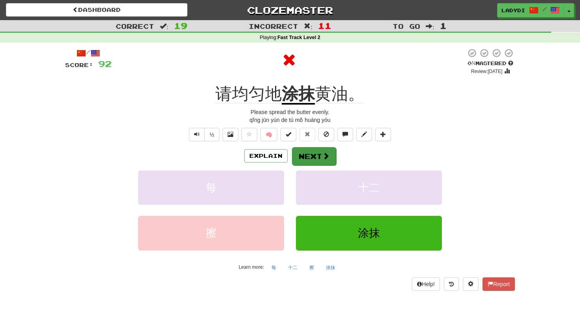
click at [309, 150] on button "Next" at bounding box center [314, 156] width 44 height 18
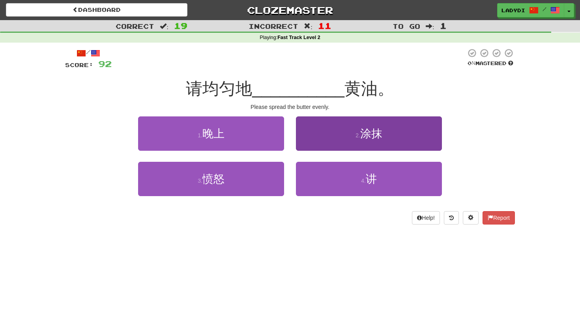
click at [336, 135] on button "2 . 涂抹" at bounding box center [369, 133] width 146 height 34
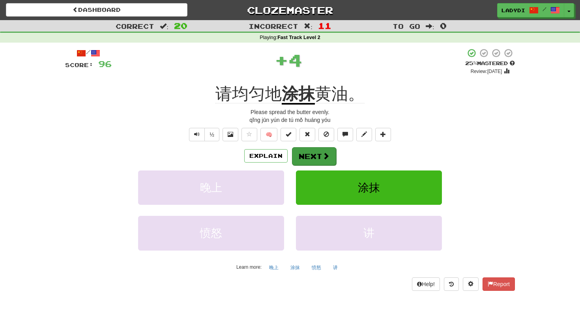
click at [317, 155] on button "Next" at bounding box center [314, 156] width 44 height 18
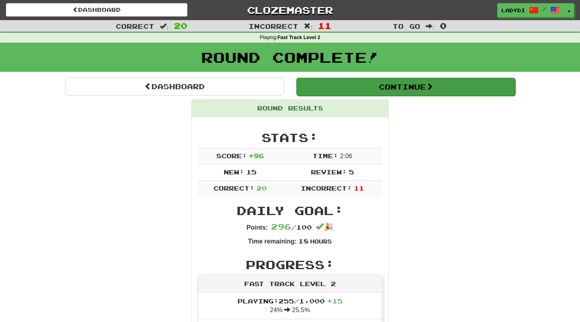
click at [392, 90] on button "Continue" at bounding box center [405, 87] width 219 height 18
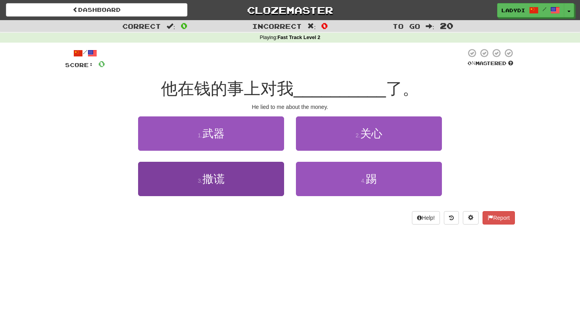
click at [253, 182] on button "3 . 撒谎" at bounding box center [211, 179] width 146 height 34
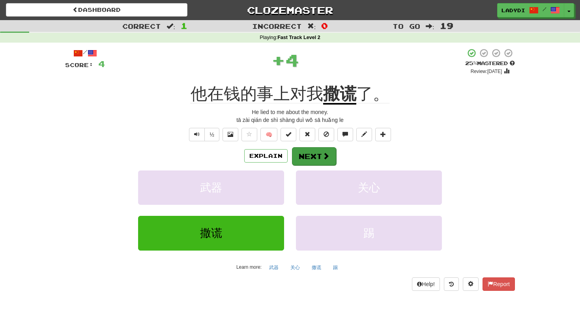
click at [318, 154] on button "Next" at bounding box center [314, 156] width 44 height 18
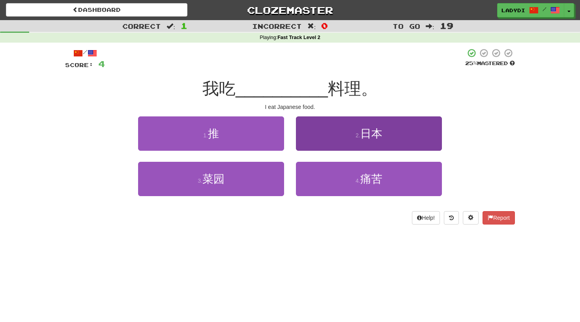
click at [330, 138] on button "2 . 日本" at bounding box center [369, 133] width 146 height 34
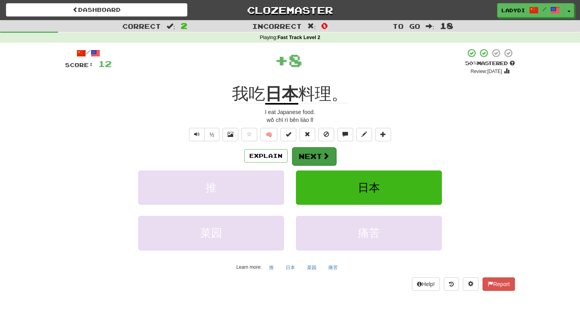
click at [311, 154] on button "Next" at bounding box center [314, 156] width 44 height 18
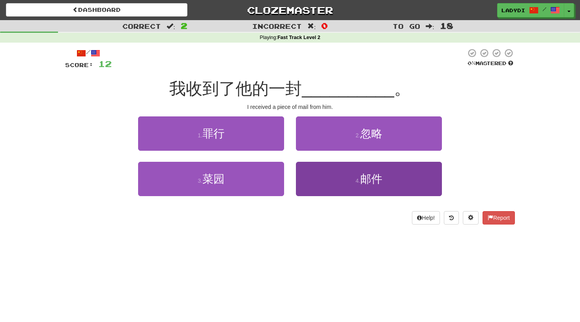
click at [306, 178] on button "4 . 邮件" at bounding box center [369, 179] width 146 height 34
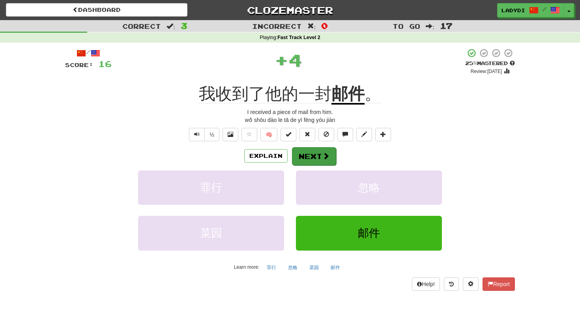
click at [304, 156] on button "Next" at bounding box center [314, 156] width 44 height 18
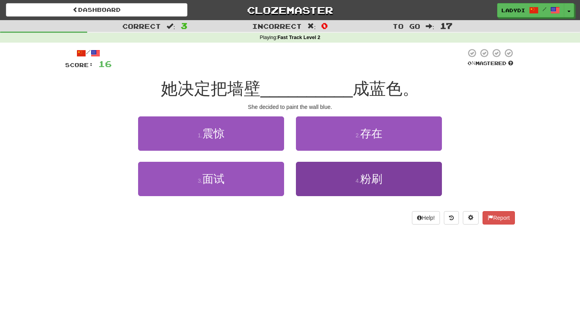
click at [312, 184] on button "4 . 粉刷" at bounding box center [369, 179] width 146 height 34
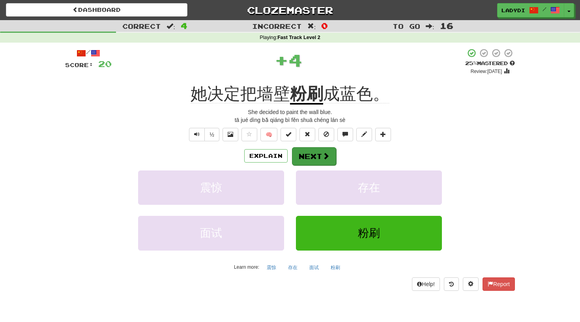
click at [306, 158] on button "Next" at bounding box center [314, 156] width 44 height 18
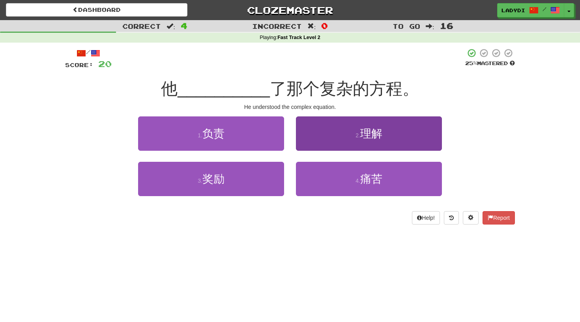
click at [310, 145] on button "2 . 理解" at bounding box center [369, 133] width 146 height 34
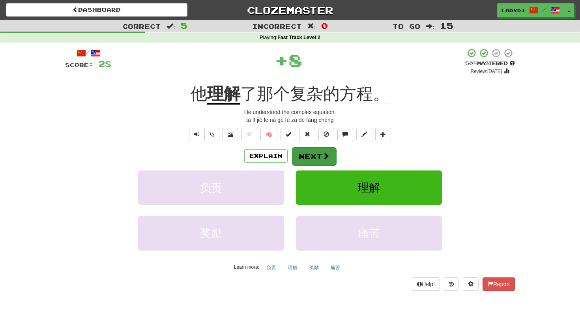
click at [307, 154] on button "Next" at bounding box center [314, 156] width 44 height 18
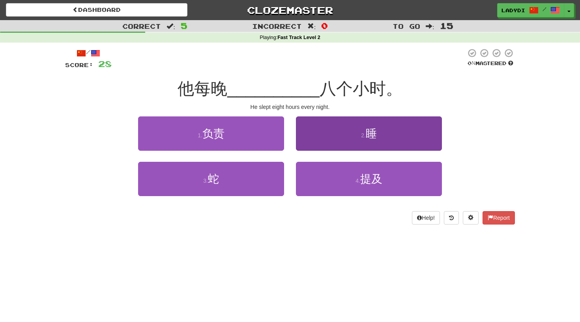
click at [322, 144] on button "2 . 睡" at bounding box center [369, 133] width 146 height 34
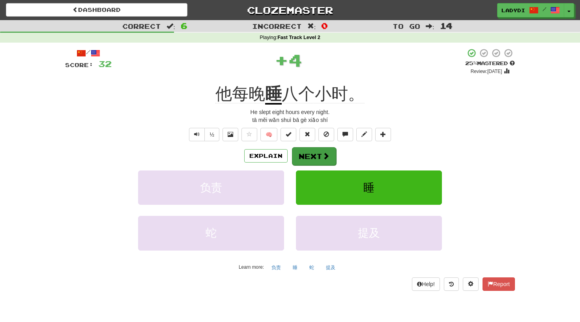
click at [316, 150] on button "Next" at bounding box center [314, 156] width 44 height 18
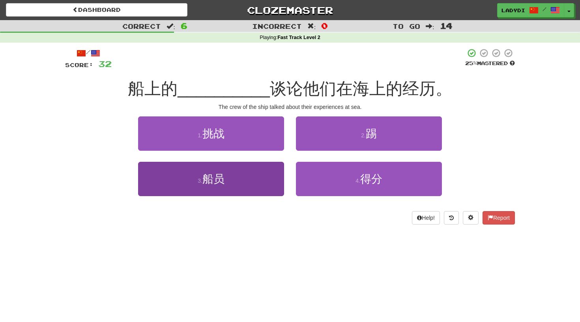
click at [262, 175] on button "3 . 船员" at bounding box center [211, 179] width 146 height 34
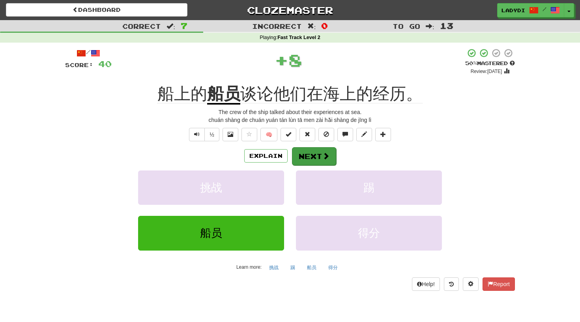
click at [312, 148] on button "Next" at bounding box center [314, 156] width 44 height 18
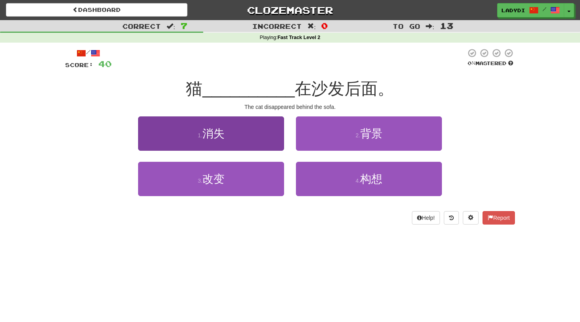
click at [247, 139] on button "1 . 消失" at bounding box center [211, 133] width 146 height 34
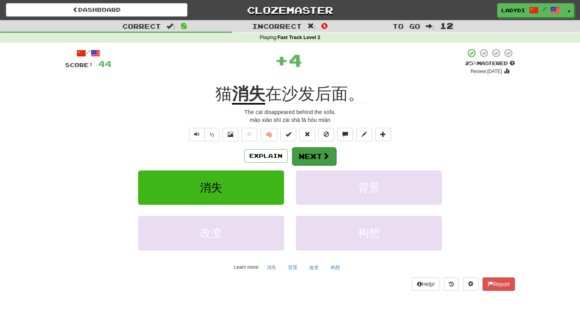
click at [306, 156] on button "Next" at bounding box center [314, 156] width 44 height 18
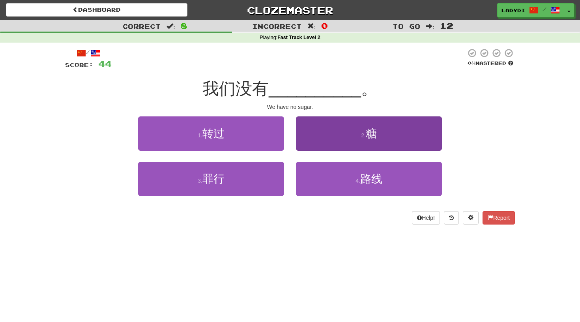
click at [320, 133] on button "2 . 糖" at bounding box center [369, 133] width 146 height 34
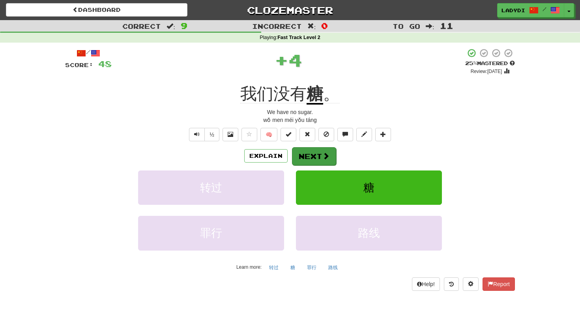
click at [316, 150] on button "Next" at bounding box center [314, 156] width 44 height 18
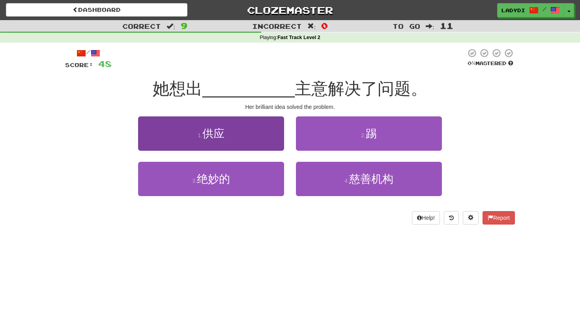
click at [238, 135] on button "1 . 供应" at bounding box center [211, 133] width 146 height 34
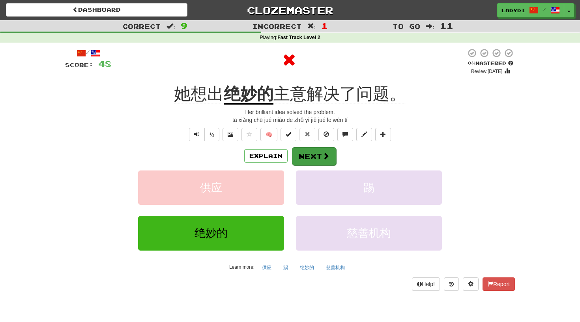
click at [310, 150] on button "Next" at bounding box center [314, 156] width 44 height 18
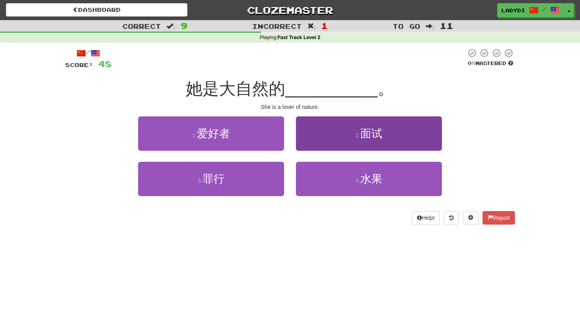
click at [305, 139] on button "2 . 面试" at bounding box center [369, 133] width 146 height 34
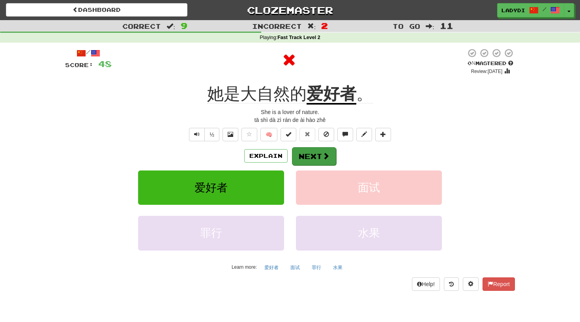
click at [311, 148] on button "Next" at bounding box center [314, 156] width 44 height 18
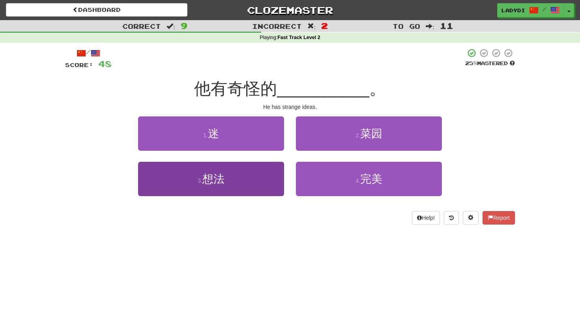
click at [255, 177] on button "3 . 想法" at bounding box center [211, 179] width 146 height 34
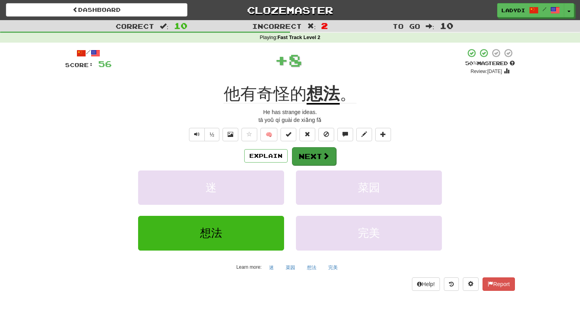
click at [304, 158] on button "Next" at bounding box center [314, 156] width 44 height 18
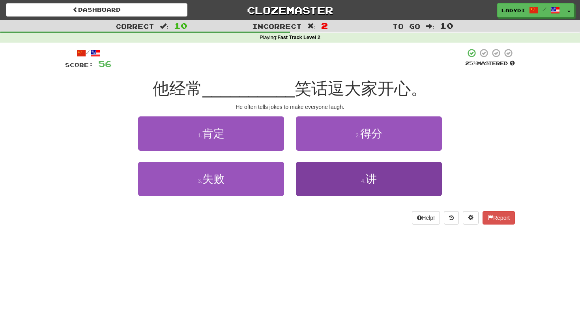
click at [321, 180] on button "4 . 讲" at bounding box center [369, 179] width 146 height 34
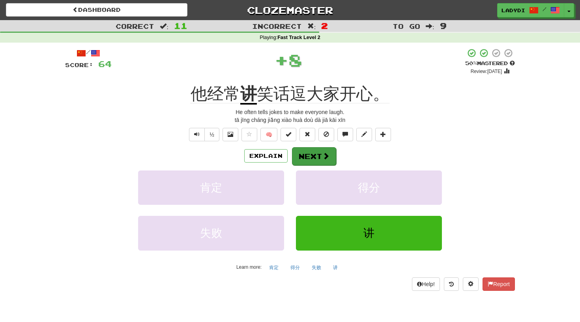
click at [313, 152] on button "Next" at bounding box center [314, 156] width 44 height 18
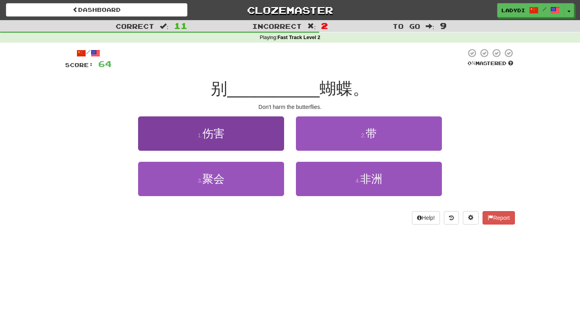
click at [267, 146] on button "1 . 伤害" at bounding box center [211, 133] width 146 height 34
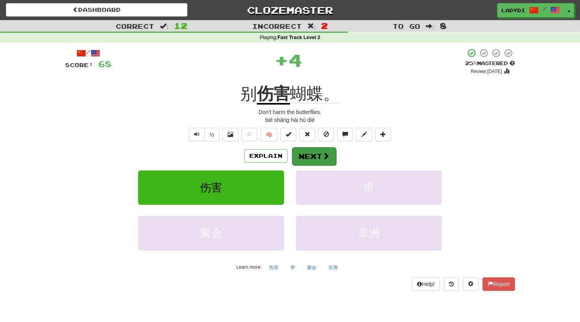
click at [315, 156] on button "Next" at bounding box center [314, 156] width 44 height 18
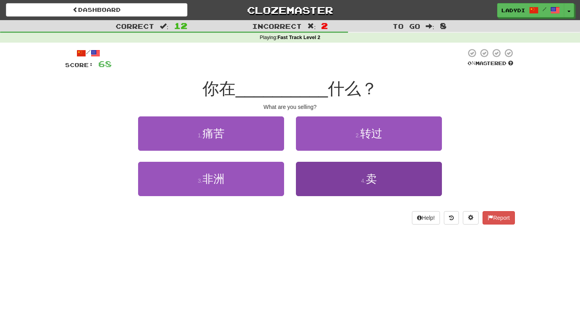
click at [318, 176] on button "4 . 卖" at bounding box center [369, 179] width 146 height 34
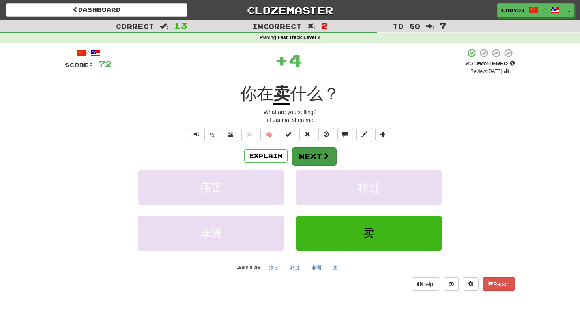
click at [315, 158] on button "Next" at bounding box center [314, 156] width 44 height 18
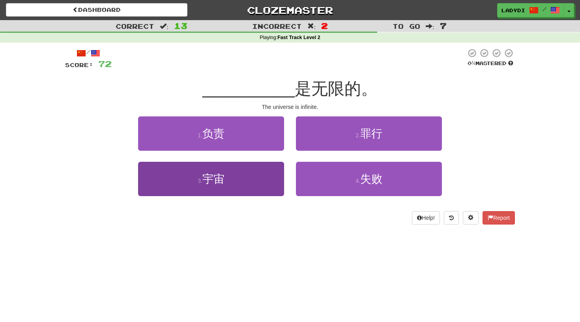
click at [263, 176] on button "3 . 宇宙" at bounding box center [211, 179] width 146 height 34
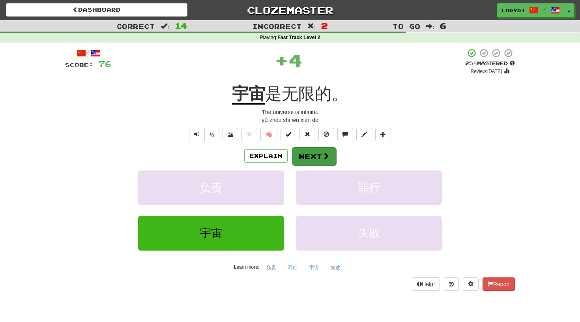
click at [322, 155] on span at bounding box center [325, 155] width 7 height 7
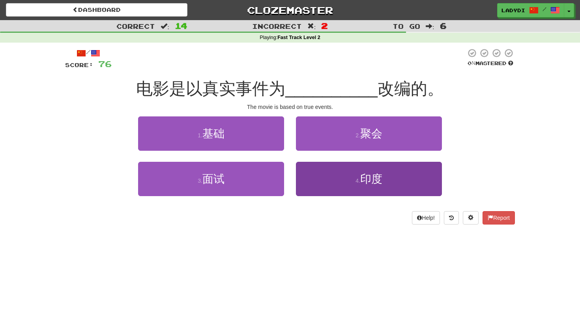
click at [314, 182] on button "4 . 印度" at bounding box center [369, 179] width 146 height 34
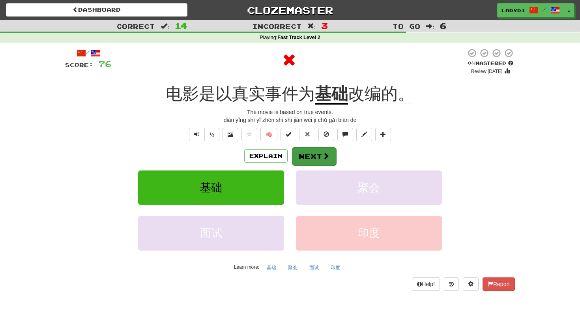
click at [311, 150] on button "Next" at bounding box center [314, 156] width 44 height 18
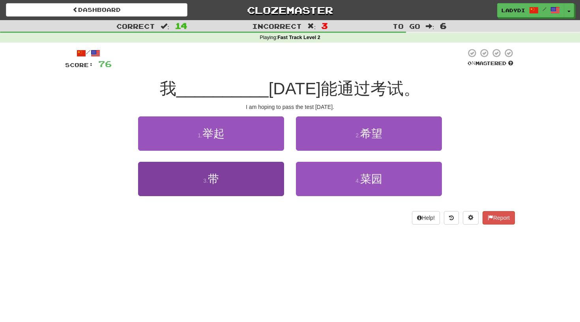
click at [253, 174] on button "3 . 带" at bounding box center [211, 179] width 146 height 34
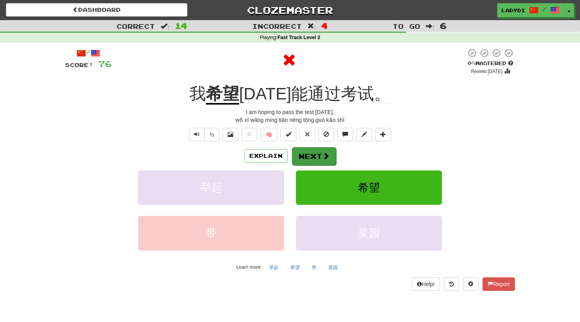
click at [313, 154] on button "Next" at bounding box center [314, 156] width 44 height 18
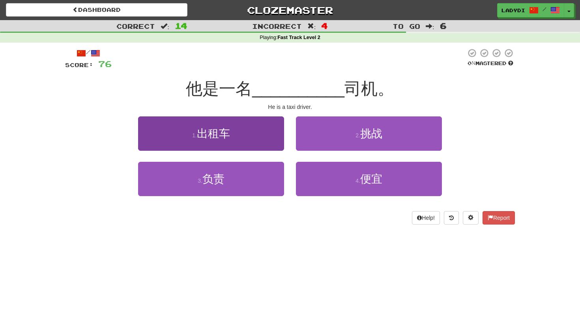
click at [268, 144] on button "1 . 出租车" at bounding box center [211, 133] width 146 height 34
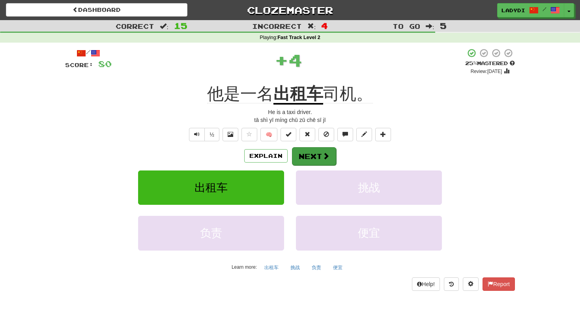
click at [317, 150] on button "Next" at bounding box center [314, 156] width 44 height 18
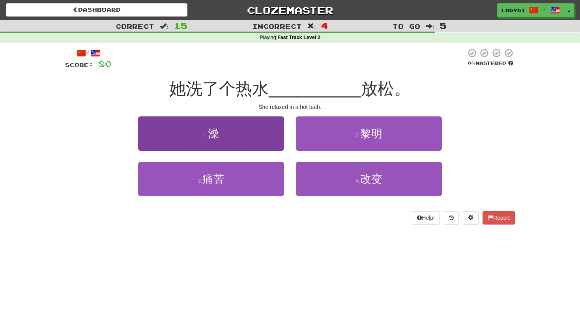
click at [263, 141] on button "1 . 澡" at bounding box center [211, 133] width 146 height 34
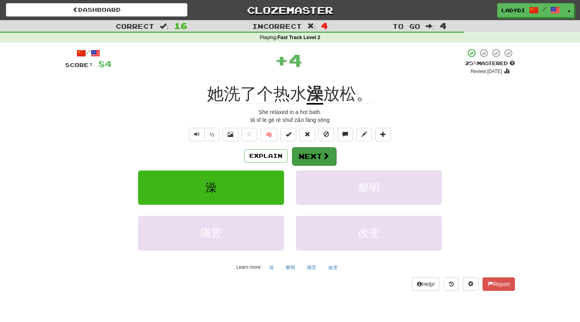
click at [315, 154] on button "Next" at bounding box center [314, 156] width 44 height 18
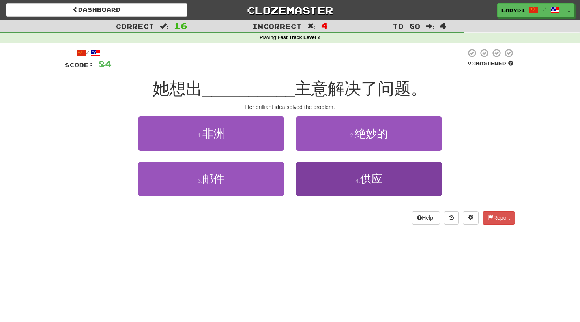
click at [303, 181] on button "4 . 供应" at bounding box center [369, 179] width 146 height 34
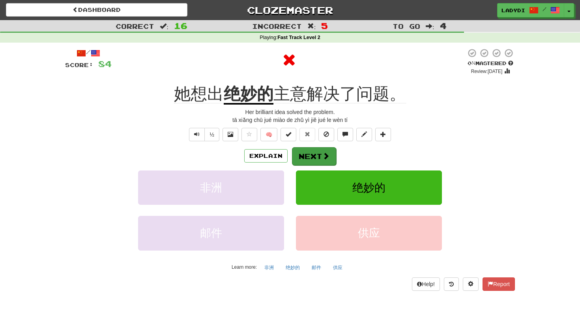
click at [304, 154] on button "Next" at bounding box center [314, 156] width 44 height 18
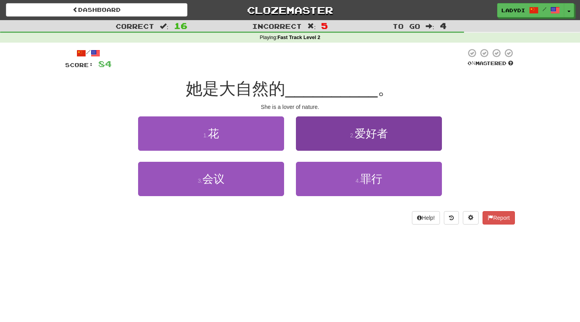
click at [312, 141] on button "2 . 爱好者" at bounding box center [369, 133] width 146 height 34
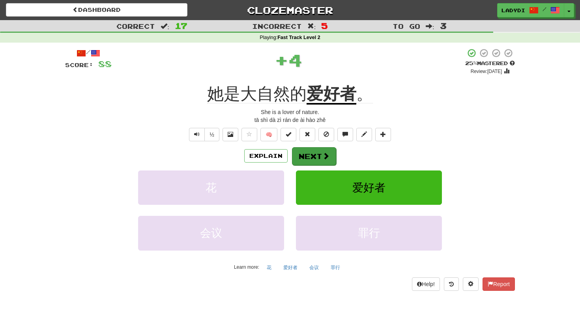
click at [313, 152] on button "Next" at bounding box center [314, 156] width 44 height 18
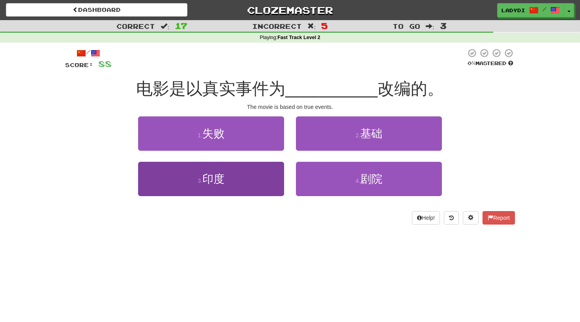
click at [266, 175] on button "3 . 印度" at bounding box center [211, 179] width 146 height 34
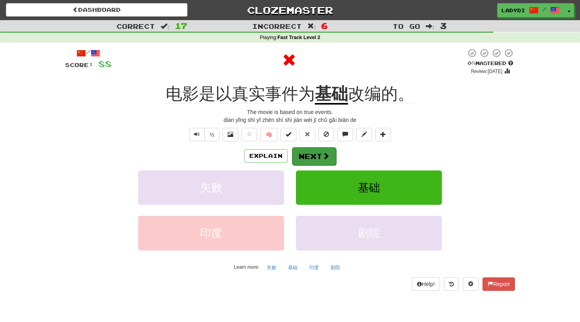
click at [307, 156] on button "Next" at bounding box center [314, 156] width 44 height 18
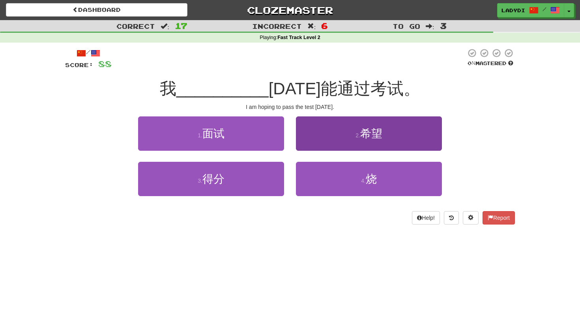
click at [325, 139] on button "2 . 希望" at bounding box center [369, 133] width 146 height 34
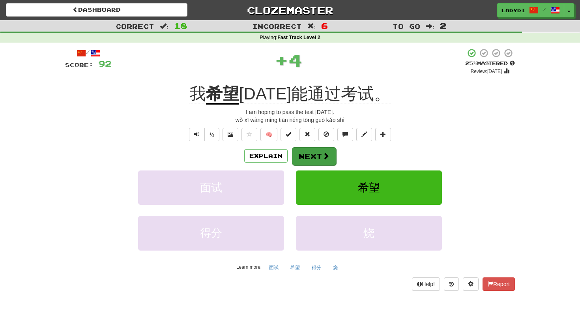
click at [317, 156] on button "Next" at bounding box center [314, 156] width 44 height 18
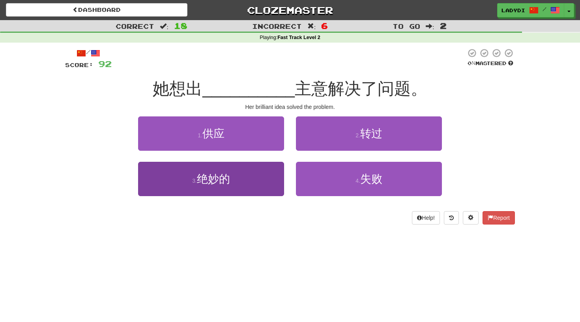
click at [267, 178] on button "3 . 绝妙的" at bounding box center [211, 179] width 146 height 34
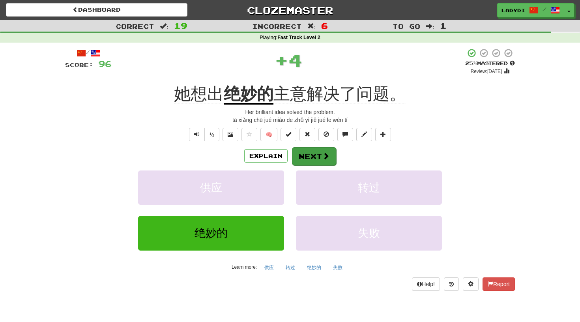
click at [305, 156] on button "Next" at bounding box center [314, 156] width 44 height 18
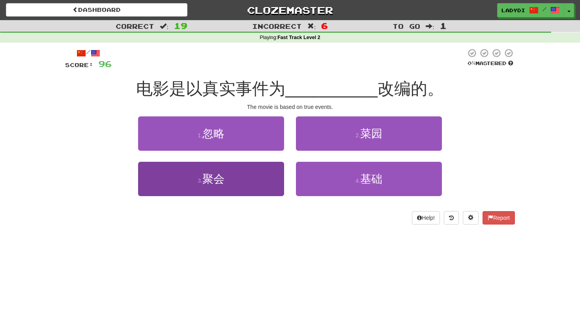
click at [270, 175] on button "3 . 聚会" at bounding box center [211, 179] width 146 height 34
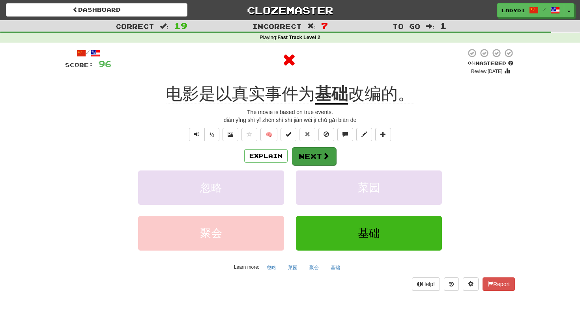
click at [305, 155] on button "Next" at bounding box center [314, 156] width 44 height 18
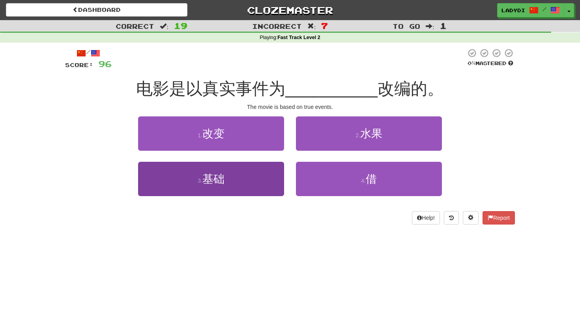
click at [264, 172] on button "3 . 基础" at bounding box center [211, 179] width 146 height 34
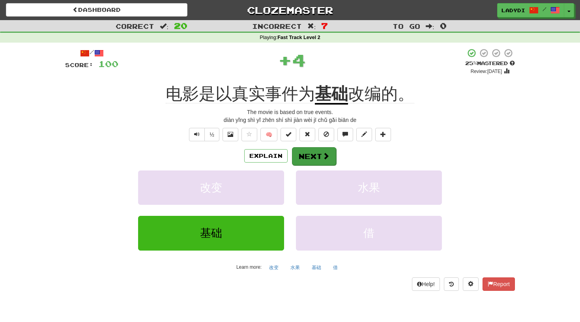
click at [309, 155] on button "Next" at bounding box center [314, 156] width 44 height 18
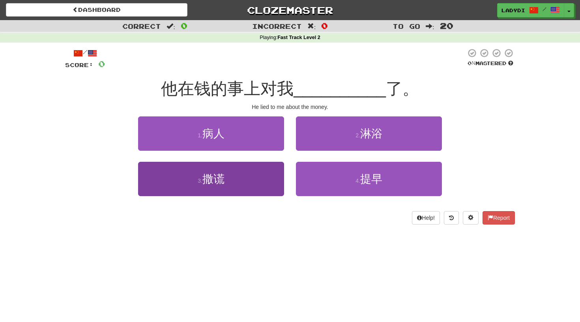
click at [259, 176] on button "3 . 撒谎" at bounding box center [211, 179] width 146 height 34
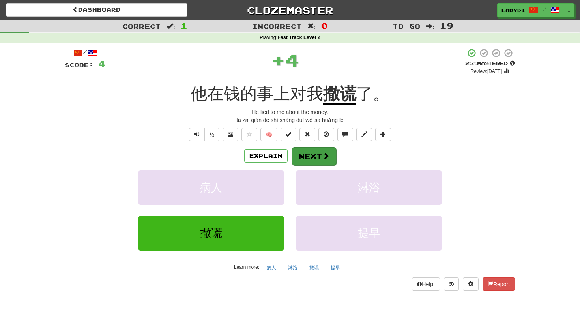
click at [314, 153] on button "Next" at bounding box center [314, 156] width 44 height 18
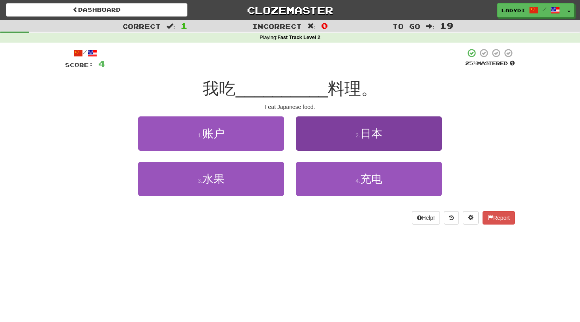
click at [333, 136] on button "2 . 日本" at bounding box center [369, 133] width 146 height 34
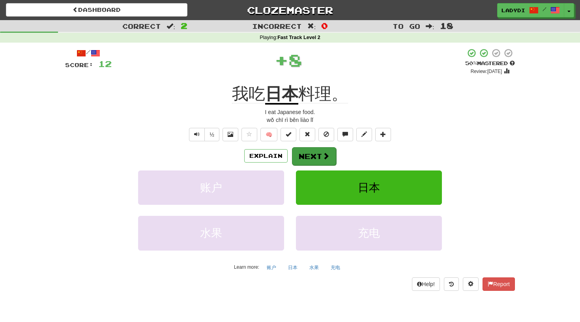
click at [313, 150] on button "Next" at bounding box center [314, 156] width 44 height 18
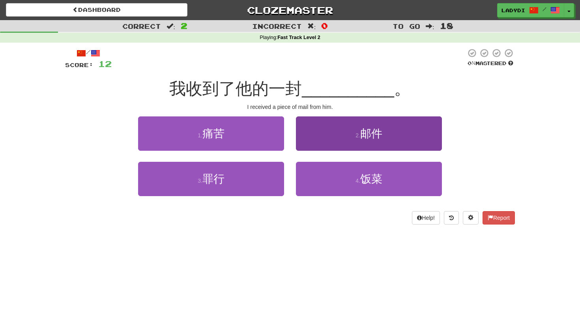
click at [353, 138] on button "2 . 邮件" at bounding box center [369, 133] width 146 height 34
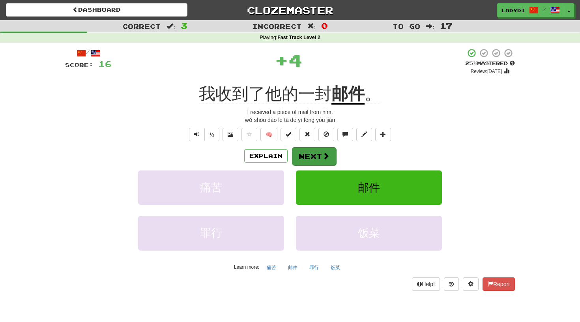
click at [316, 153] on button "Next" at bounding box center [314, 156] width 44 height 18
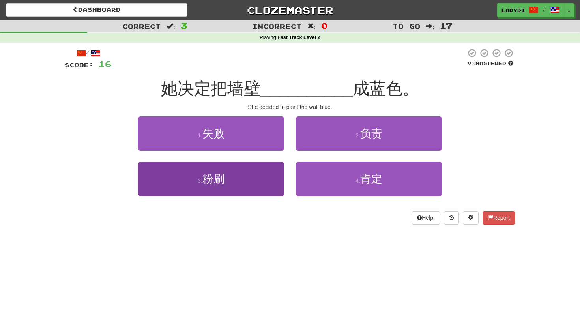
click at [260, 179] on button "3 . 粉刷" at bounding box center [211, 179] width 146 height 34
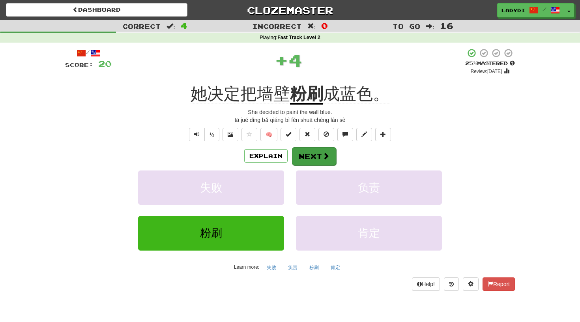
click at [303, 156] on button "Next" at bounding box center [314, 156] width 44 height 18
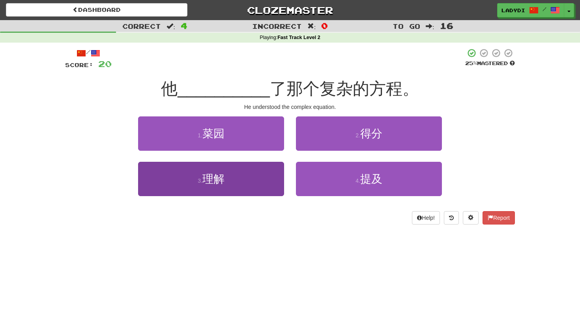
click at [256, 184] on button "3 . 理解" at bounding box center [211, 179] width 146 height 34
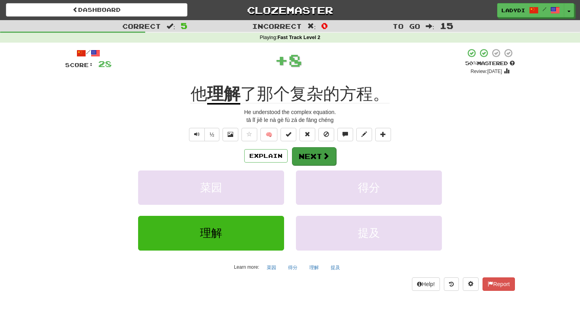
click at [305, 156] on button "Next" at bounding box center [314, 156] width 44 height 18
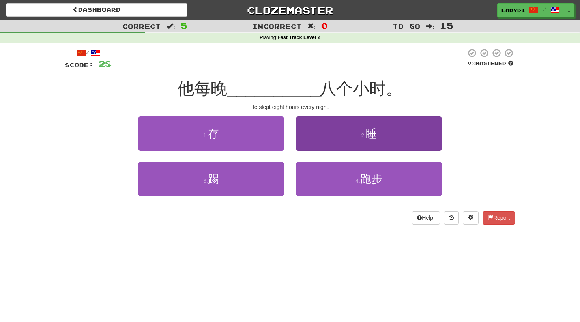
click at [311, 139] on button "2 . 睡" at bounding box center [369, 133] width 146 height 34
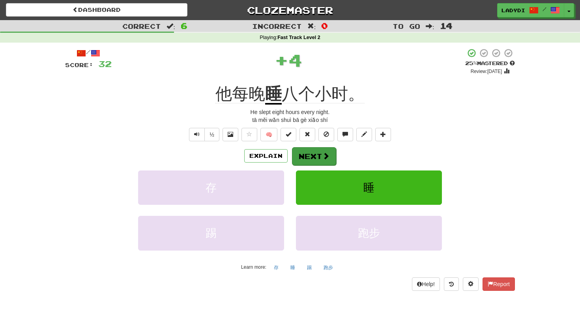
click at [305, 156] on button "Next" at bounding box center [314, 156] width 44 height 18
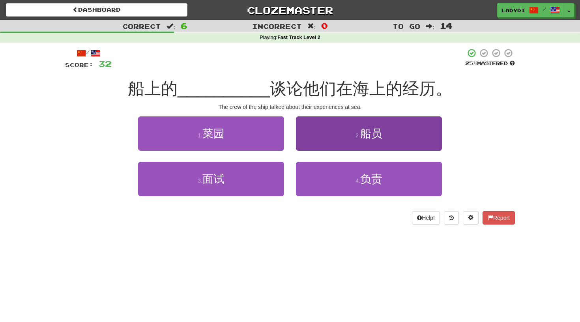
click at [320, 142] on button "2 . 船员" at bounding box center [369, 133] width 146 height 34
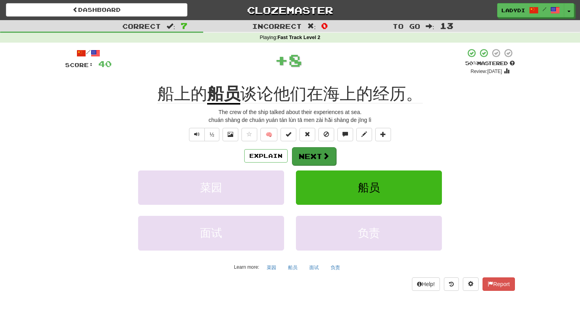
click at [315, 156] on button "Next" at bounding box center [314, 156] width 44 height 18
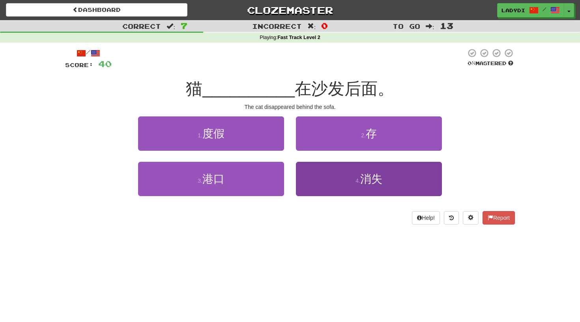
click at [323, 184] on button "4 . 消失" at bounding box center [369, 179] width 146 height 34
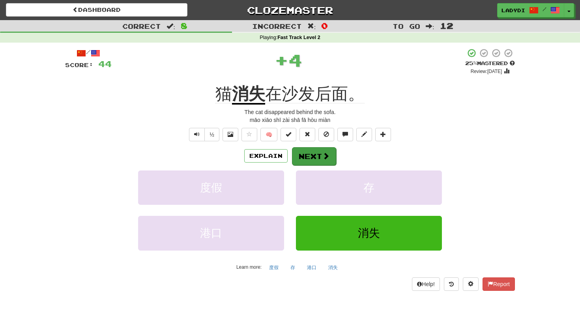
click at [315, 155] on button "Next" at bounding box center [314, 156] width 44 height 18
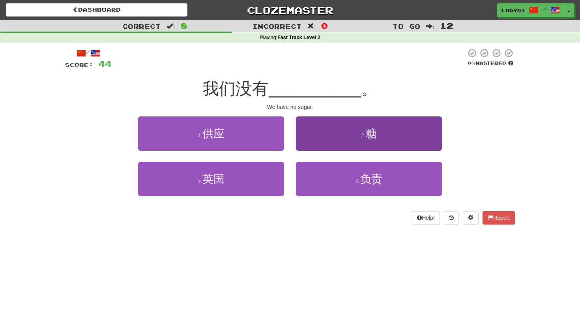
click at [308, 131] on button "2 . 糖" at bounding box center [369, 133] width 146 height 34
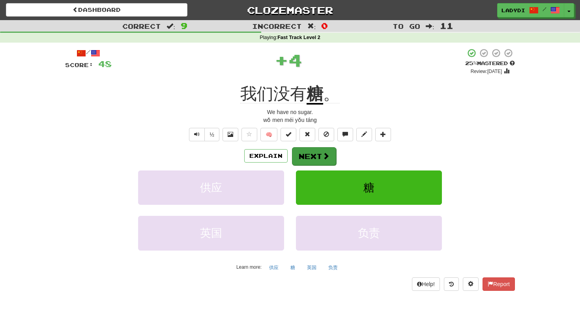
click at [309, 154] on button "Next" at bounding box center [314, 156] width 44 height 18
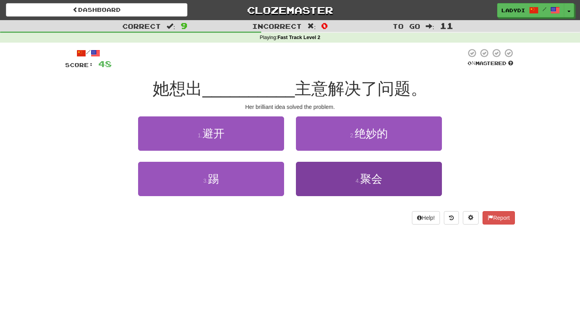
click at [321, 180] on button "4 . 聚会" at bounding box center [369, 179] width 146 height 34
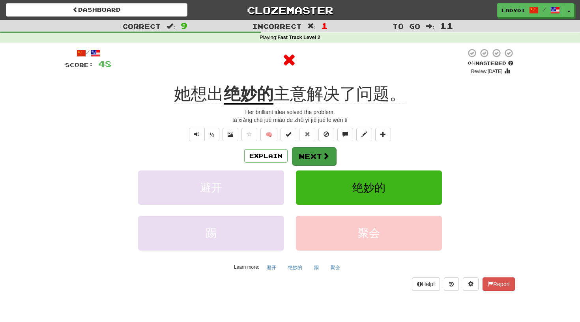
click at [315, 152] on button "Next" at bounding box center [314, 156] width 44 height 18
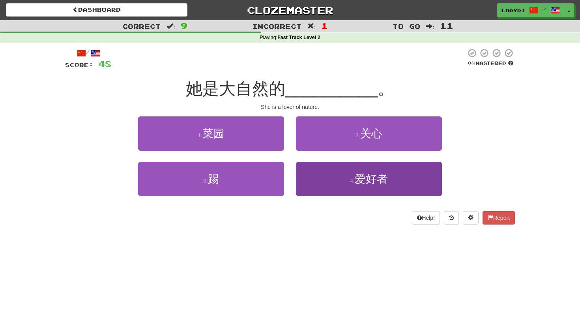
click at [337, 174] on button "4 . 爱好者" at bounding box center [369, 179] width 146 height 34
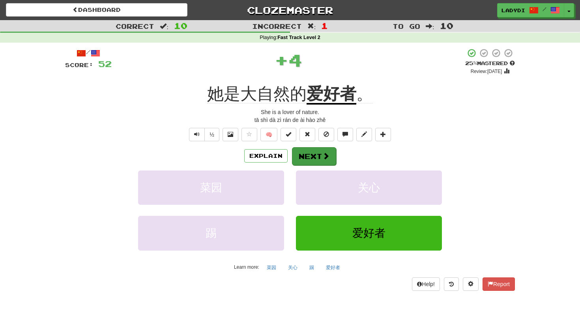
click at [319, 151] on button "Next" at bounding box center [314, 156] width 44 height 18
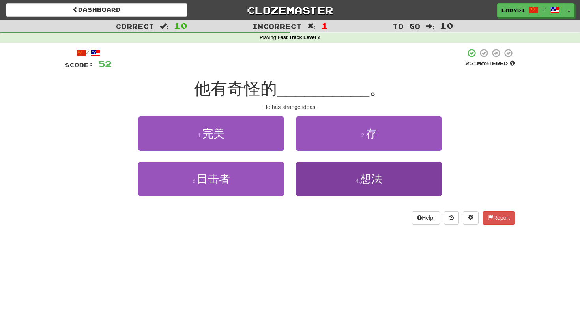
click at [317, 183] on button "4 . 想法" at bounding box center [369, 179] width 146 height 34
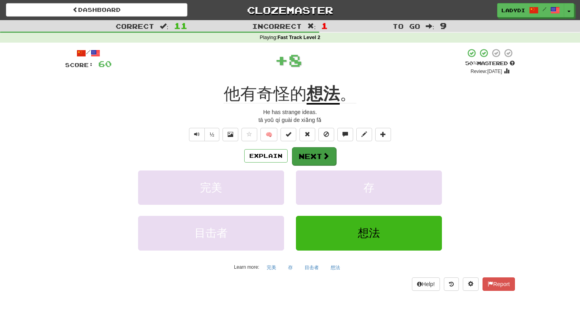
click at [313, 152] on button "Next" at bounding box center [314, 156] width 44 height 18
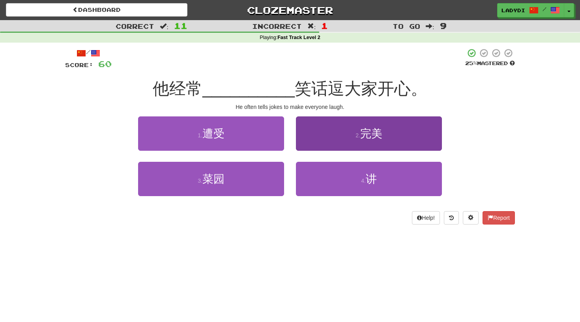
click at [319, 143] on button "2 . 完美" at bounding box center [369, 133] width 146 height 34
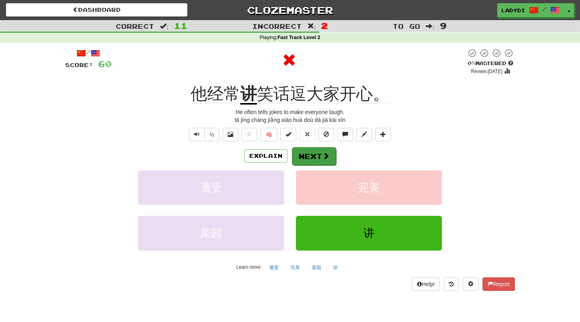
click at [309, 155] on button "Next" at bounding box center [314, 156] width 44 height 18
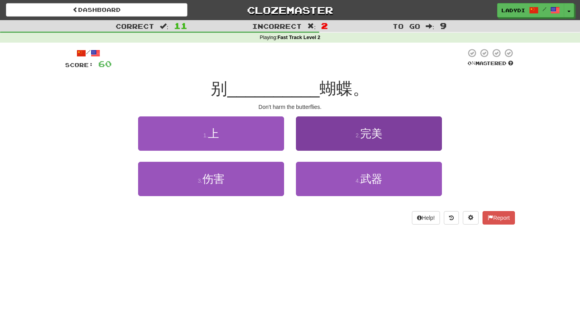
click at [335, 146] on button "2 . 完美" at bounding box center [369, 133] width 146 height 34
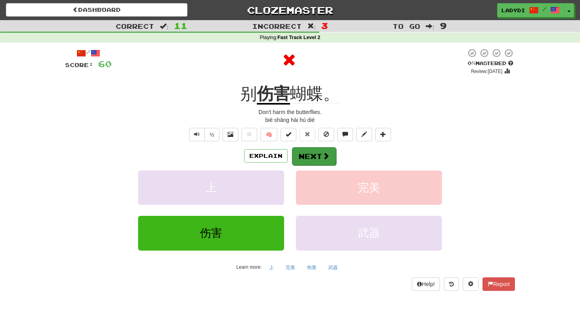
click at [312, 157] on button "Next" at bounding box center [314, 156] width 44 height 18
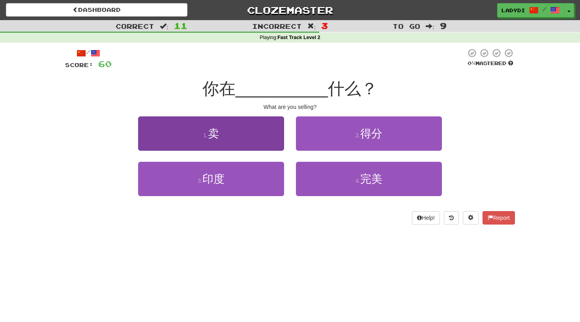
click at [268, 139] on button "1 . 卖" at bounding box center [211, 133] width 146 height 34
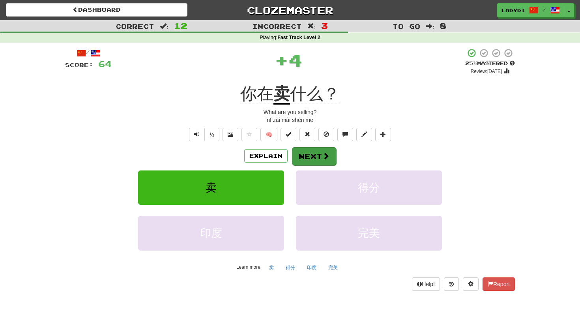
click at [312, 148] on button "Next" at bounding box center [314, 156] width 44 height 18
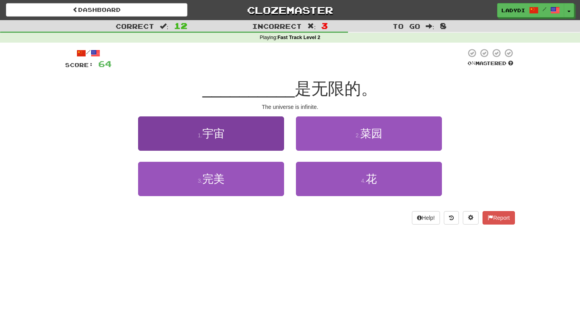
click at [259, 147] on button "1 . 宇宙" at bounding box center [211, 133] width 146 height 34
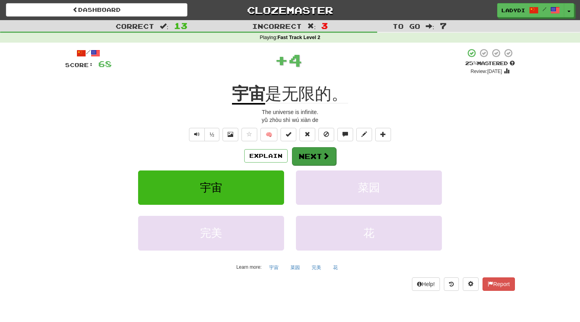
click at [317, 153] on button "Next" at bounding box center [314, 156] width 44 height 18
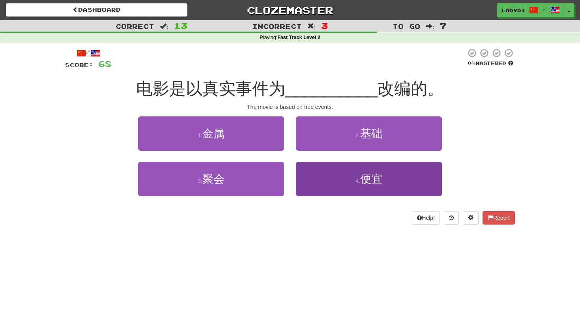
click at [313, 178] on button "4 . 便宜" at bounding box center [369, 179] width 146 height 34
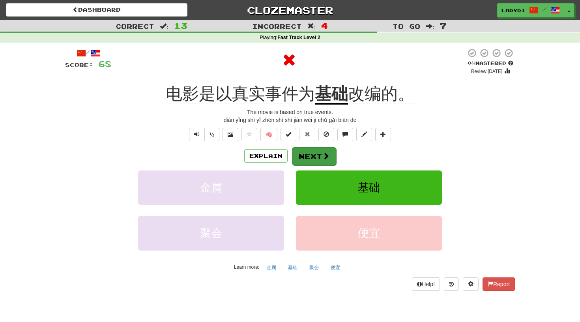
click at [305, 154] on button "Next" at bounding box center [314, 156] width 44 height 18
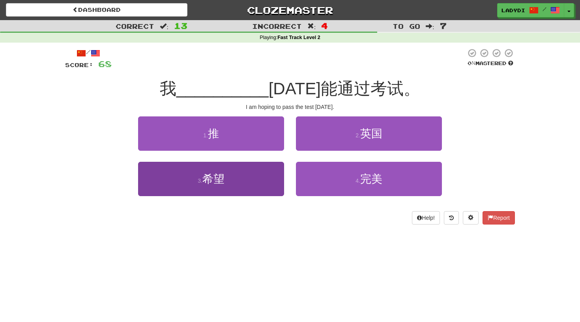
click at [258, 178] on button "3 . 希望" at bounding box center [211, 179] width 146 height 34
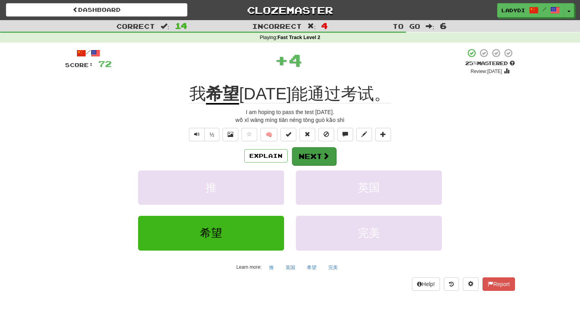
click at [304, 155] on button "Next" at bounding box center [314, 156] width 44 height 18
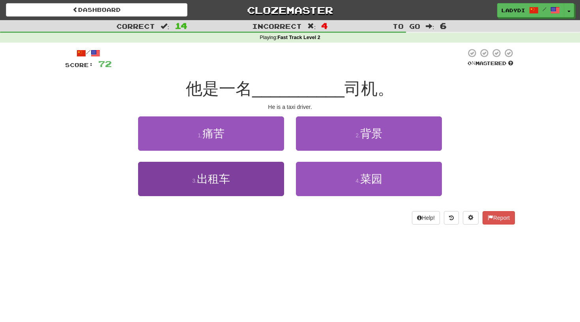
click at [257, 178] on button "3 . 出租车" at bounding box center [211, 179] width 146 height 34
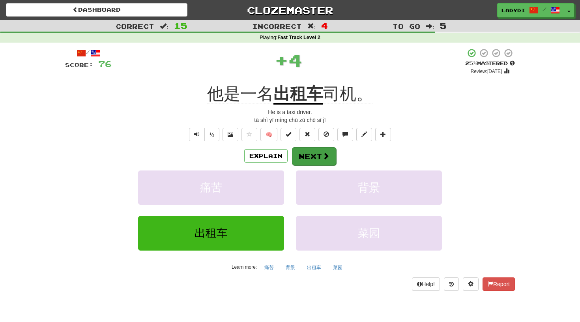
click at [307, 152] on button "Next" at bounding box center [314, 156] width 44 height 18
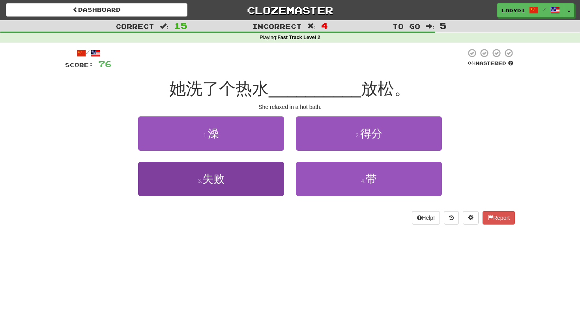
click at [248, 178] on button "3 . 失败" at bounding box center [211, 179] width 146 height 34
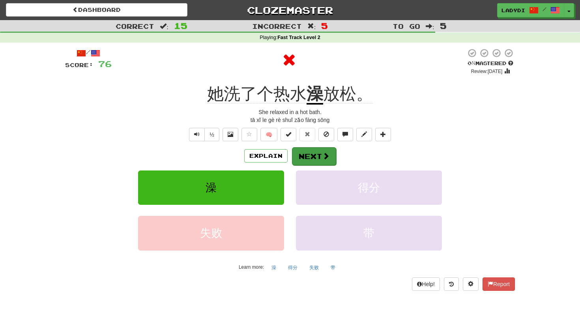
click at [316, 156] on button "Next" at bounding box center [314, 156] width 44 height 18
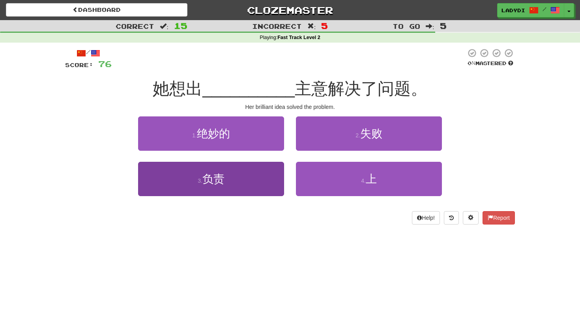
click at [244, 182] on button "3 . 负责" at bounding box center [211, 179] width 146 height 34
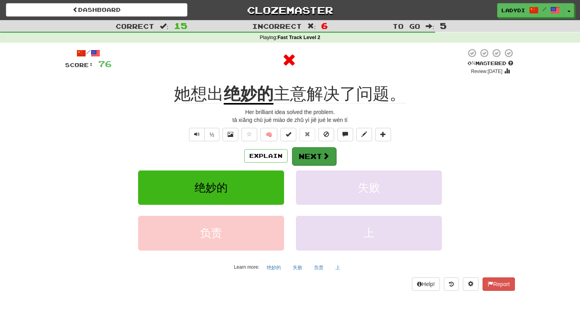
click at [319, 149] on button "Next" at bounding box center [314, 156] width 44 height 18
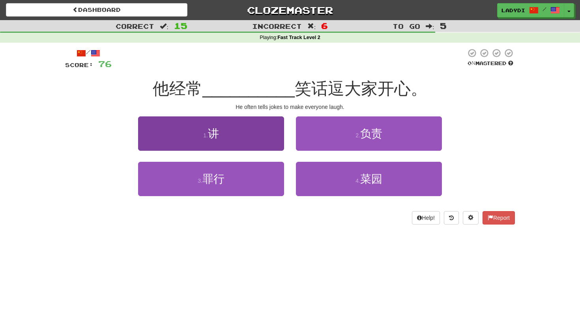
click at [249, 135] on button "1 . 讲" at bounding box center [211, 133] width 146 height 34
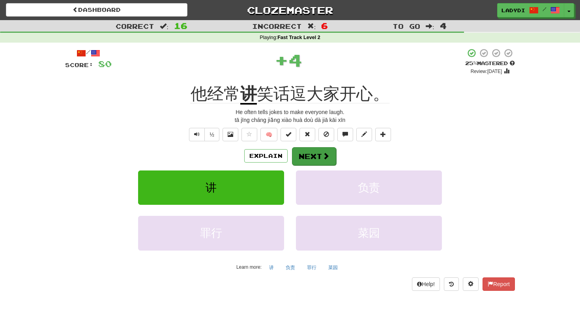
click at [300, 148] on button "Next" at bounding box center [314, 156] width 44 height 18
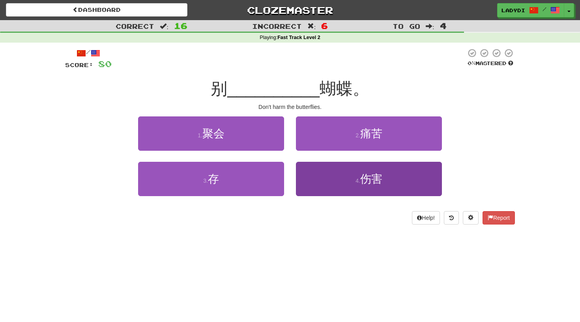
click at [309, 174] on button "4 . 伤害" at bounding box center [369, 179] width 146 height 34
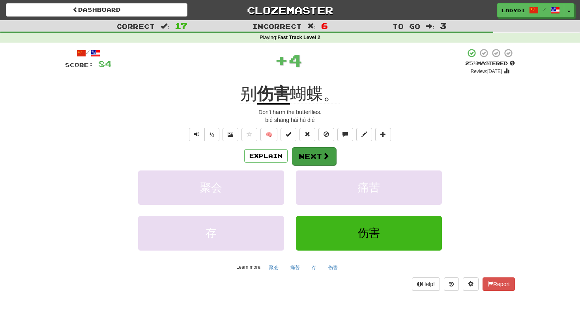
click at [305, 154] on button "Next" at bounding box center [314, 156] width 44 height 18
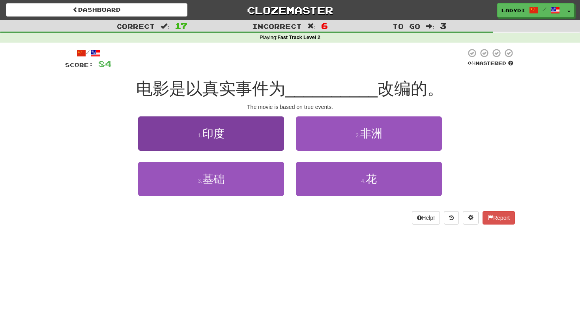
click at [250, 140] on button "1 . 印度" at bounding box center [211, 133] width 146 height 34
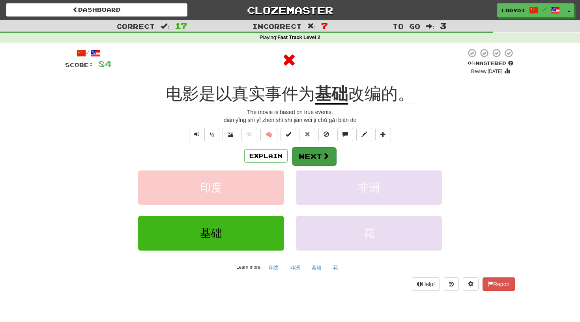
click at [310, 151] on button "Next" at bounding box center [314, 156] width 44 height 18
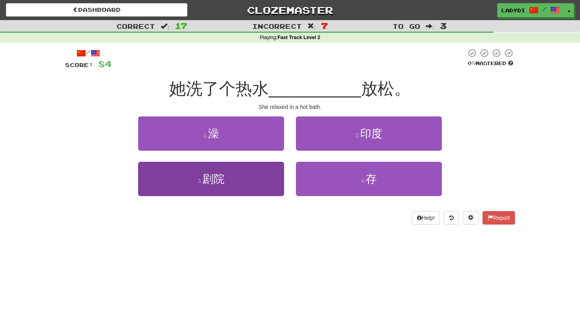
click at [264, 177] on button "3 . 剧院" at bounding box center [211, 179] width 146 height 34
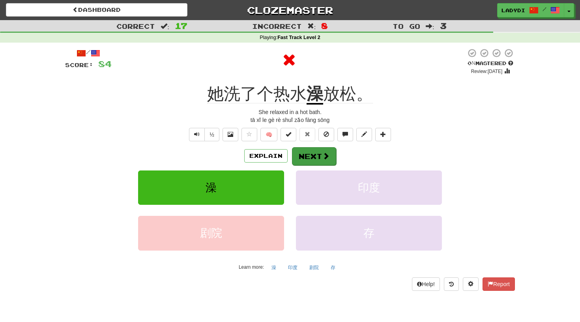
click at [308, 148] on button "Next" at bounding box center [314, 156] width 44 height 18
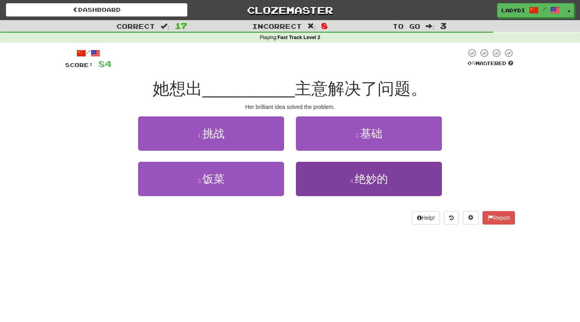
click at [321, 186] on button "4 . 绝妙的" at bounding box center [369, 179] width 146 height 34
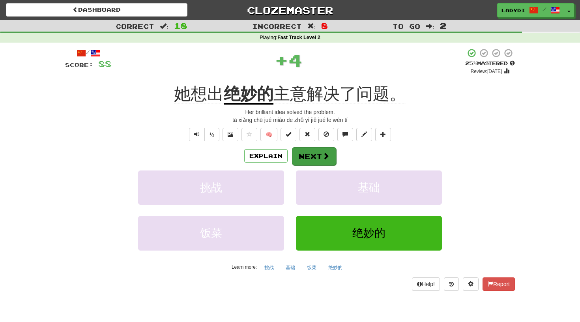
click at [313, 151] on button "Next" at bounding box center [314, 156] width 44 height 18
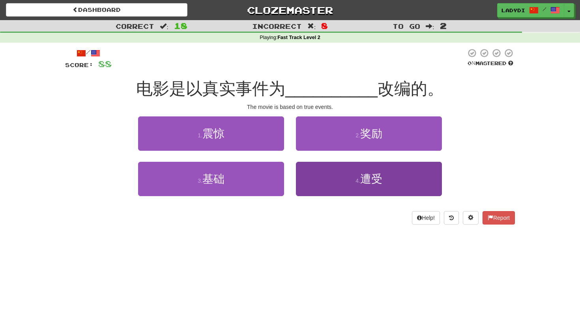
click at [318, 180] on button "4 . 遭受" at bounding box center [369, 179] width 146 height 34
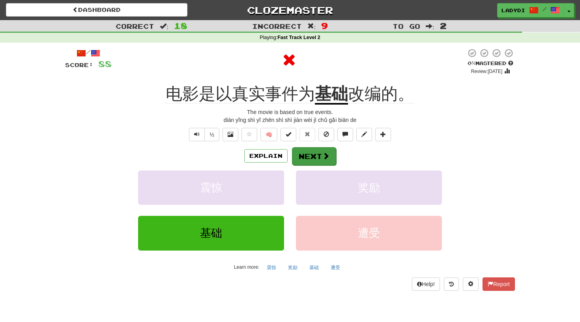
click at [309, 159] on button "Next" at bounding box center [314, 156] width 44 height 18
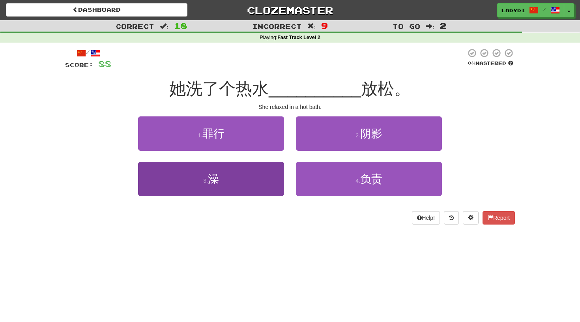
click at [262, 176] on button "3 . 澡" at bounding box center [211, 179] width 146 height 34
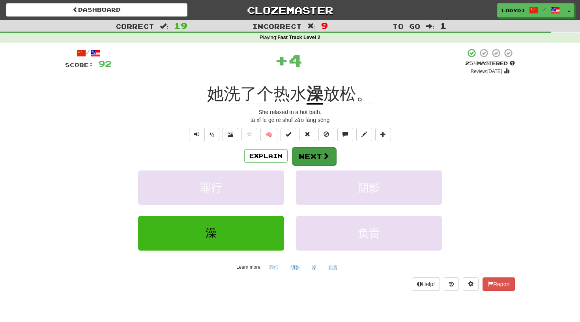
click at [311, 154] on button "Next" at bounding box center [314, 156] width 44 height 18
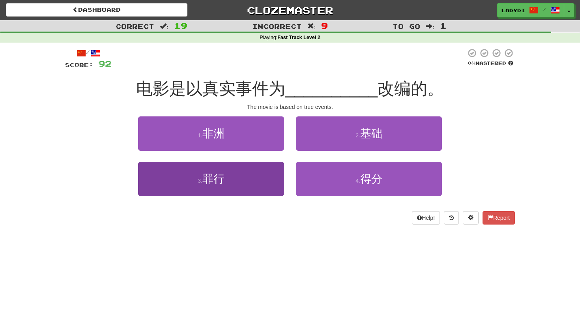
click at [256, 178] on button "3 . 罪行" at bounding box center [211, 179] width 146 height 34
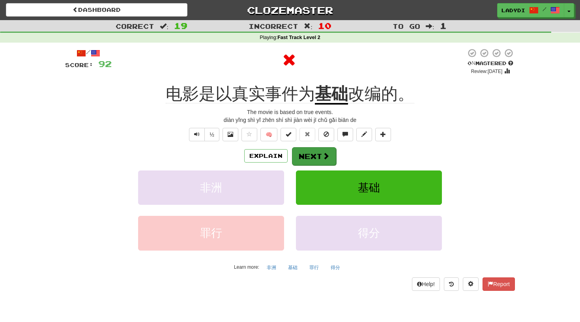
click at [303, 154] on button "Next" at bounding box center [314, 156] width 44 height 18
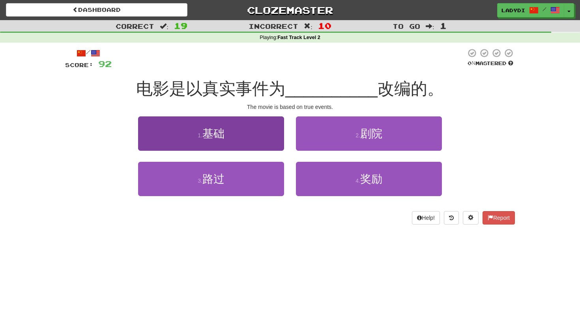
click at [249, 132] on button "1 . 基础" at bounding box center [211, 133] width 146 height 34
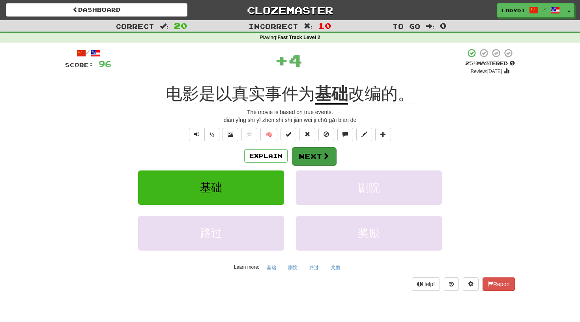
click at [313, 152] on button "Next" at bounding box center [314, 156] width 44 height 18
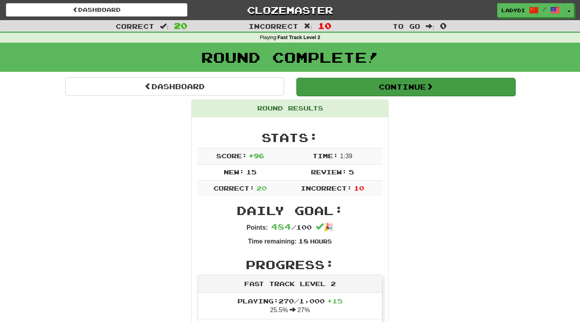
click at [373, 81] on button "Continue" at bounding box center [405, 87] width 219 height 18
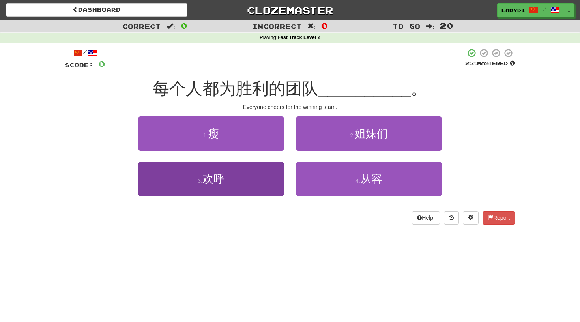
click at [261, 182] on button "3 . 欢呼" at bounding box center [211, 179] width 146 height 34
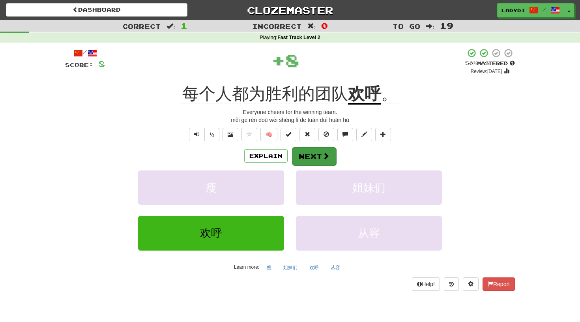
click at [305, 155] on button "Next" at bounding box center [314, 156] width 44 height 18
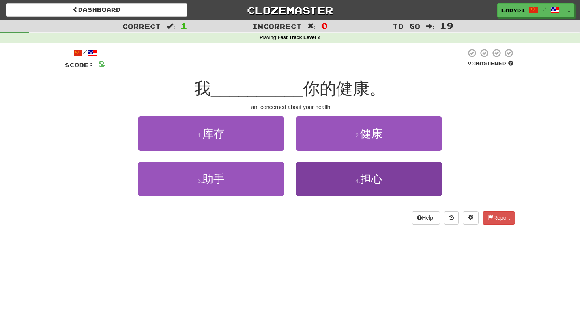
click at [317, 173] on button "4 . 担心" at bounding box center [369, 179] width 146 height 34
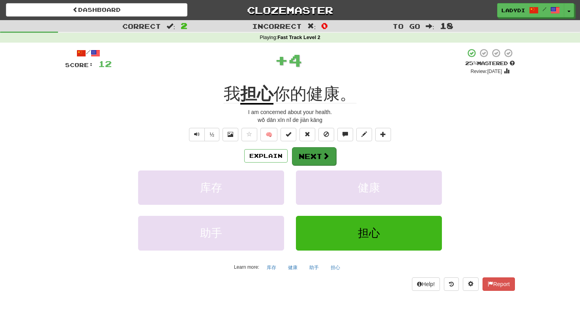
click at [307, 153] on button "Next" at bounding box center [314, 156] width 44 height 18
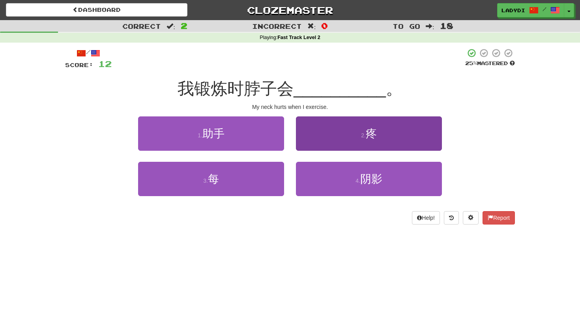
click at [317, 140] on button "2 . 疼" at bounding box center [369, 133] width 146 height 34
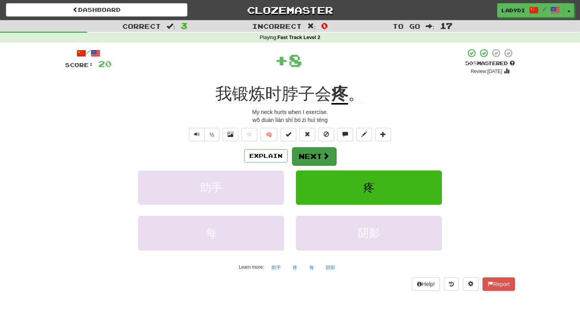
click at [316, 152] on button "Next" at bounding box center [314, 156] width 44 height 18
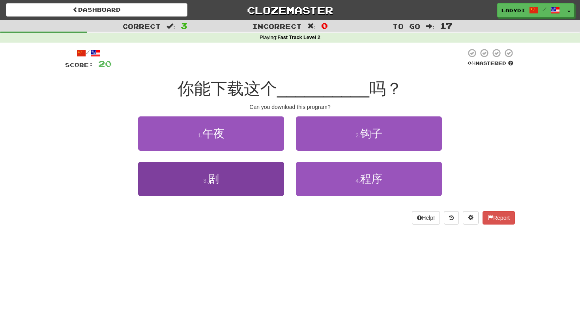
click at [266, 174] on button "3 . 剧" at bounding box center [211, 179] width 146 height 34
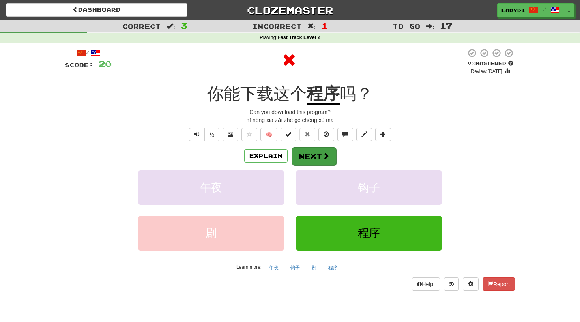
click at [304, 159] on button "Next" at bounding box center [314, 156] width 44 height 18
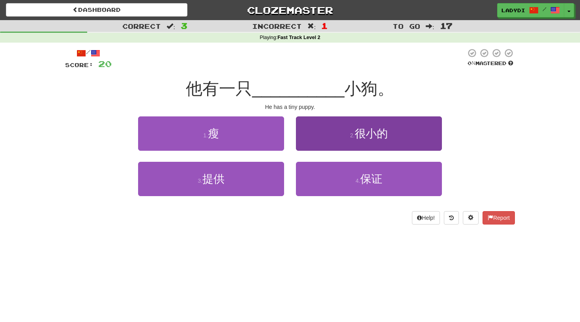
click at [329, 140] on button "2 . 很小的" at bounding box center [369, 133] width 146 height 34
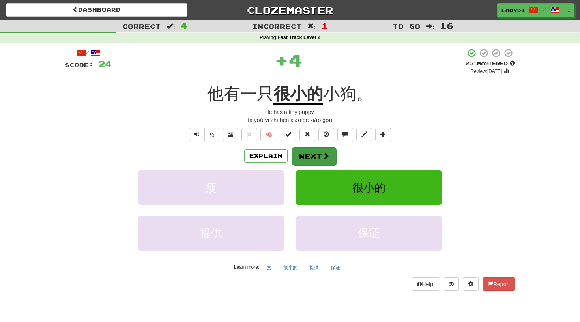
click at [323, 152] on span at bounding box center [325, 155] width 7 height 7
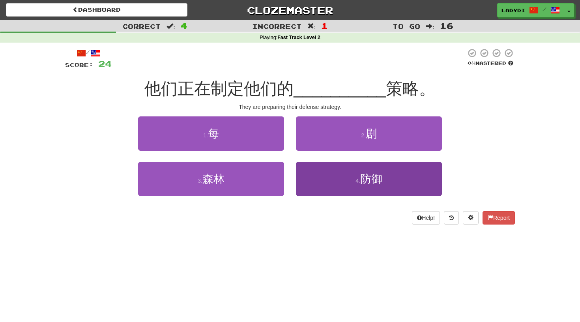
click at [318, 178] on button "4 . 防御" at bounding box center [369, 179] width 146 height 34
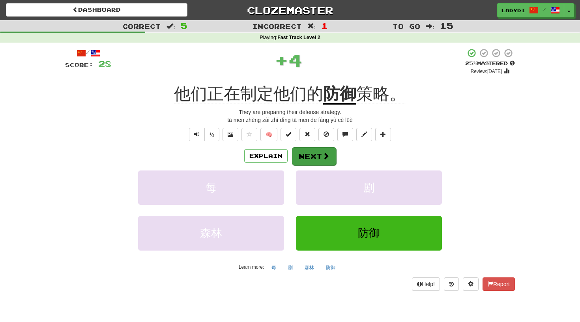
click at [313, 156] on button "Next" at bounding box center [314, 156] width 44 height 18
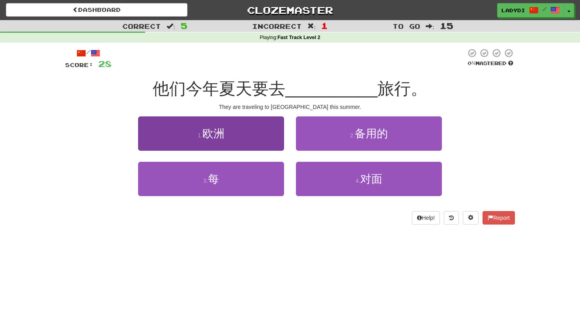
click at [242, 144] on button "1 . 欧洲" at bounding box center [211, 133] width 146 height 34
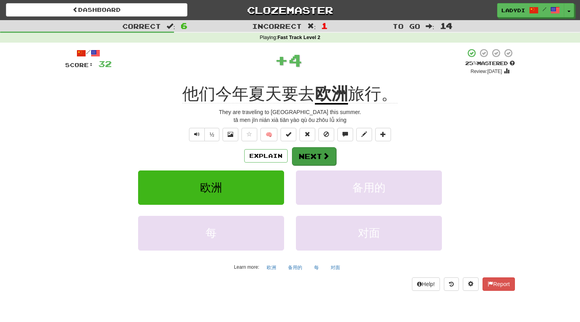
click at [310, 153] on button "Next" at bounding box center [314, 156] width 44 height 18
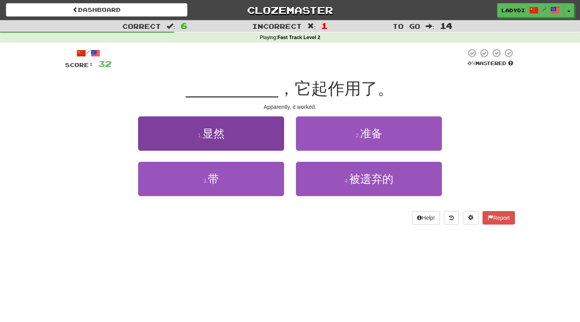
click at [263, 146] on button "1 . 显然" at bounding box center [211, 133] width 146 height 34
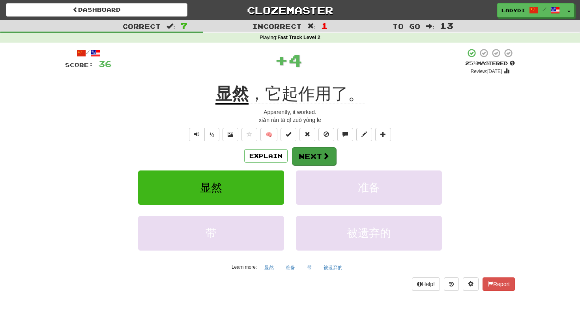
click at [314, 154] on button "Next" at bounding box center [314, 156] width 44 height 18
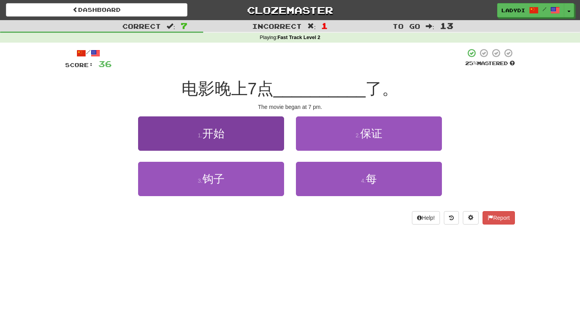
click at [263, 139] on button "1 . 开始" at bounding box center [211, 133] width 146 height 34
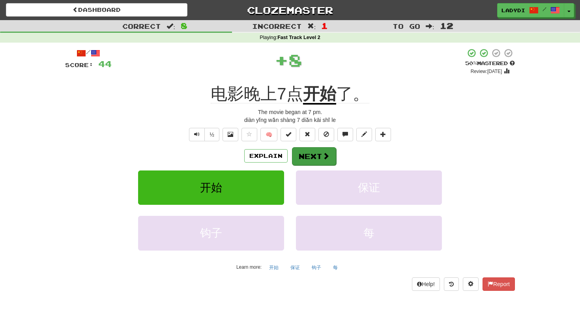
click at [306, 151] on button "Next" at bounding box center [314, 156] width 44 height 18
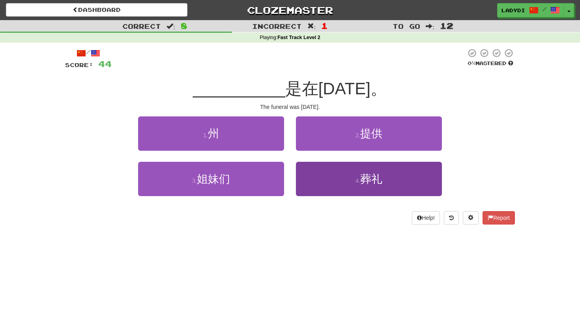
click at [327, 171] on button "4 . 葬礼" at bounding box center [369, 179] width 146 height 34
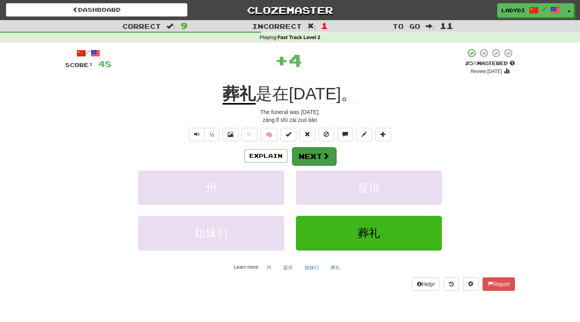
click at [322, 161] on button "Next" at bounding box center [314, 156] width 44 height 18
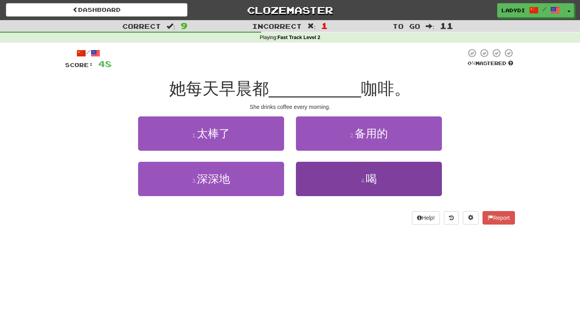
click at [312, 176] on button "4 . 喝" at bounding box center [369, 179] width 146 height 34
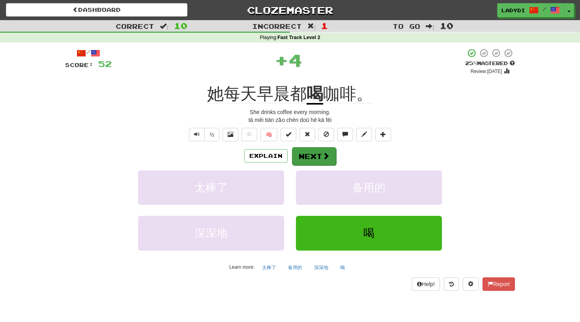
click at [306, 156] on button "Next" at bounding box center [314, 156] width 44 height 18
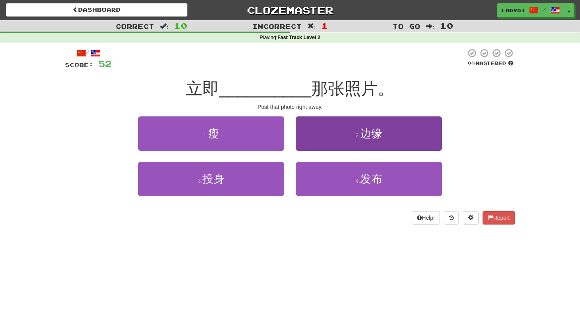
click at [322, 141] on button "2 . 边缘" at bounding box center [369, 133] width 146 height 34
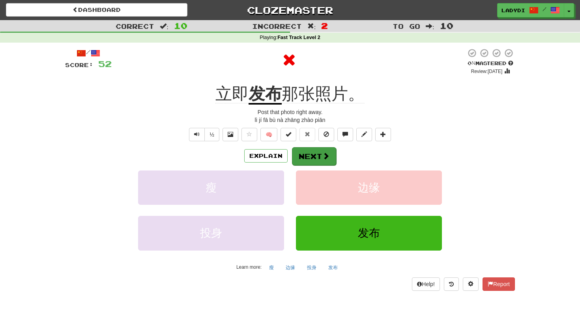
click at [309, 157] on button "Next" at bounding box center [314, 156] width 44 height 18
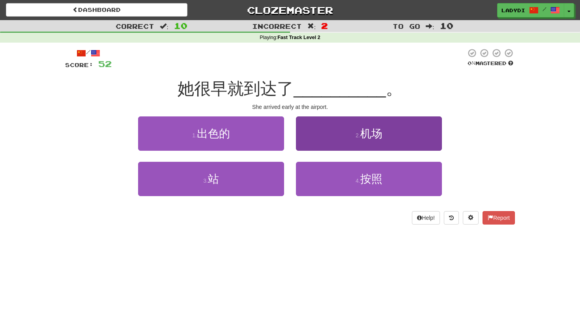
click at [321, 137] on button "2 . 机场" at bounding box center [369, 133] width 146 height 34
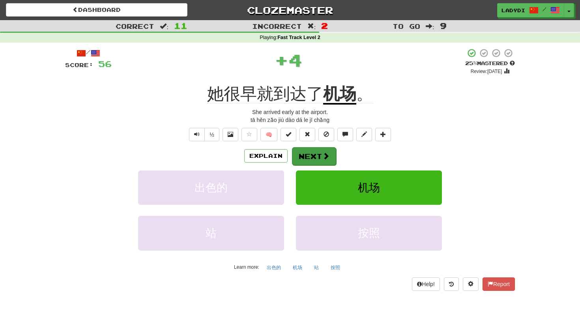
click at [322, 158] on span at bounding box center [325, 155] width 7 height 7
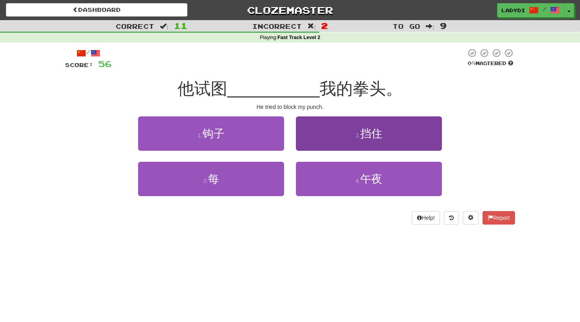
click at [312, 138] on button "2 . 挡住" at bounding box center [369, 133] width 146 height 34
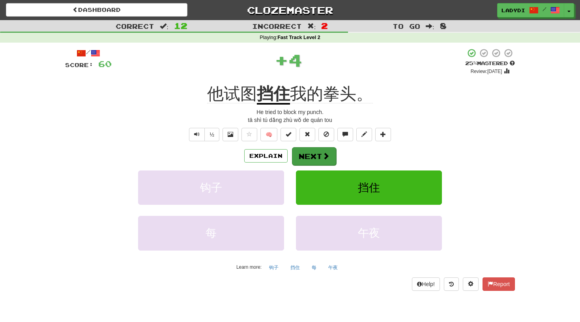
click at [308, 154] on button "Next" at bounding box center [314, 156] width 44 height 18
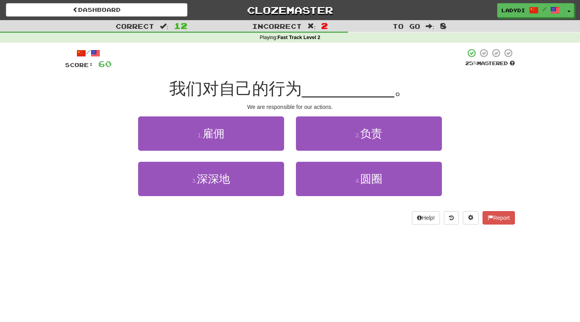
click at [308, 154] on div "2 . 负责" at bounding box center [369, 138] width 158 height 45
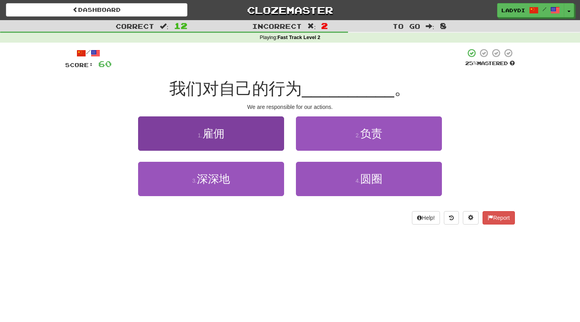
click at [252, 139] on button "1 . 雇佣" at bounding box center [211, 133] width 146 height 34
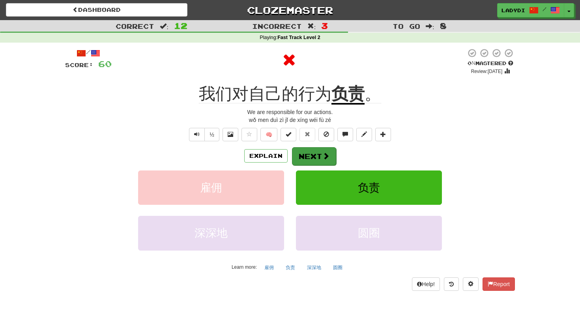
click at [305, 153] on button "Next" at bounding box center [314, 156] width 44 height 18
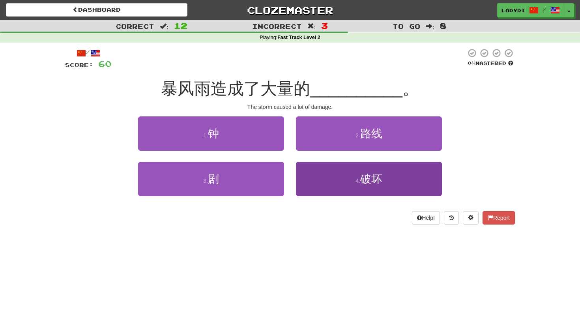
click at [309, 176] on button "4 . 破坏" at bounding box center [369, 179] width 146 height 34
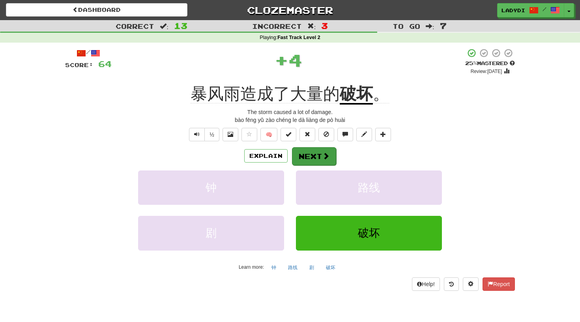
click at [306, 157] on button "Next" at bounding box center [314, 156] width 44 height 18
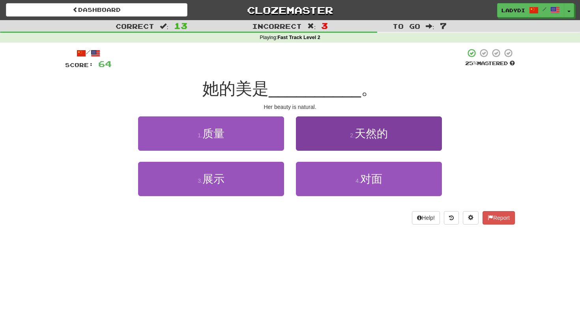
click at [315, 144] on button "2 . 天然的" at bounding box center [369, 133] width 146 height 34
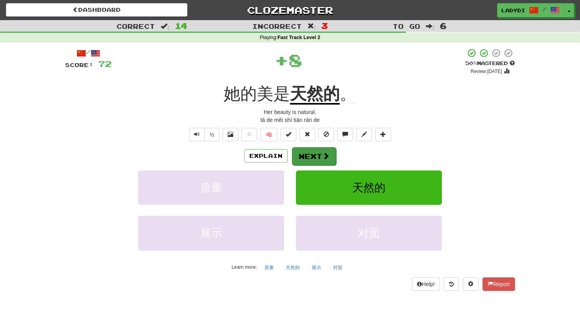
click at [314, 155] on button "Next" at bounding box center [314, 156] width 44 height 18
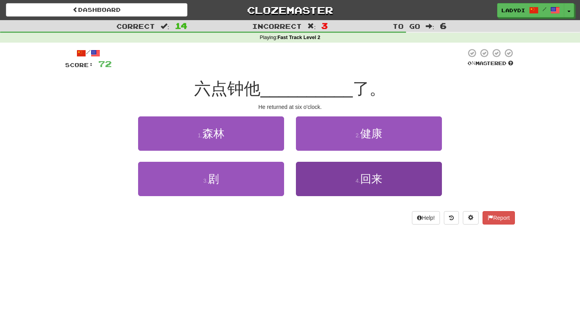
click at [334, 191] on button "4 . 回来" at bounding box center [369, 179] width 146 height 34
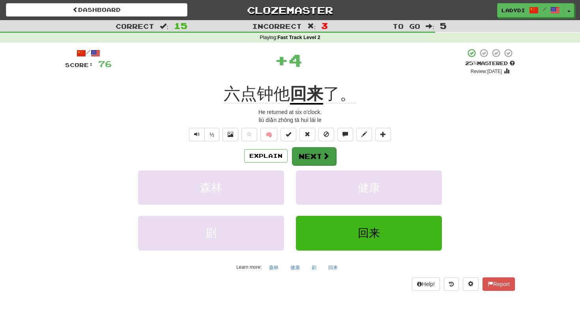
click at [316, 158] on button "Next" at bounding box center [314, 156] width 44 height 18
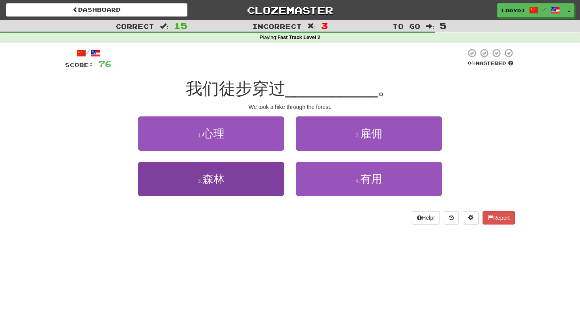
click at [262, 176] on button "3 . 森林" at bounding box center [211, 179] width 146 height 34
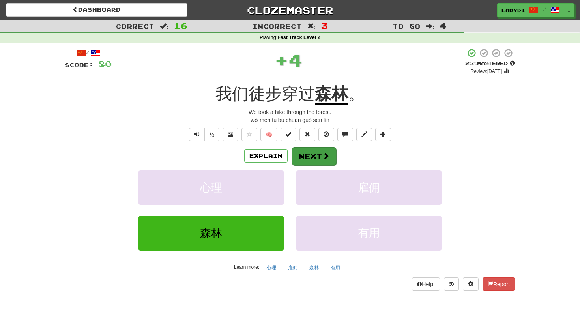
click at [304, 154] on button "Next" at bounding box center [314, 156] width 44 height 18
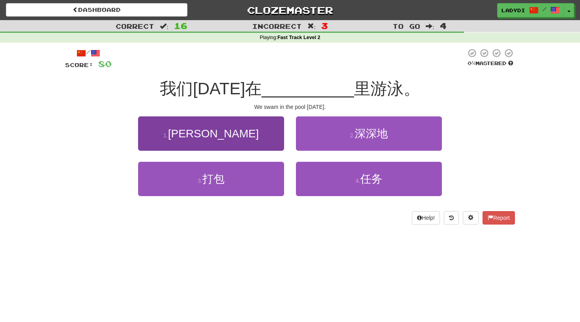
click at [263, 147] on button "1 . [PERSON_NAME]" at bounding box center [211, 133] width 146 height 34
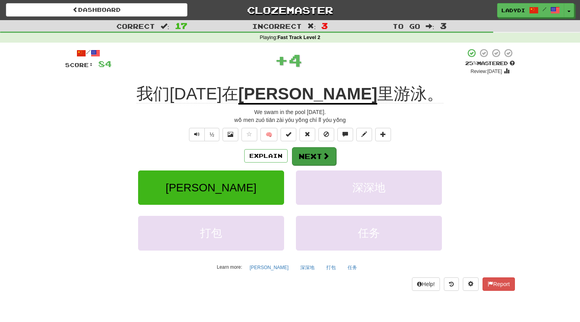
click at [309, 150] on button "Next" at bounding box center [314, 156] width 44 height 18
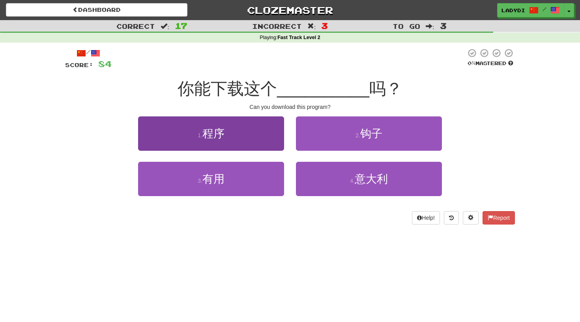
click at [249, 143] on button "1 . 程序" at bounding box center [211, 133] width 146 height 34
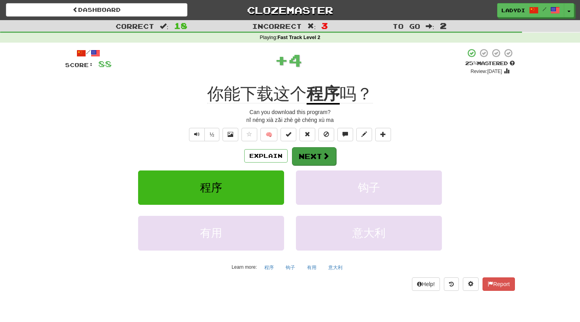
click at [300, 157] on button "Next" at bounding box center [314, 156] width 44 height 18
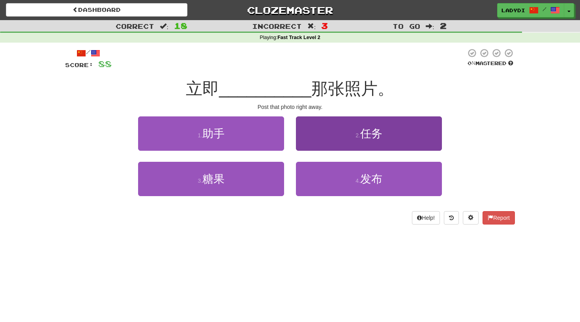
click at [323, 139] on button "2 . 任务" at bounding box center [369, 133] width 146 height 34
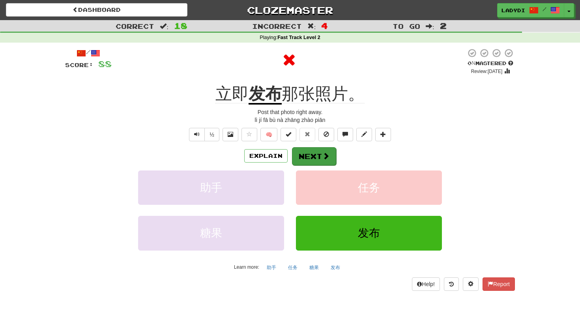
click at [306, 161] on button "Next" at bounding box center [314, 156] width 44 height 18
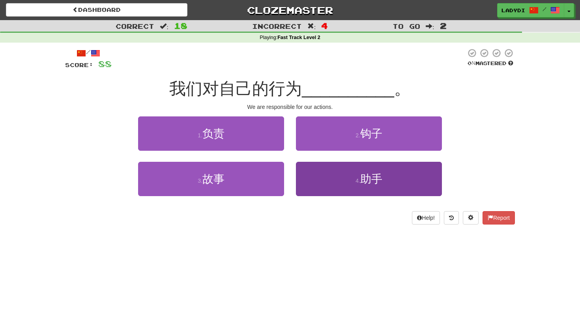
click at [316, 180] on button "4 . 助手" at bounding box center [369, 179] width 146 height 34
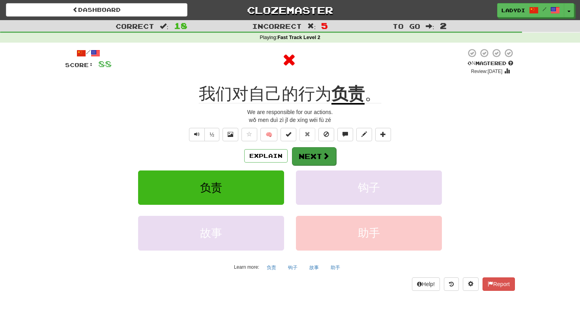
click at [311, 151] on button "Next" at bounding box center [314, 156] width 44 height 18
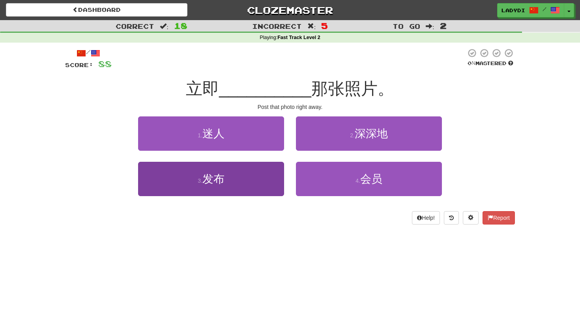
click at [260, 178] on button "3 . 发布" at bounding box center [211, 179] width 146 height 34
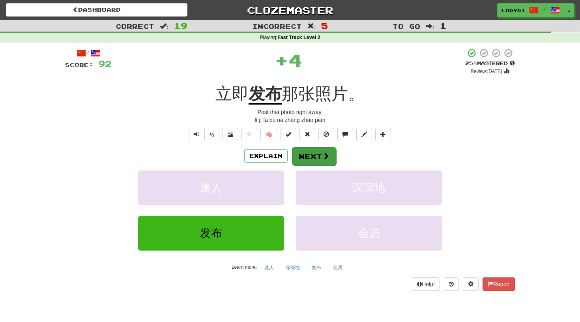
click at [315, 152] on button "Next" at bounding box center [314, 156] width 44 height 18
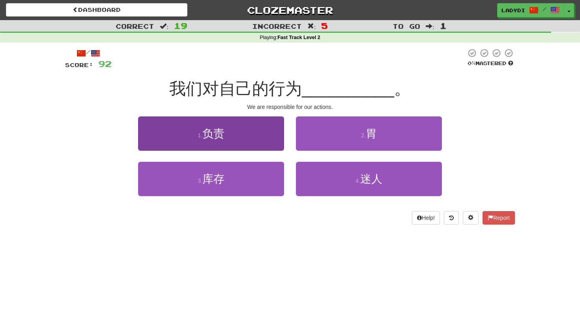
click at [264, 140] on button "1 . 负责" at bounding box center [211, 133] width 146 height 34
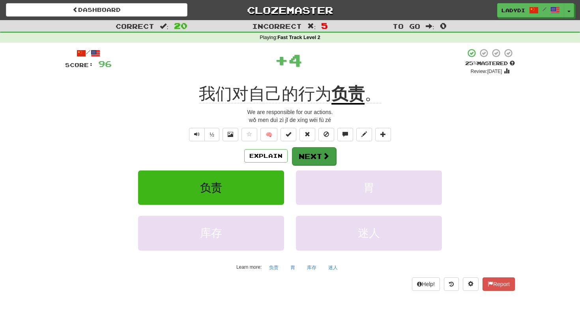
click at [305, 149] on button "Next" at bounding box center [314, 156] width 44 height 18
